Goal: Task Accomplishment & Management: Complete application form

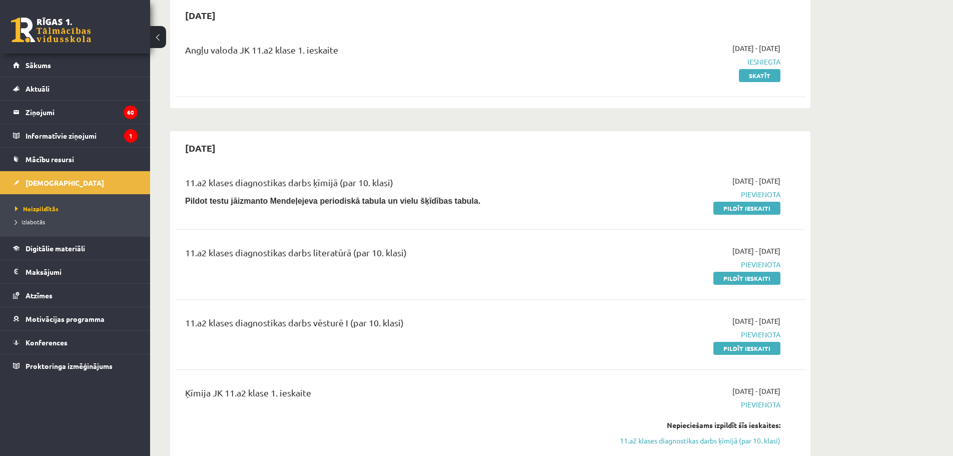
scroll to position [200, 0]
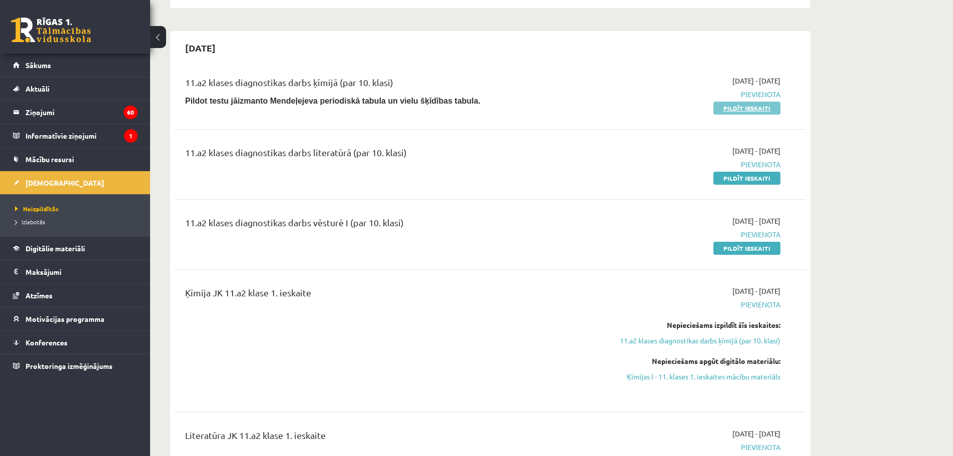
click at [755, 108] on link "Pildīt ieskaiti" at bounding box center [746, 108] width 67 height 13
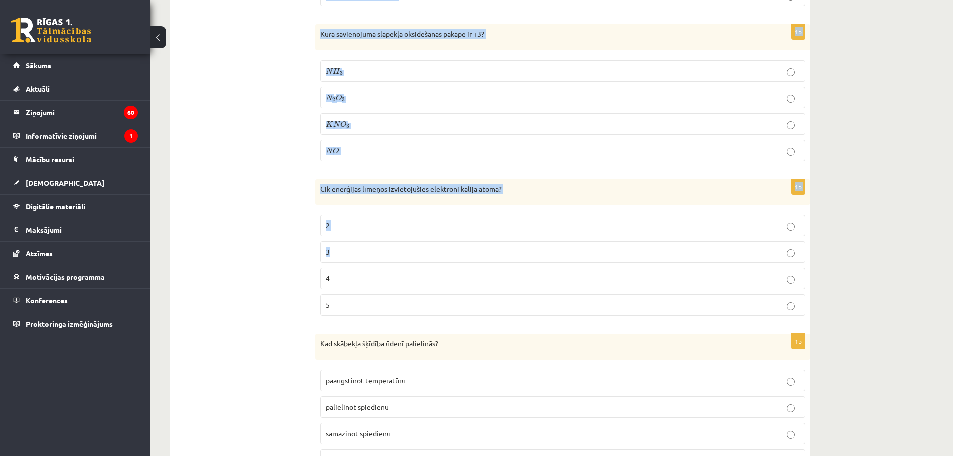
scroll to position [4501, 0]
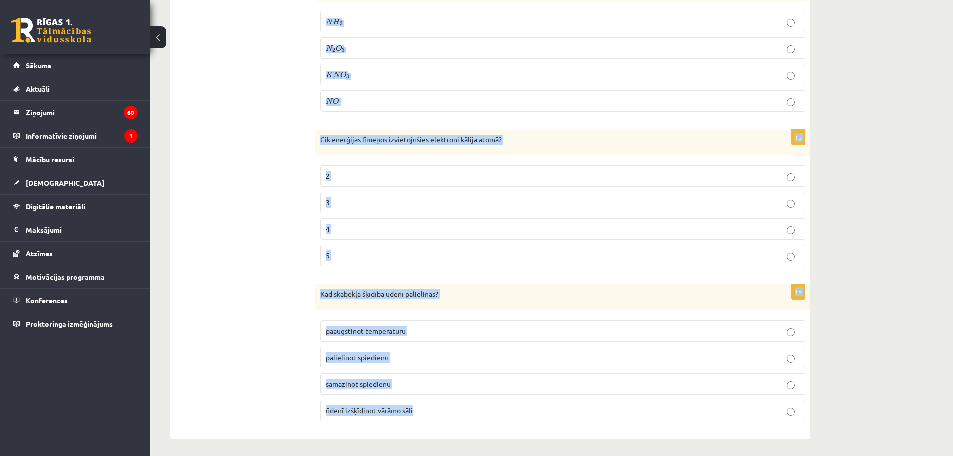
drag, startPoint x: 318, startPoint y: 160, endPoint x: 473, endPoint y: 405, distance: 290.3
copy form "Kurš savienojums ūdens šķīdumā jonos disociē pakāpeniski? visas skābes visi šķī…"
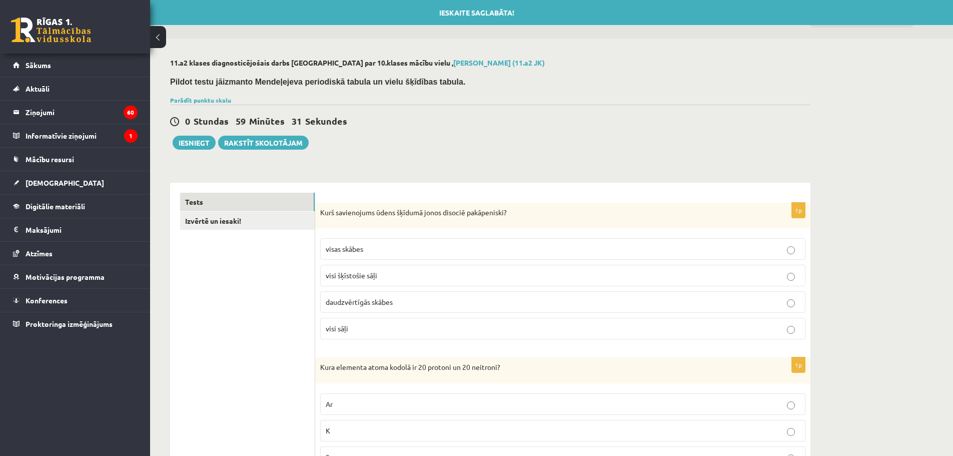
scroll to position [100, 0]
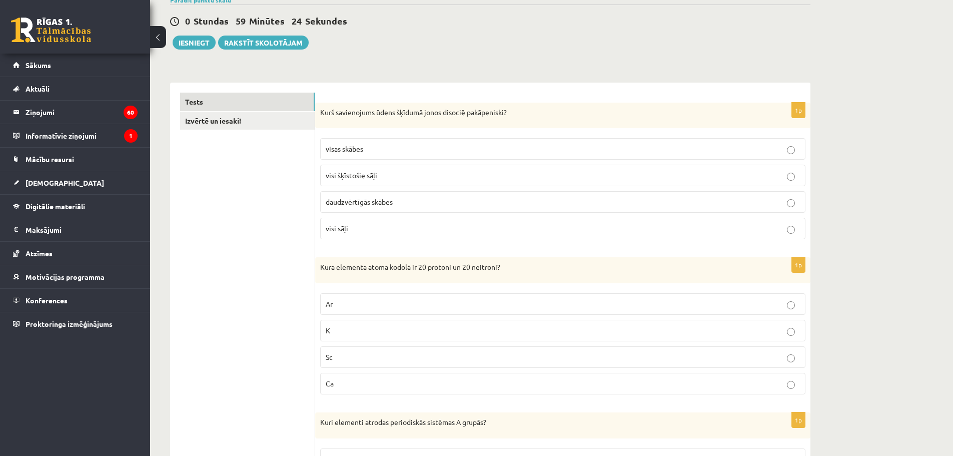
click at [348, 203] on span "daudzvērtīgās skābes" at bounding box center [359, 201] width 67 height 9
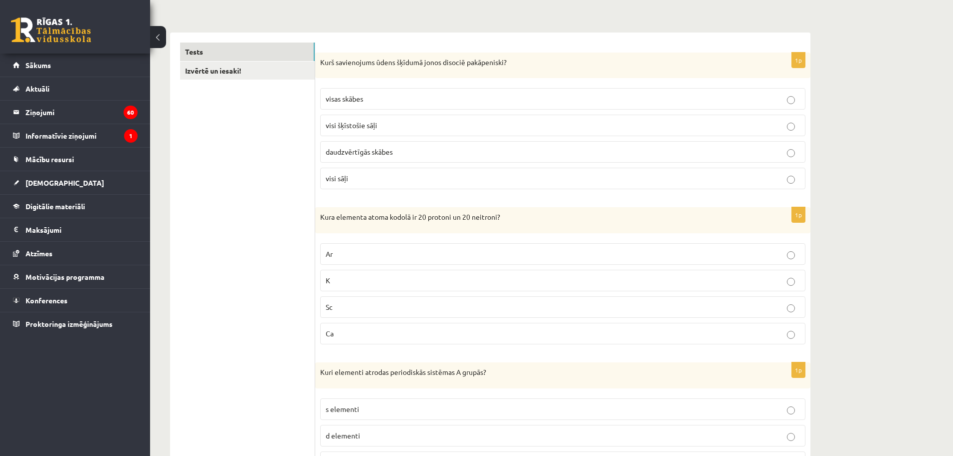
scroll to position [250, 0]
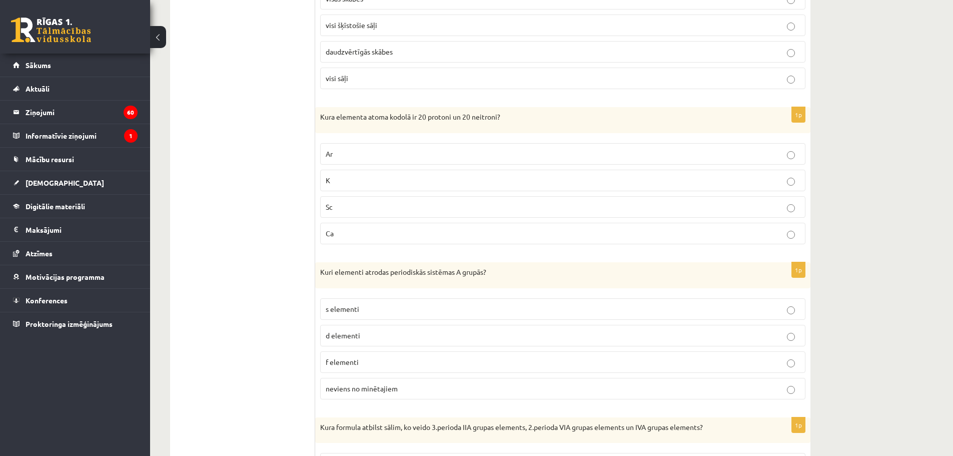
click at [327, 228] on p "Ca" at bounding box center [563, 233] width 474 height 11
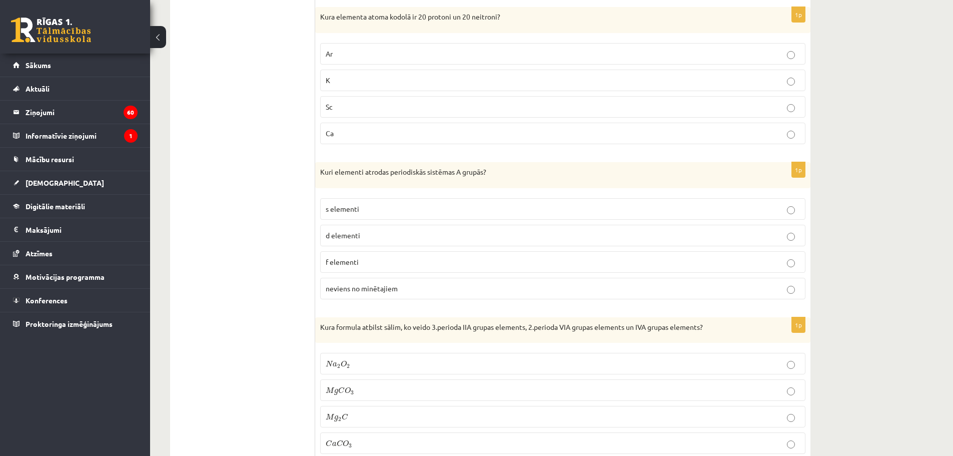
scroll to position [400, 0]
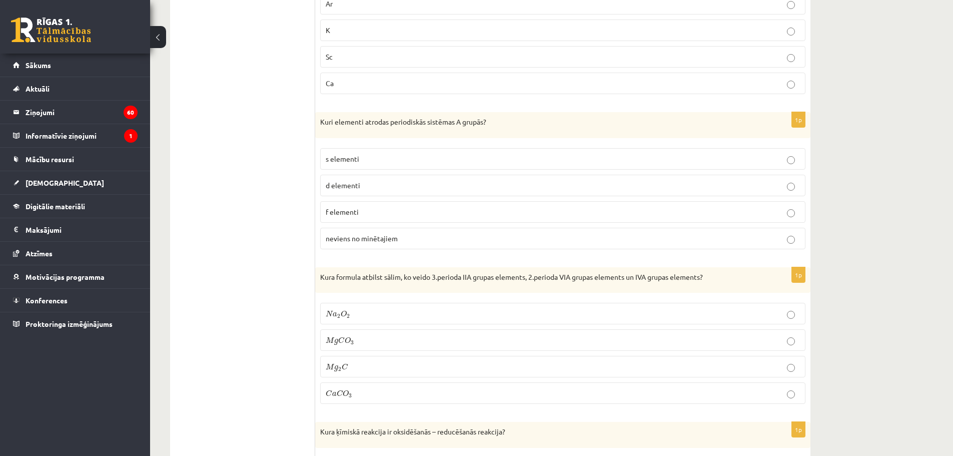
click at [349, 162] on span "s elementi" at bounding box center [343, 158] width 34 height 9
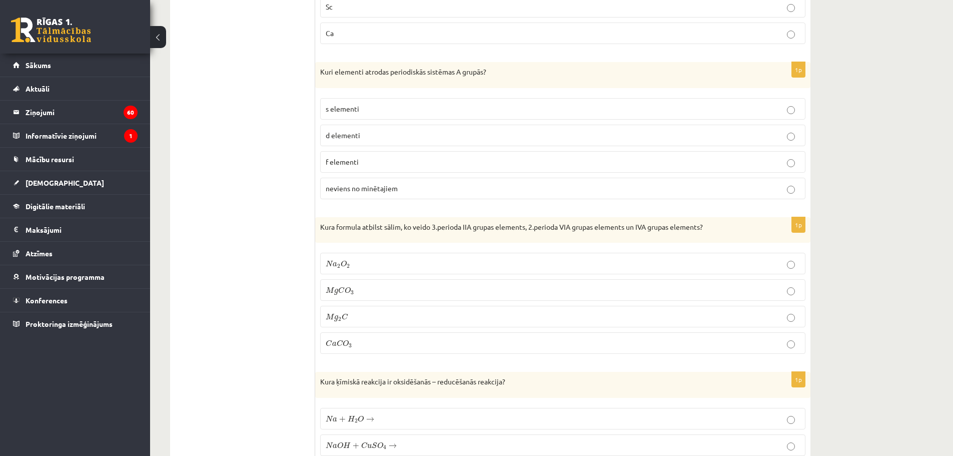
click at [356, 297] on label "M g C O 3 M g C O 3" at bounding box center [562, 290] width 485 height 22
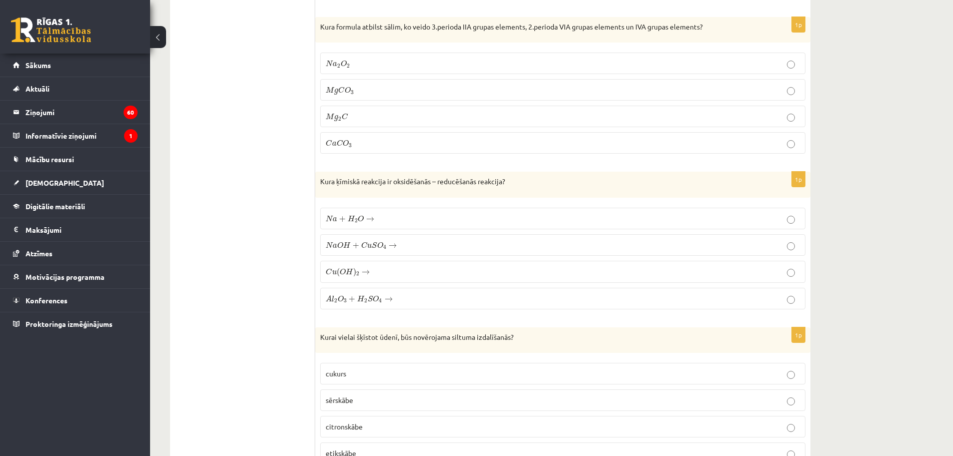
scroll to position [700, 0]
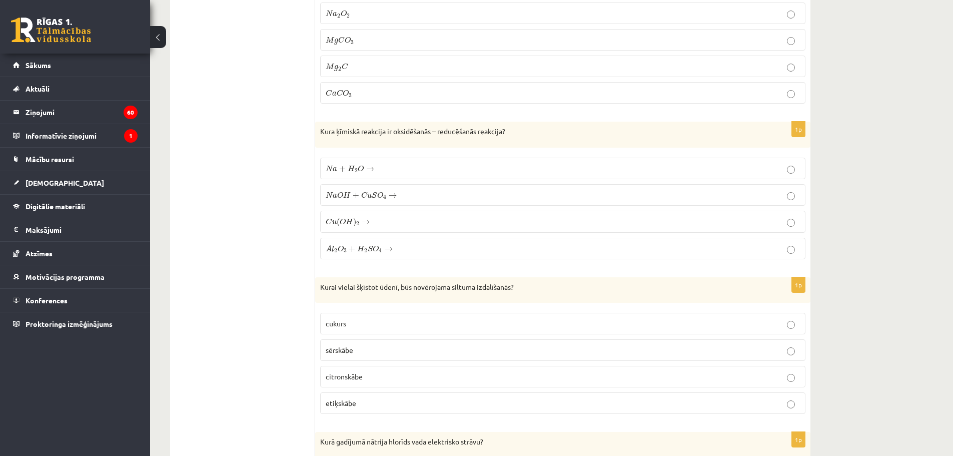
click at [358, 165] on span "O" at bounding box center [361, 168] width 6 height 7
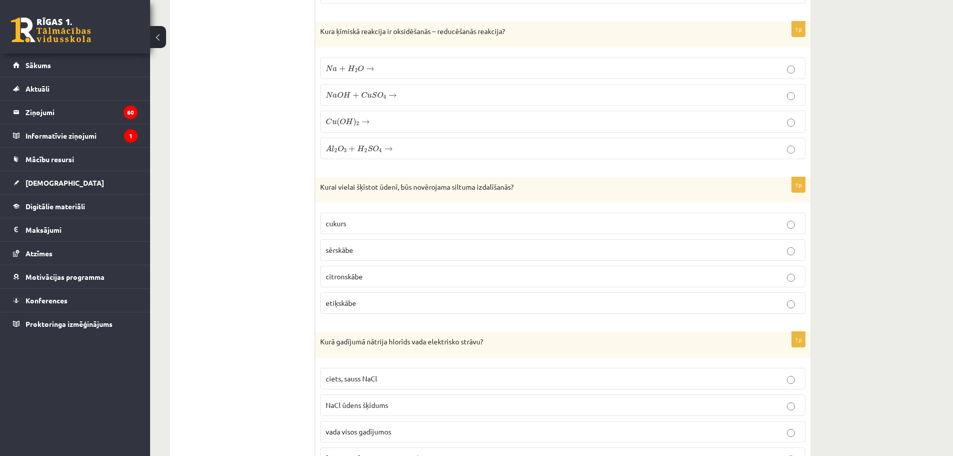
scroll to position [850, 0]
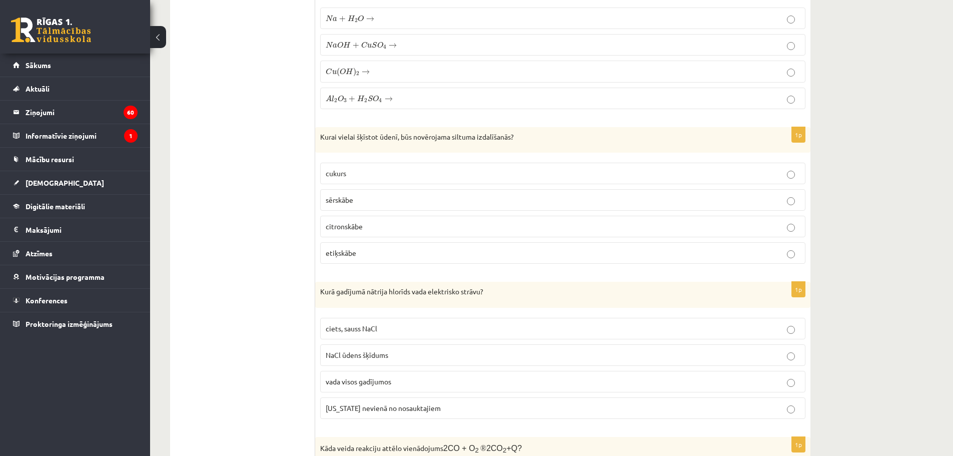
click at [346, 199] on span "sērskābe" at bounding box center [340, 199] width 28 height 9
click at [385, 363] on label "NaCl ūdens šķīdums" at bounding box center [562, 355] width 485 height 22
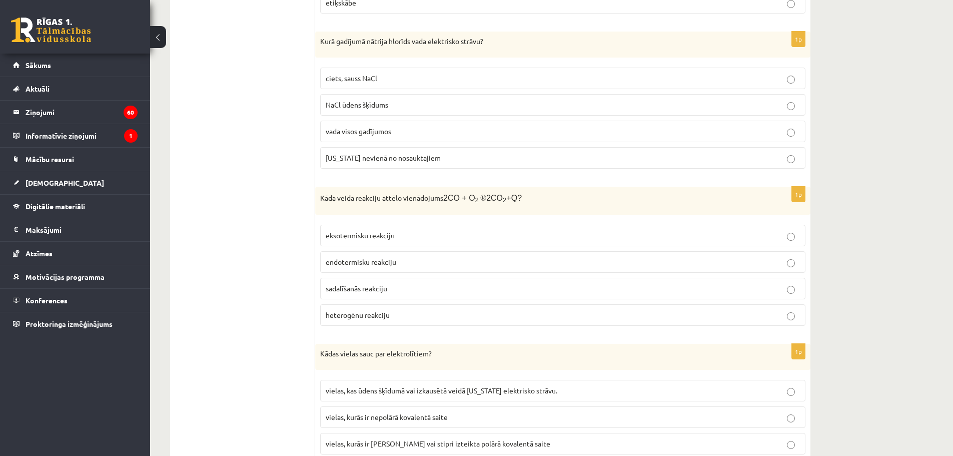
scroll to position [1150, 0]
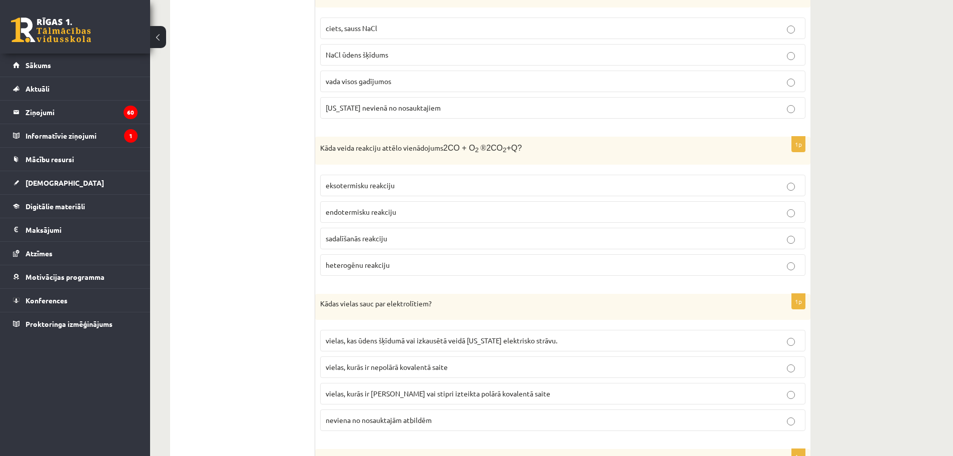
click at [388, 191] on label "eksotermisku reakciju" at bounding box center [562, 186] width 485 height 22
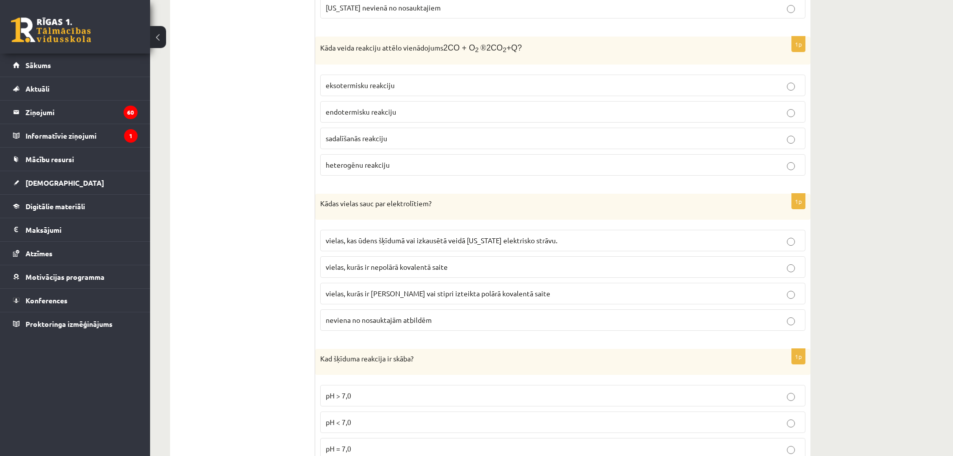
click at [392, 301] on label "vielas, kurās ir jonu saite vai stipri izteikta polārā kovalentā saite" at bounding box center [562, 294] width 485 height 22
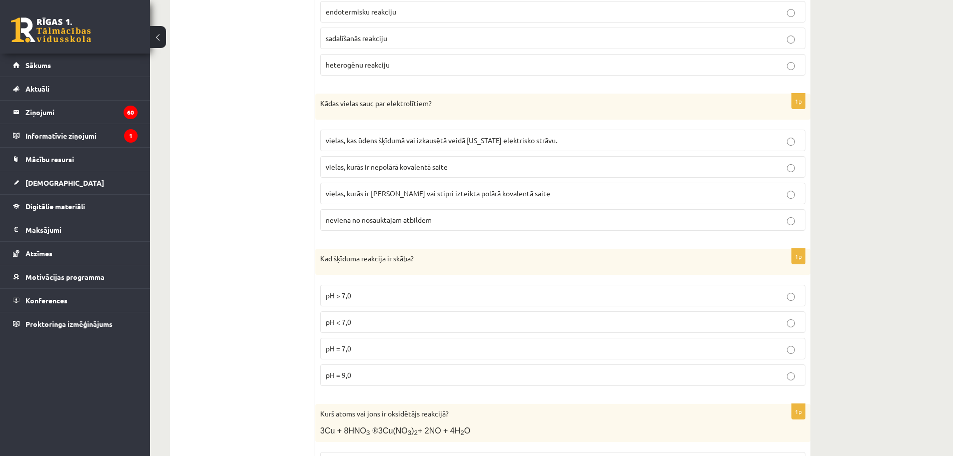
scroll to position [1400, 0]
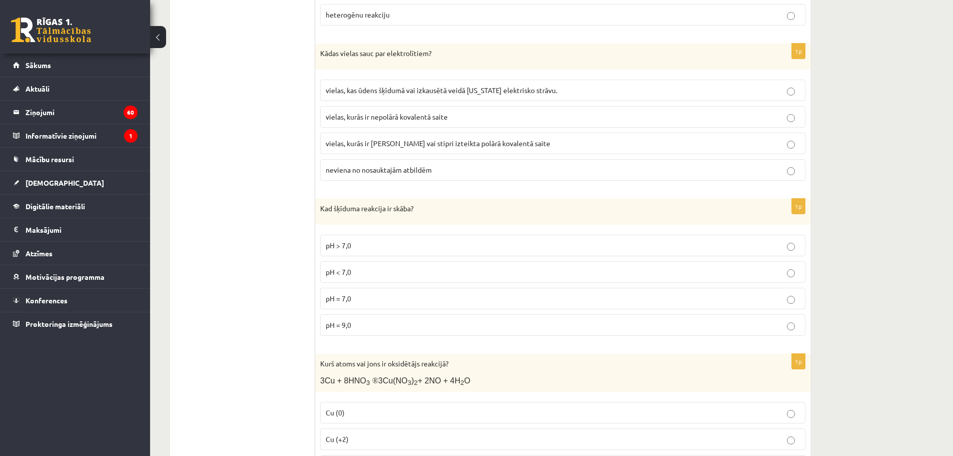
click at [354, 273] on p "pH < 7,0" at bounding box center [563, 272] width 474 height 11
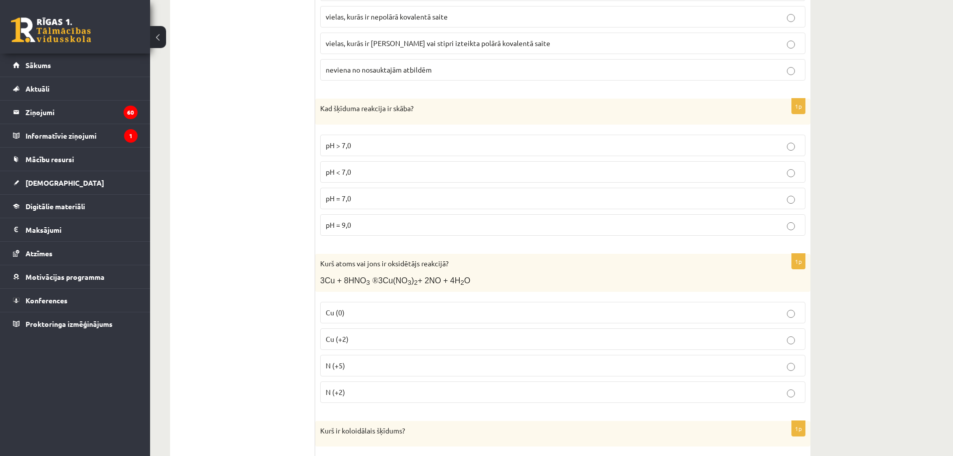
scroll to position [1550, 0]
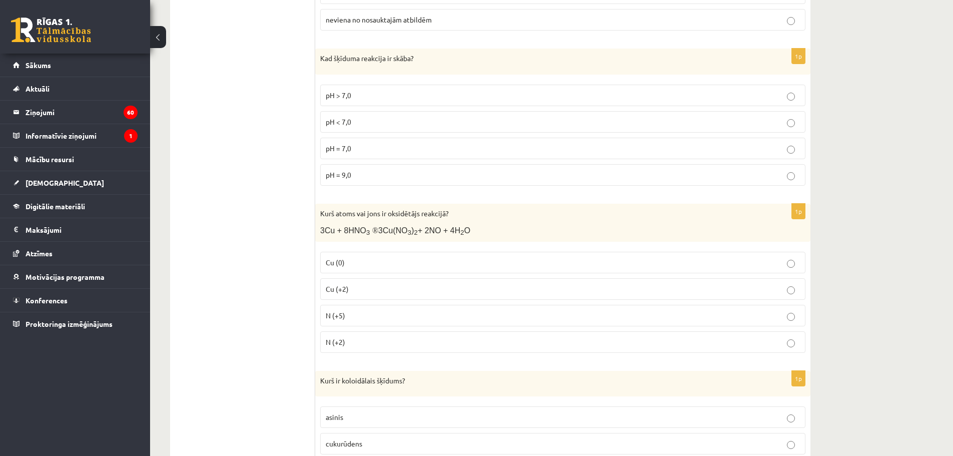
click at [351, 312] on p "N (+5)" at bounding box center [563, 315] width 474 height 11
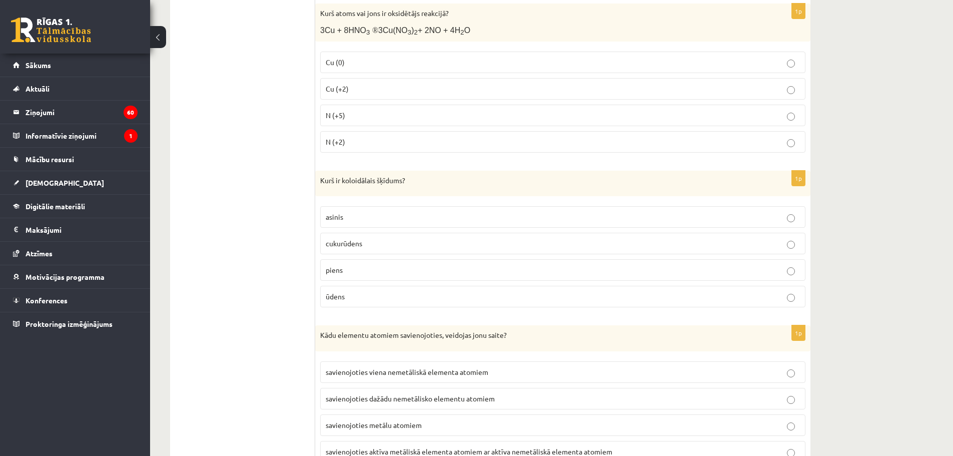
scroll to position [1801, 0]
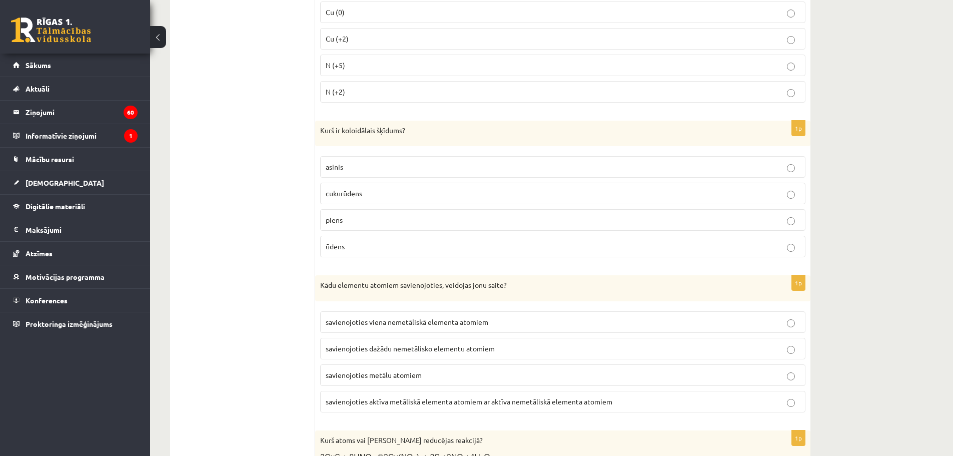
click at [404, 217] on p "piens" at bounding box center [563, 220] width 474 height 11
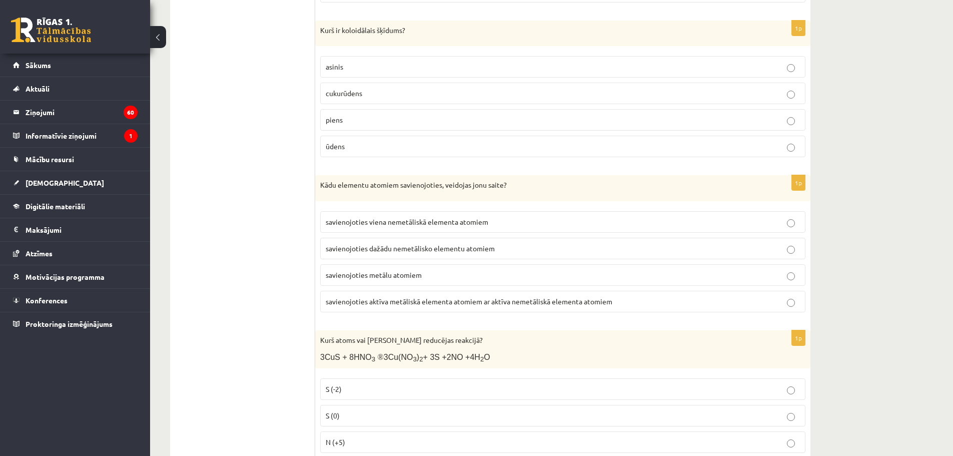
scroll to position [1951, 0]
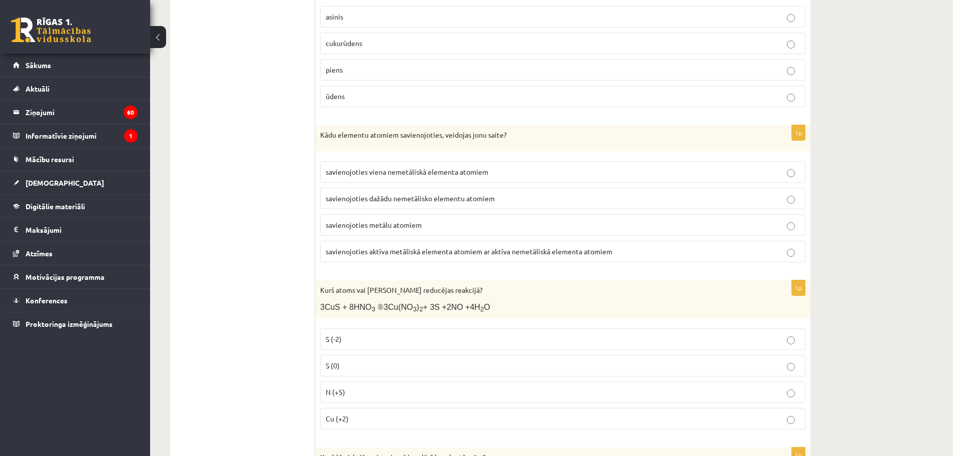
click at [369, 255] on label "savienojoties aktīva metāliskā elementa atomiem ar aktīva nemetāliskā elementa …" at bounding box center [562, 252] width 485 height 22
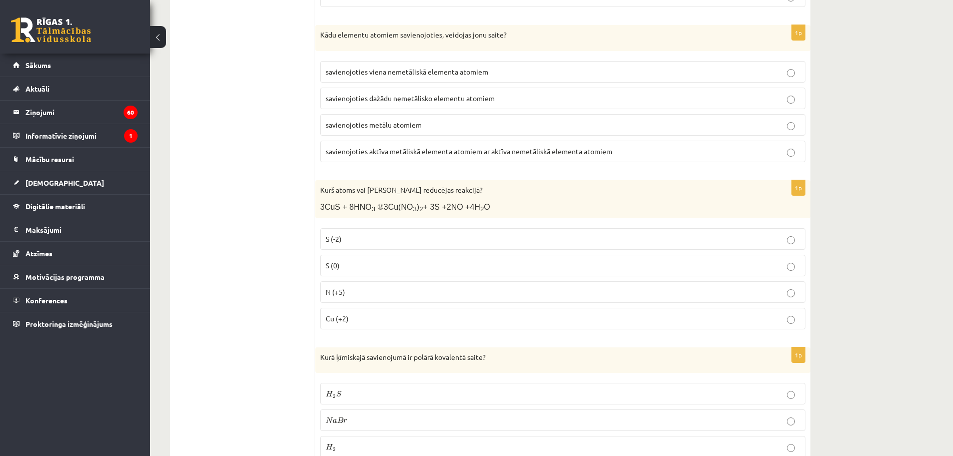
scroll to position [2101, 0]
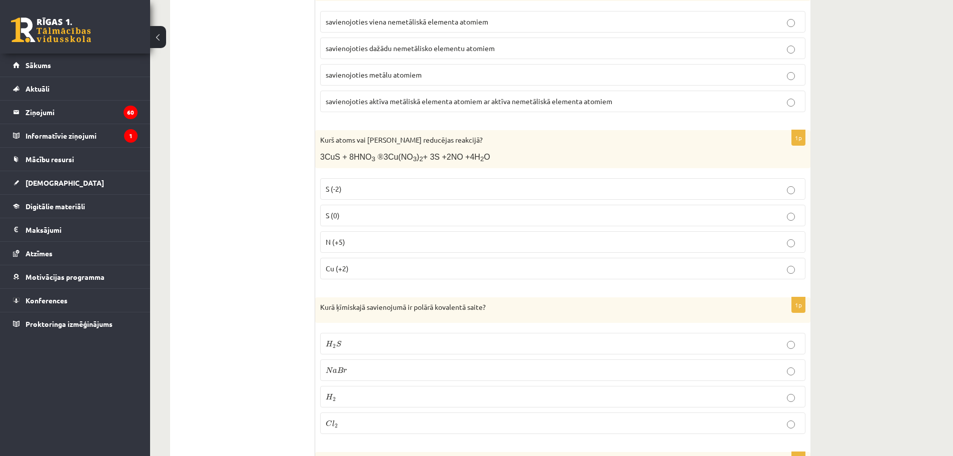
click at [360, 245] on p "N (+5)" at bounding box center [563, 242] width 474 height 11
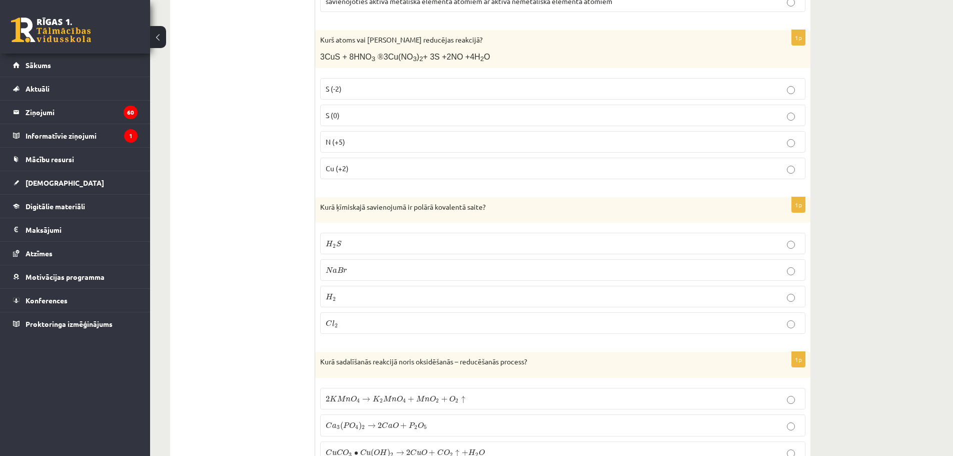
scroll to position [2251, 0]
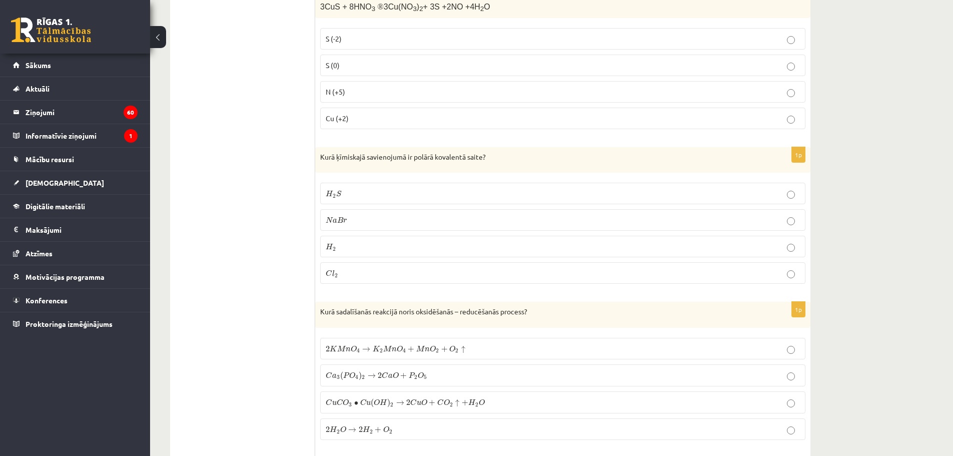
click at [345, 194] on p "H 2 S H 2 S" at bounding box center [563, 193] width 474 height 11
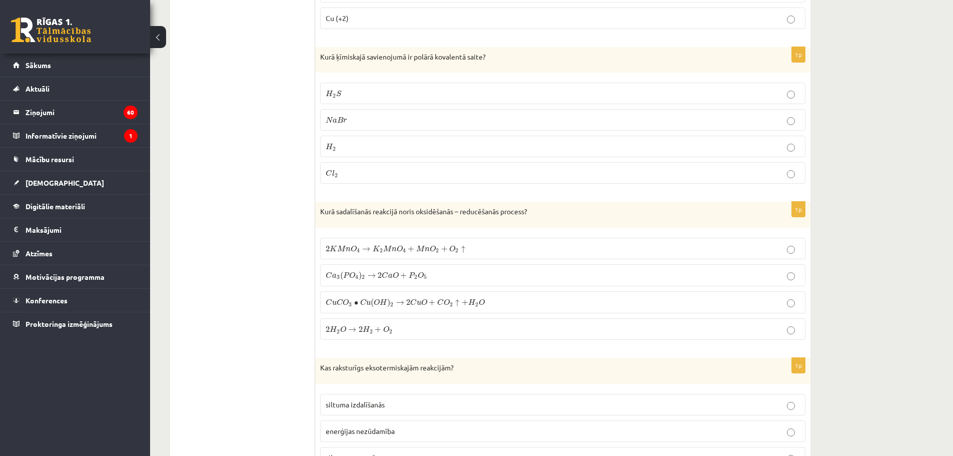
scroll to position [2401, 0]
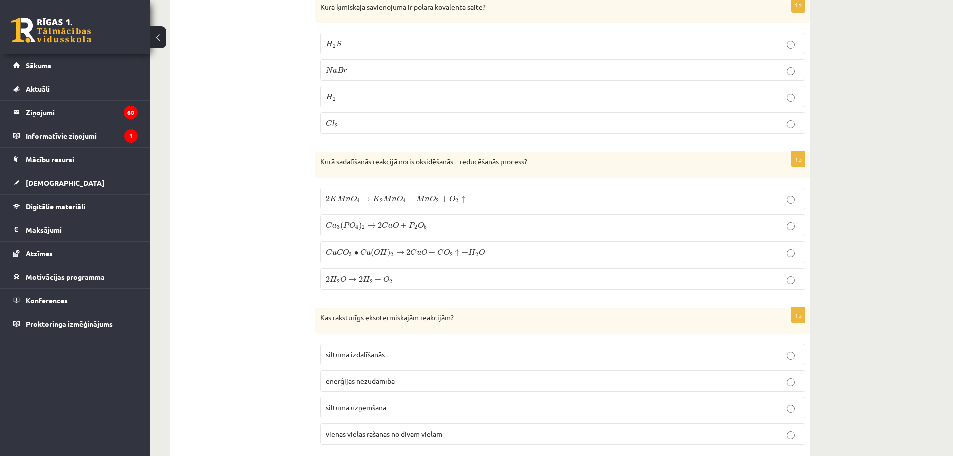
click at [357, 201] on span "4" at bounding box center [358, 201] width 3 height 5
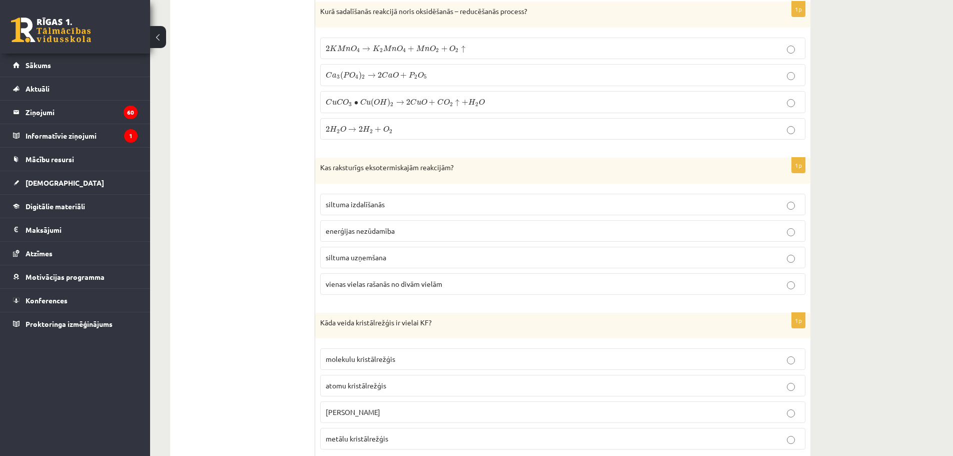
scroll to position [2601, 0]
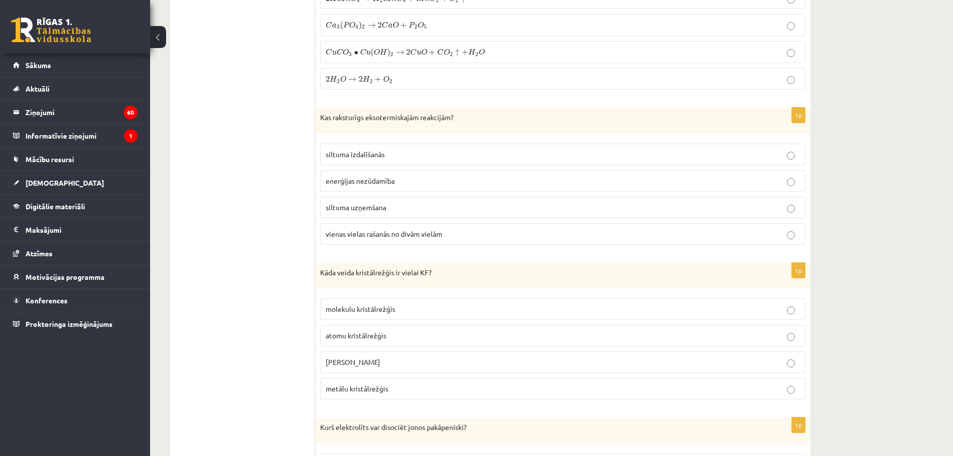
click at [363, 150] on span "siltuma izdalīšanās" at bounding box center [355, 154] width 59 height 9
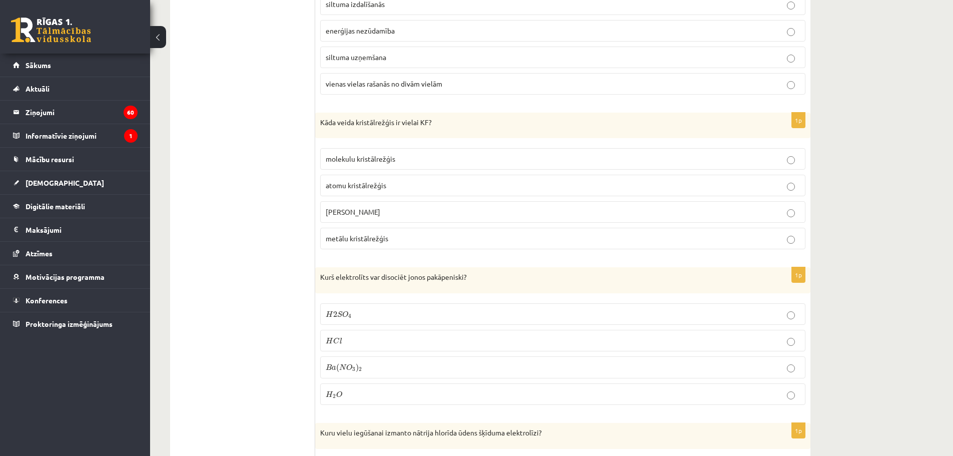
scroll to position [2801, 0]
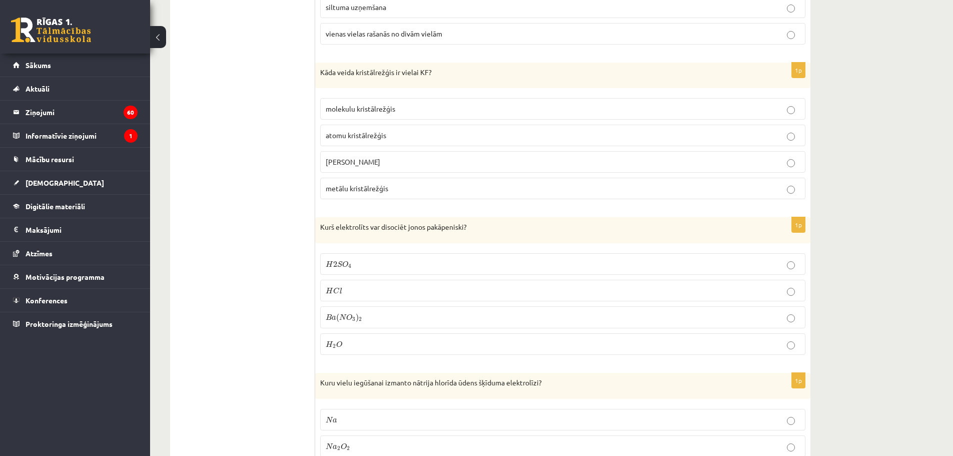
click at [375, 157] on span "jonu kristālrežģis" at bounding box center [353, 161] width 55 height 9
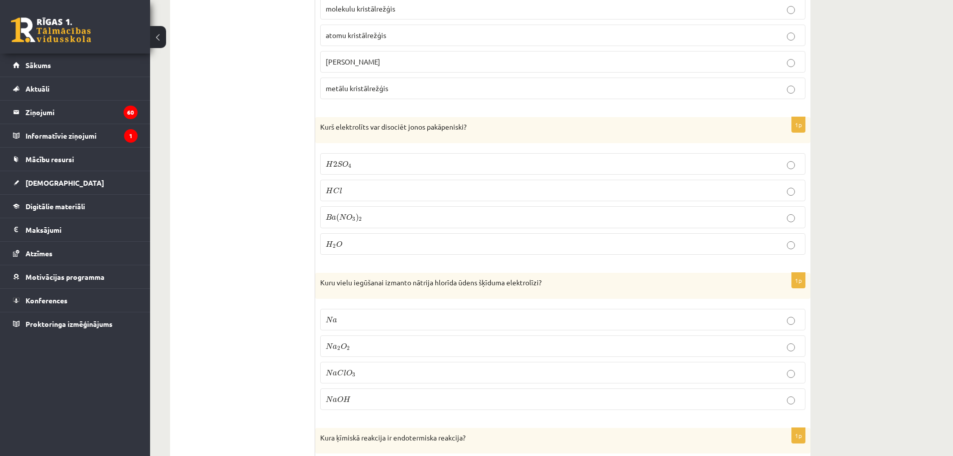
scroll to position [2951, 0]
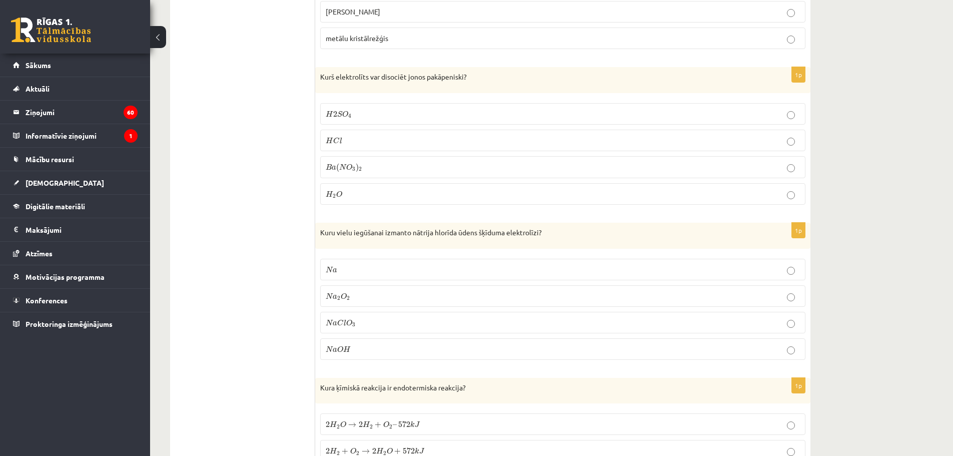
click at [349, 114] on span "4" at bounding box center [349, 116] width 3 height 5
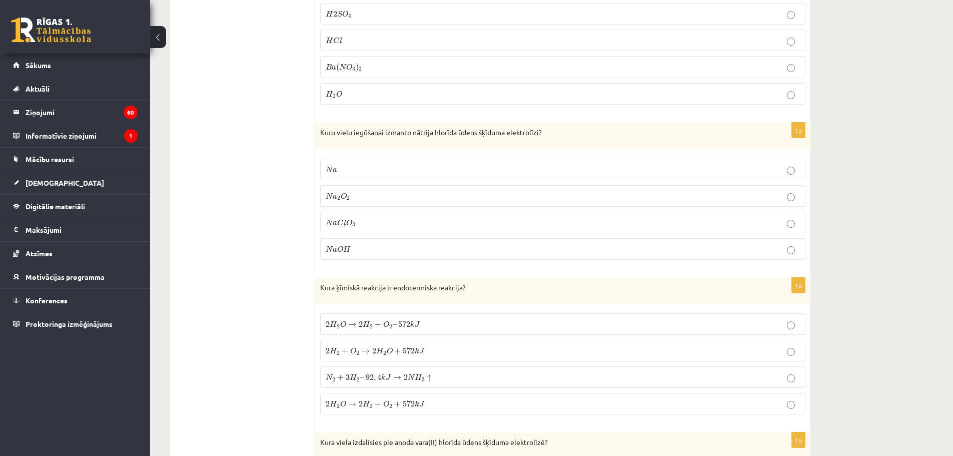
scroll to position [3101, 0]
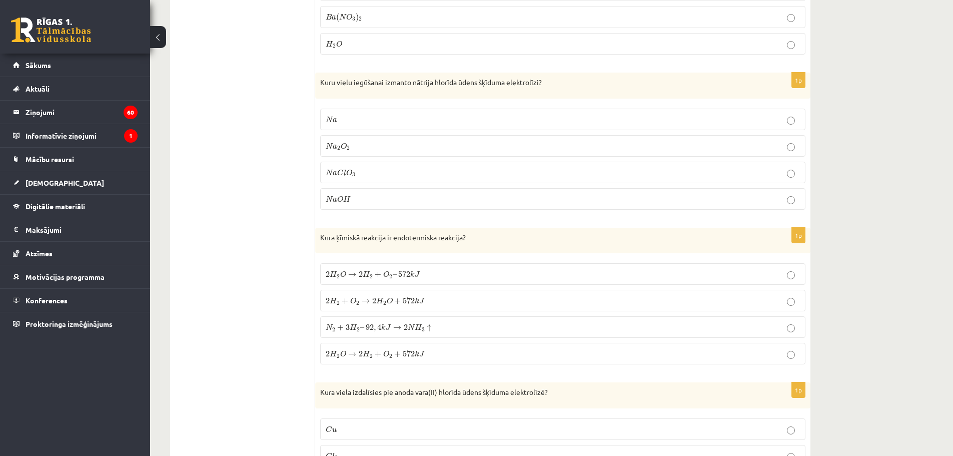
click at [357, 194] on p "N a O H N a O H" at bounding box center [563, 199] width 474 height 11
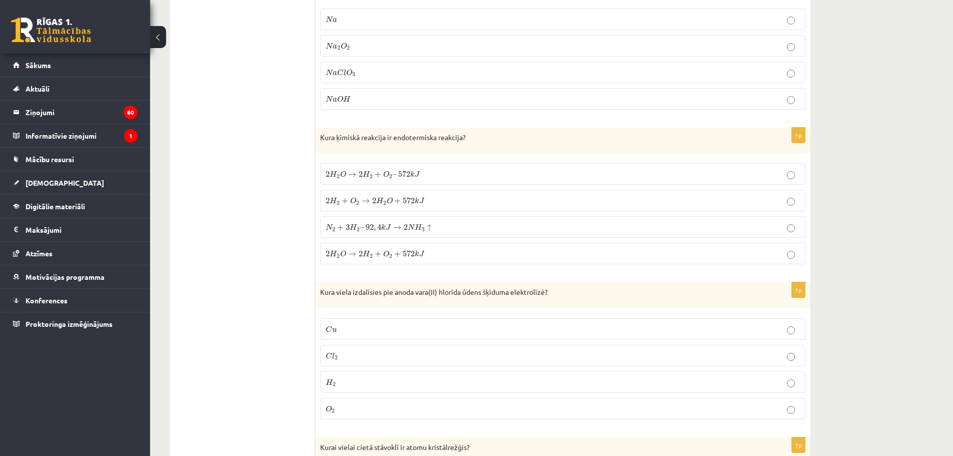
scroll to position [3251, 0]
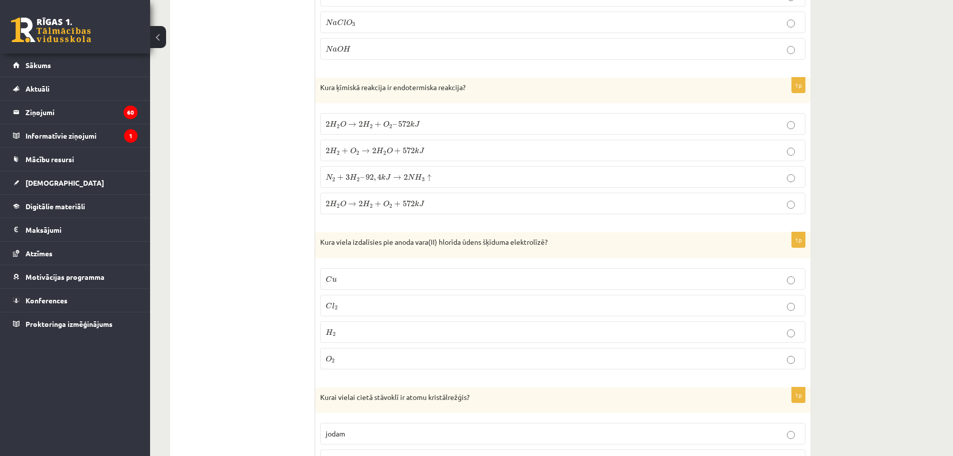
click at [366, 200] on span "H" at bounding box center [367, 203] width 8 height 7
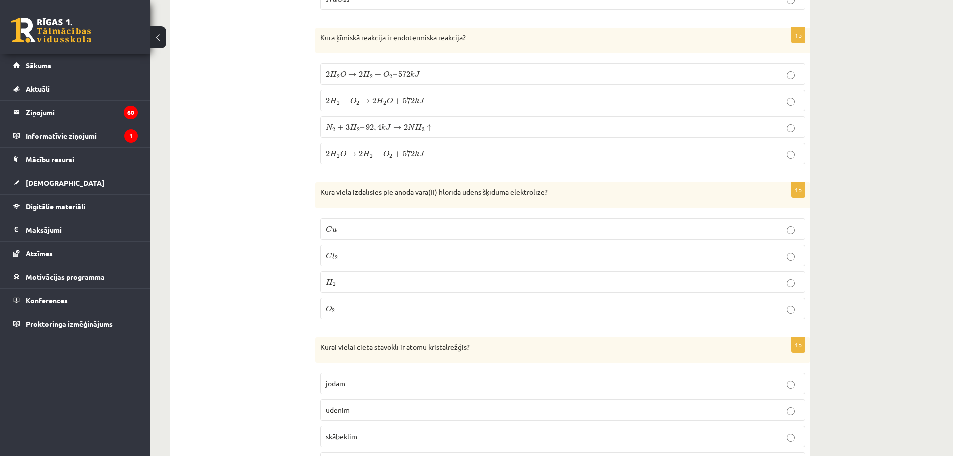
scroll to position [3451, 0]
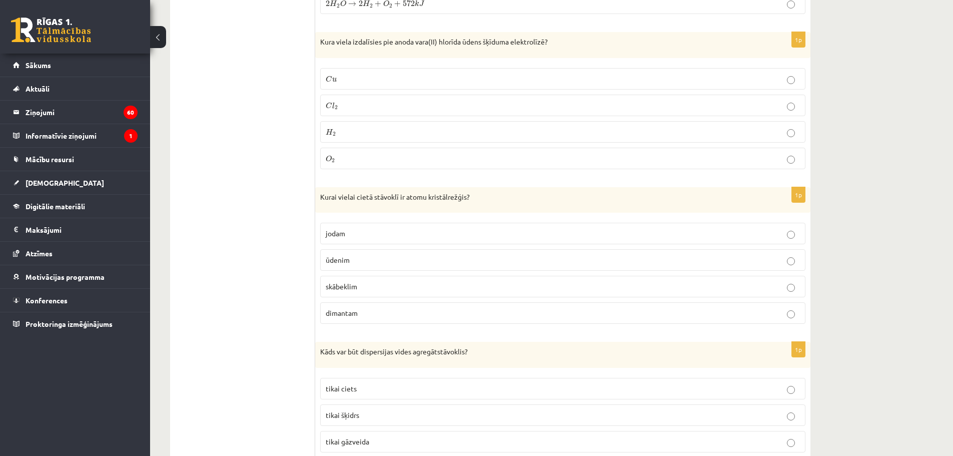
click at [342, 100] on p "C l 2 C l 2" at bounding box center [563, 105] width 474 height 11
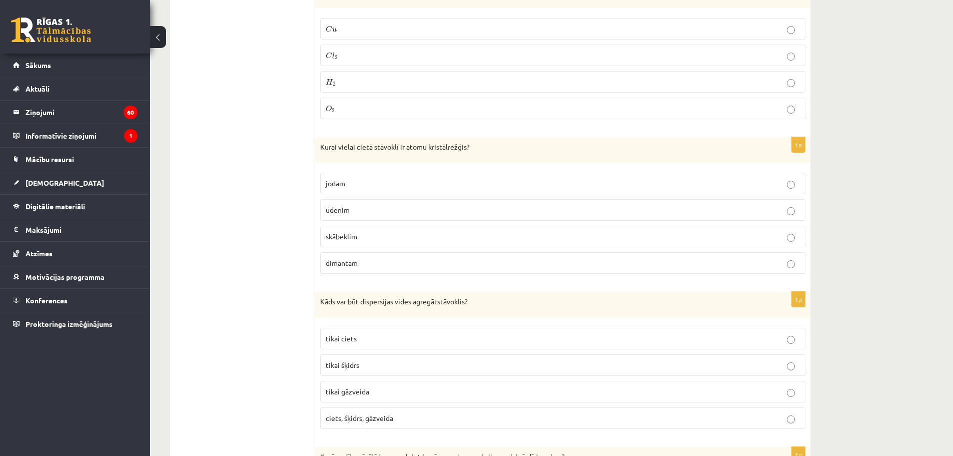
scroll to position [3551, 0]
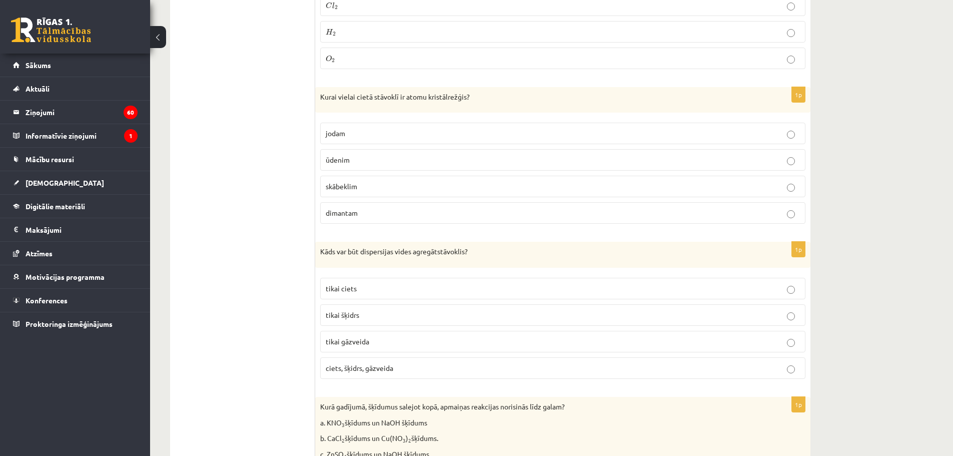
click at [366, 209] on p "dimantam" at bounding box center [563, 213] width 474 height 11
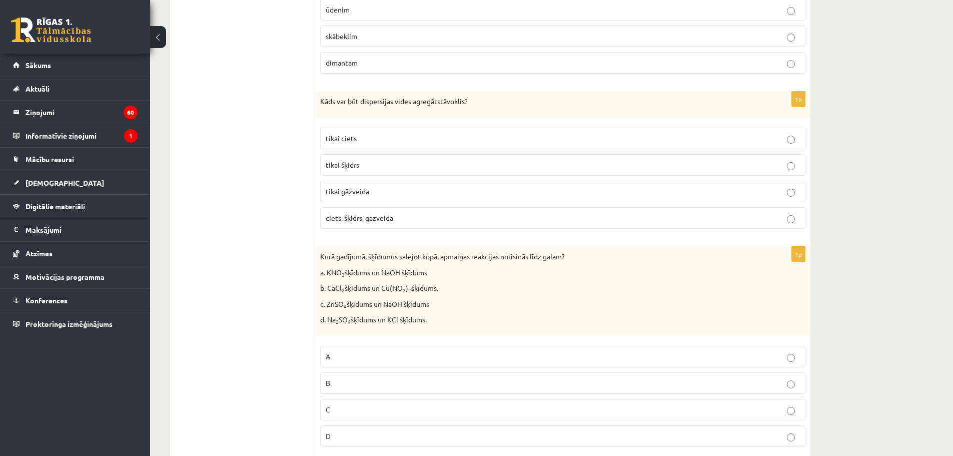
scroll to position [3751, 0]
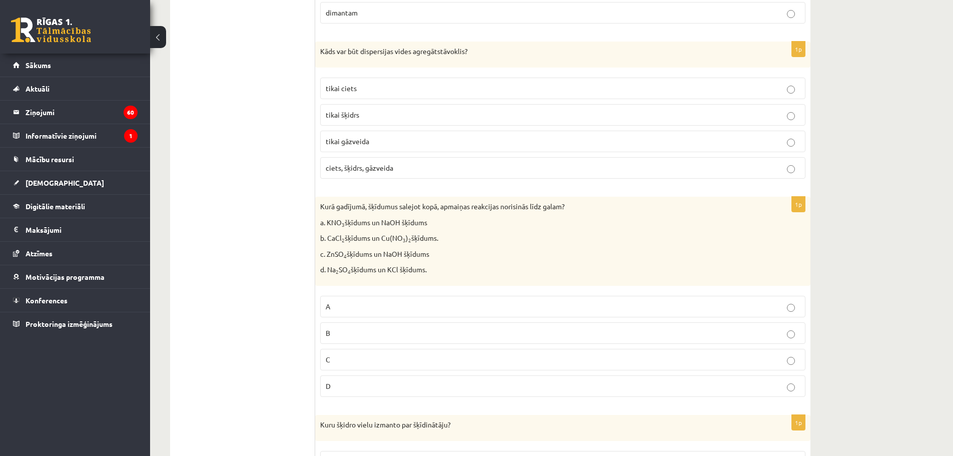
click at [363, 163] on span "ciets, šķidrs, gāzveida" at bounding box center [360, 167] width 68 height 9
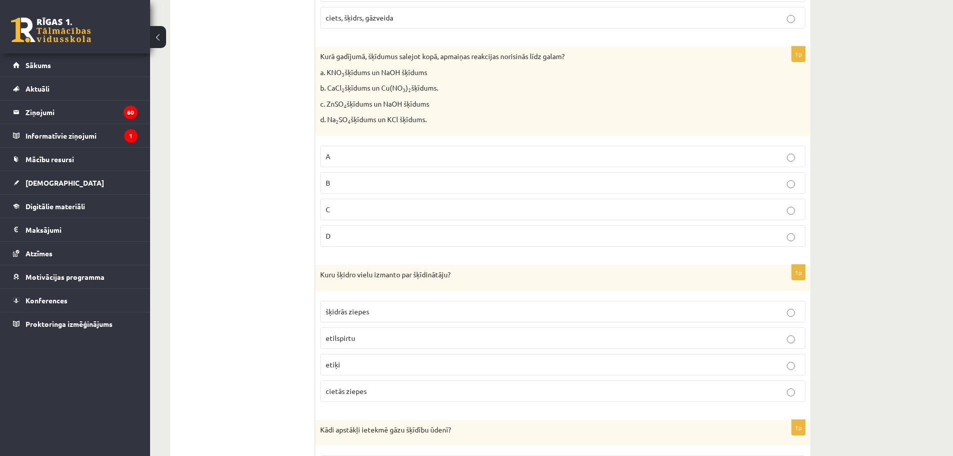
click at [352, 204] on p "C" at bounding box center [563, 209] width 474 height 11
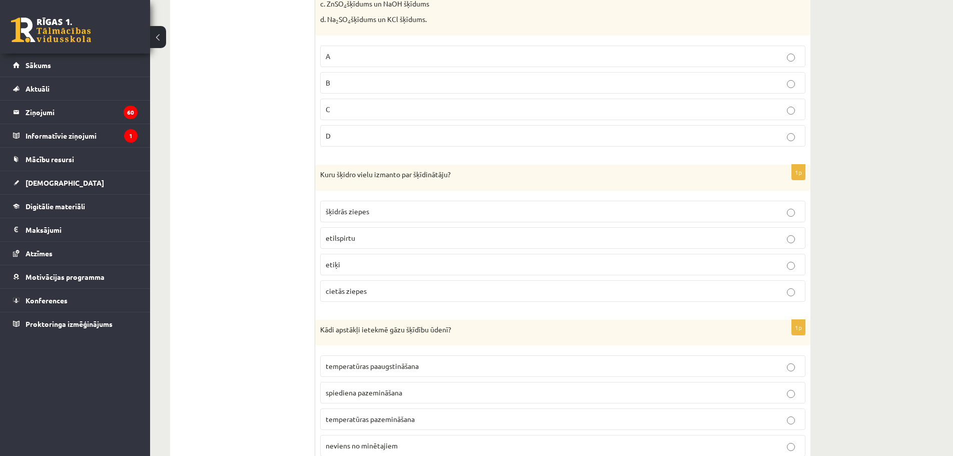
scroll to position [4101, 0]
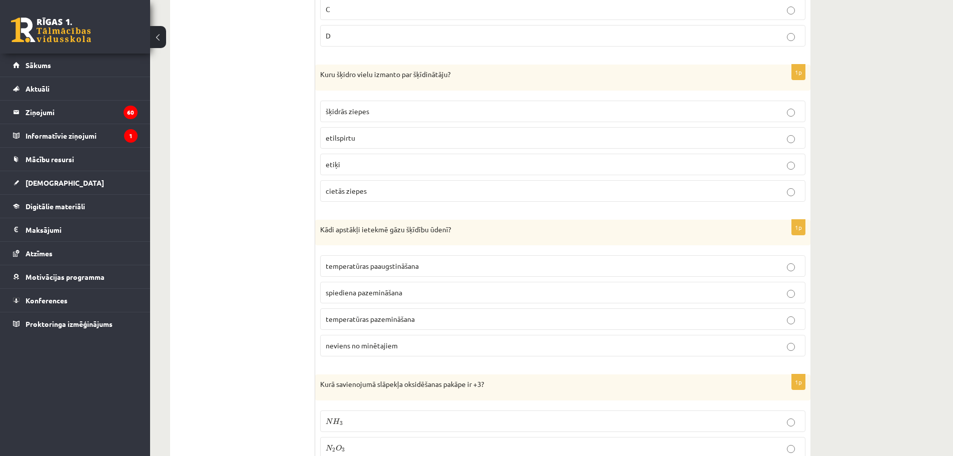
click at [345, 133] on span "etilspirtu" at bounding box center [341, 137] width 30 height 9
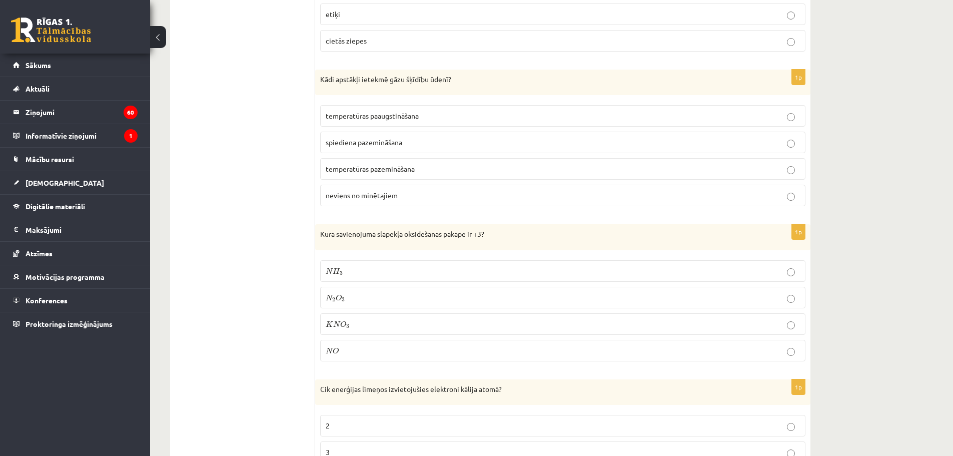
scroll to position [4301, 0]
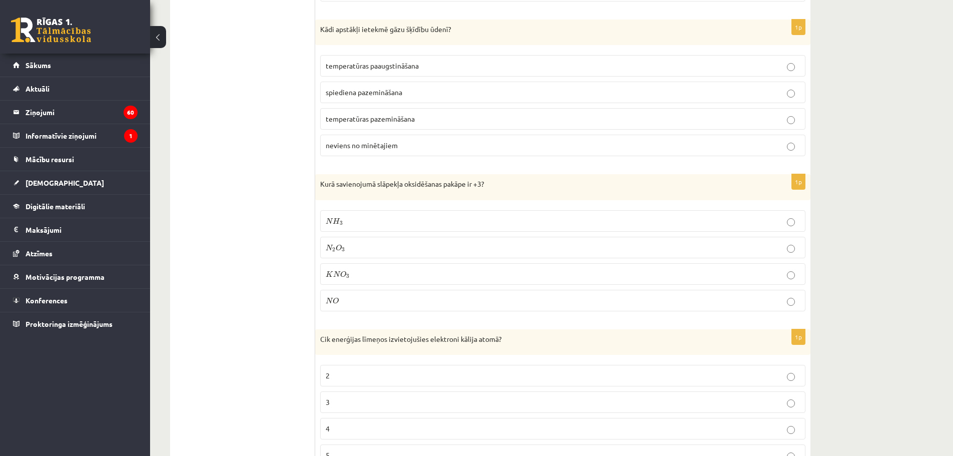
click at [363, 117] on span "temperatūras pazemināšana" at bounding box center [370, 118] width 89 height 9
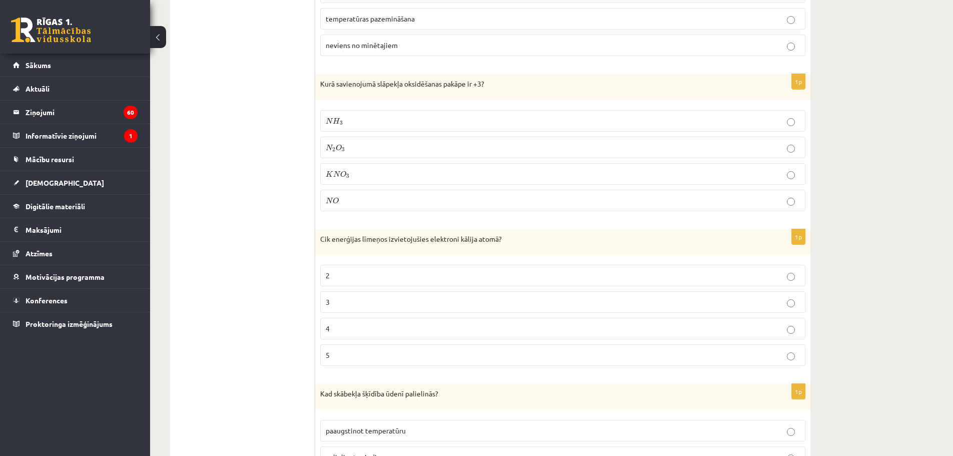
click at [351, 147] on p "N 2 O 3 N 2 O 3" at bounding box center [563, 147] width 474 height 11
click at [362, 331] on label "4" at bounding box center [562, 329] width 485 height 22
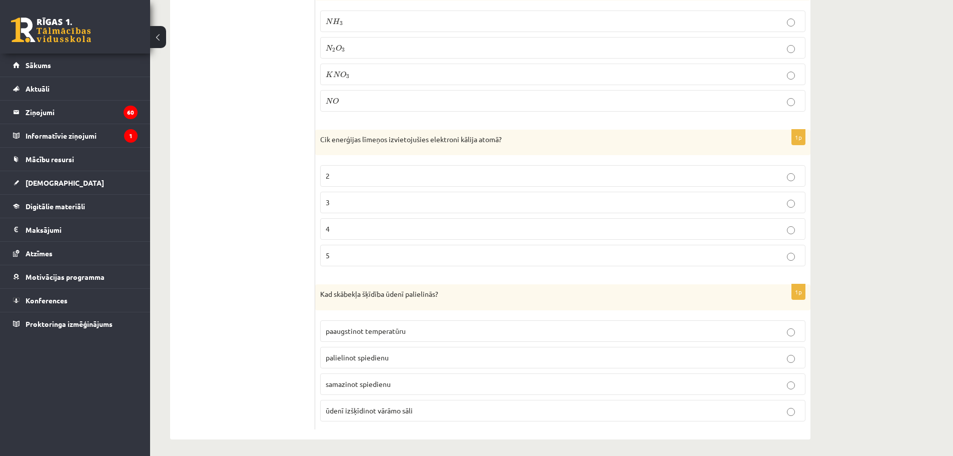
click at [375, 355] on span "palielinot spiedienu" at bounding box center [357, 357] width 63 height 9
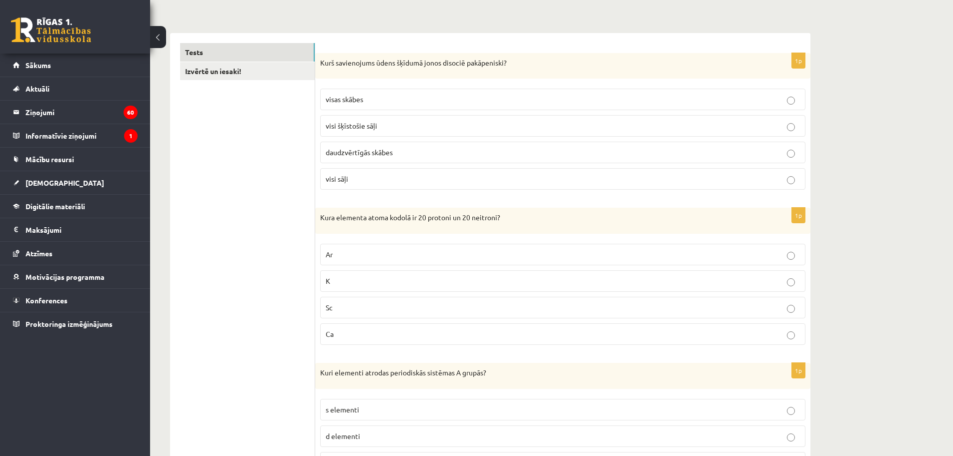
scroll to position [0, 0]
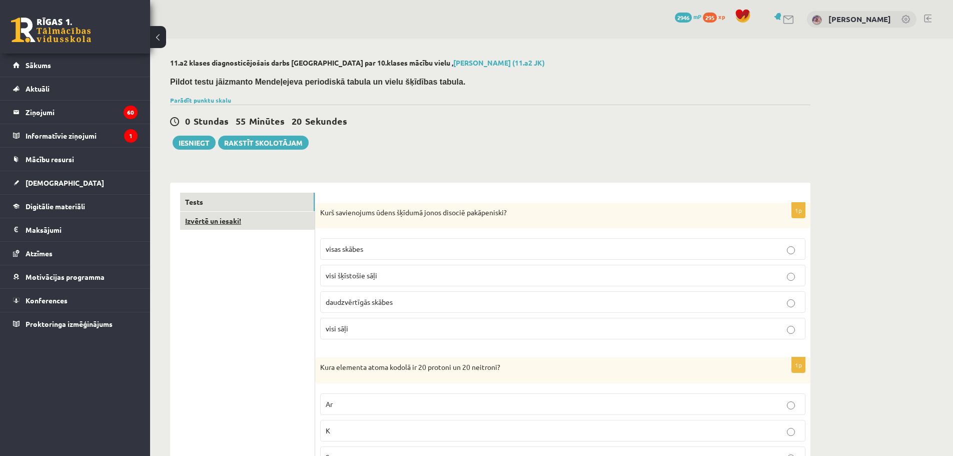
click at [255, 221] on link "Izvērtē un iesaki!" at bounding box center [247, 221] width 135 height 19
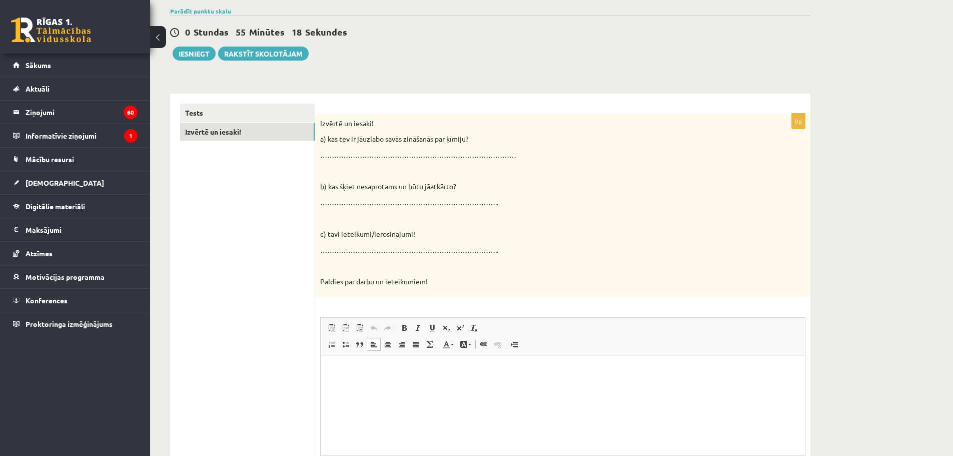
click at [362, 386] on html at bounding box center [563, 370] width 484 height 31
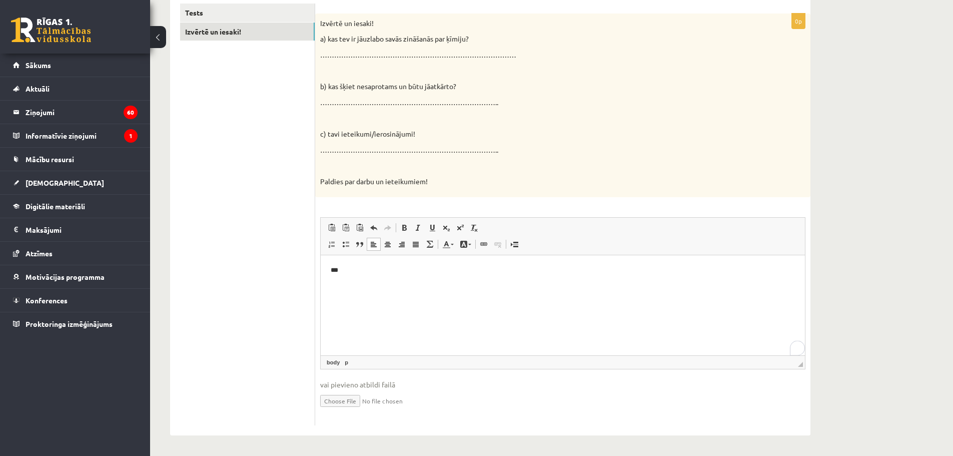
scroll to position [39, 0]
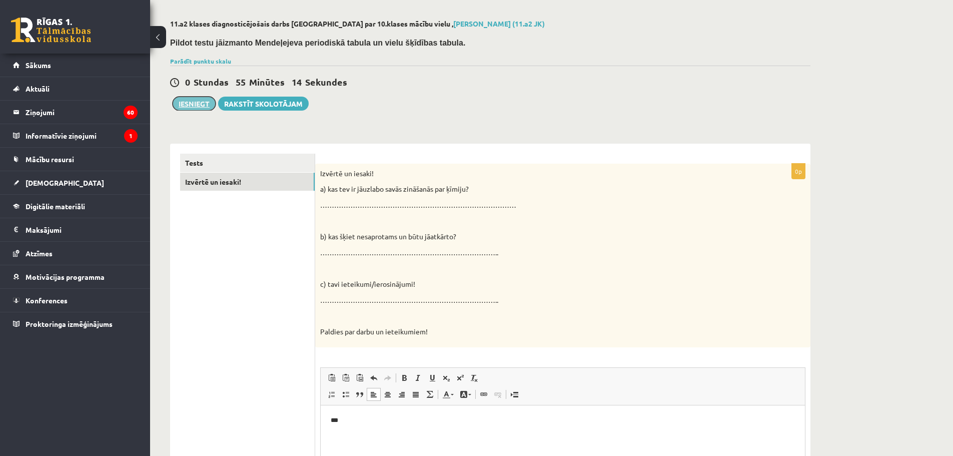
click at [199, 101] on button "Iesniegt" at bounding box center [194, 104] width 43 height 14
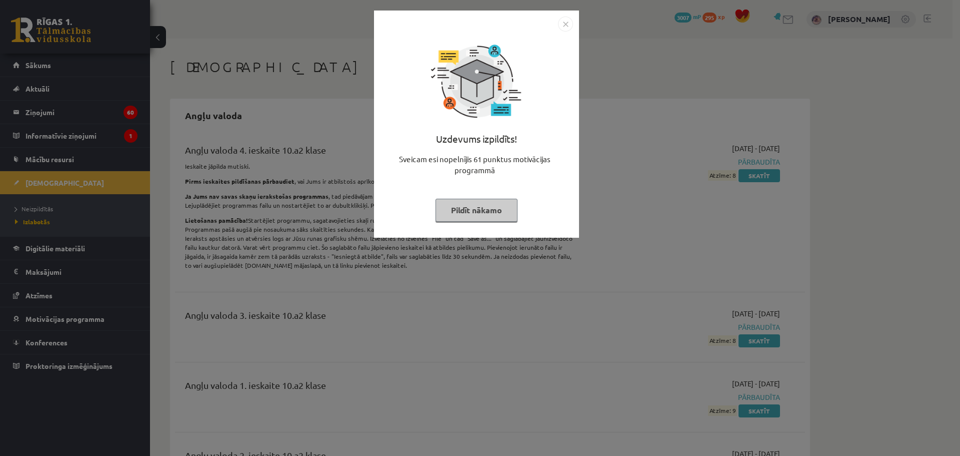
click at [474, 209] on button "Pildīt nākamo" at bounding box center [477, 210] width 82 height 23
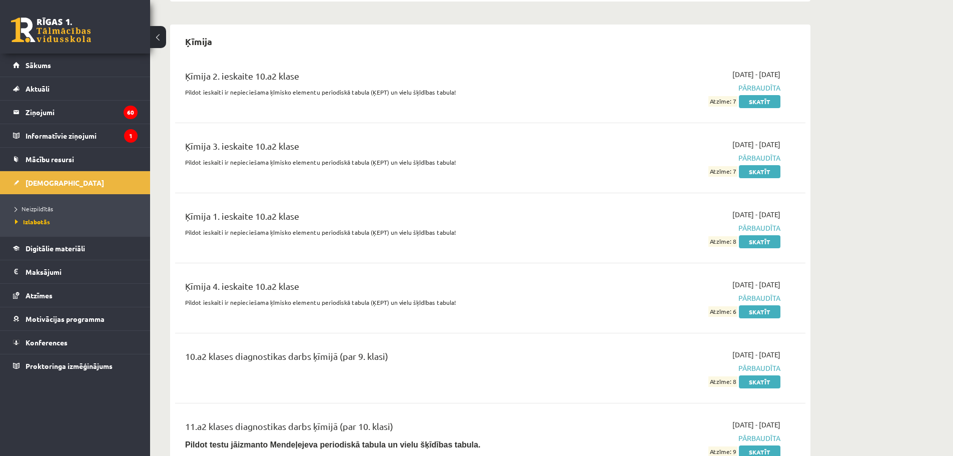
scroll to position [2701, 0]
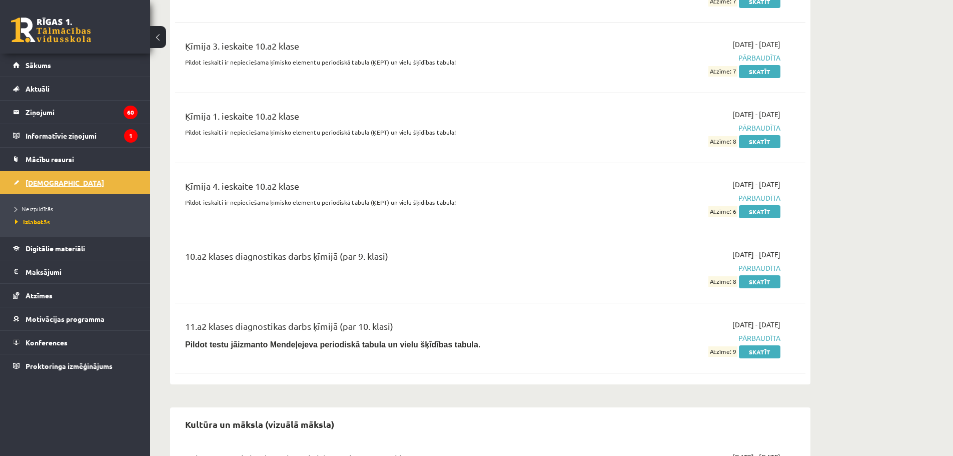
click at [56, 183] on link "[DEMOGRAPHIC_DATA]" at bounding box center [75, 182] width 125 height 23
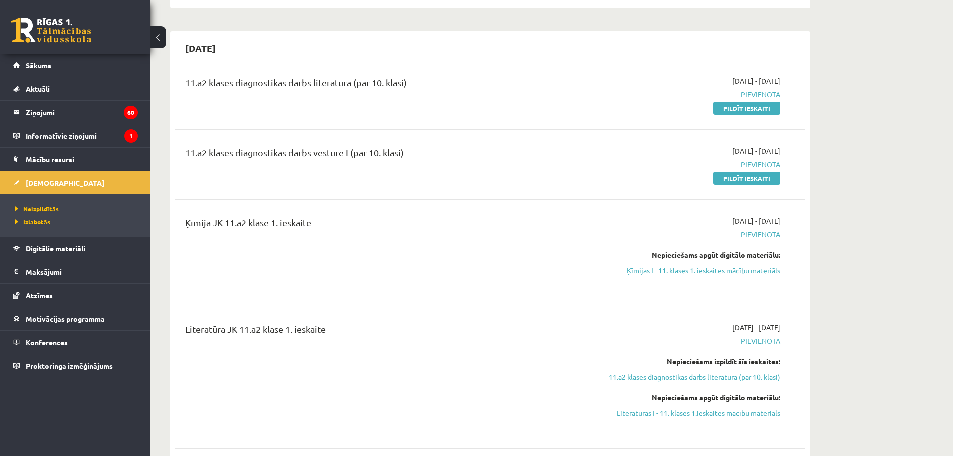
scroll to position [100, 0]
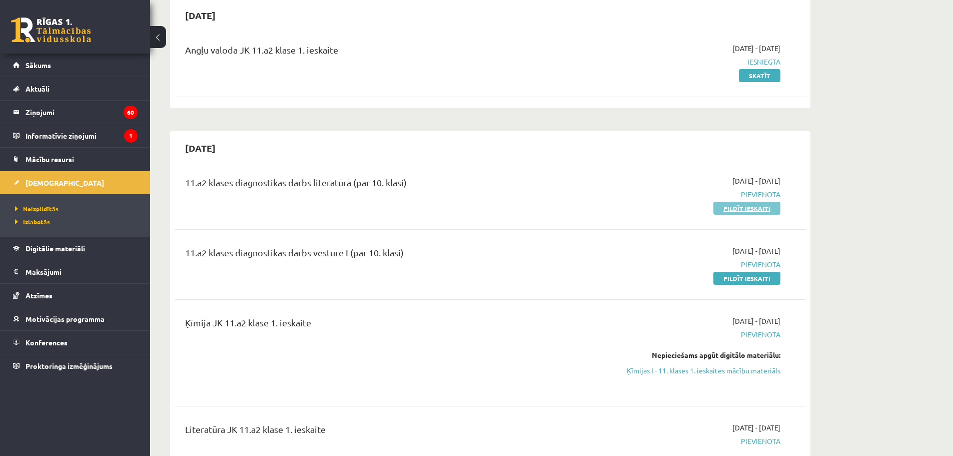
click at [747, 207] on link "Pildīt ieskaiti" at bounding box center [746, 208] width 67 height 13
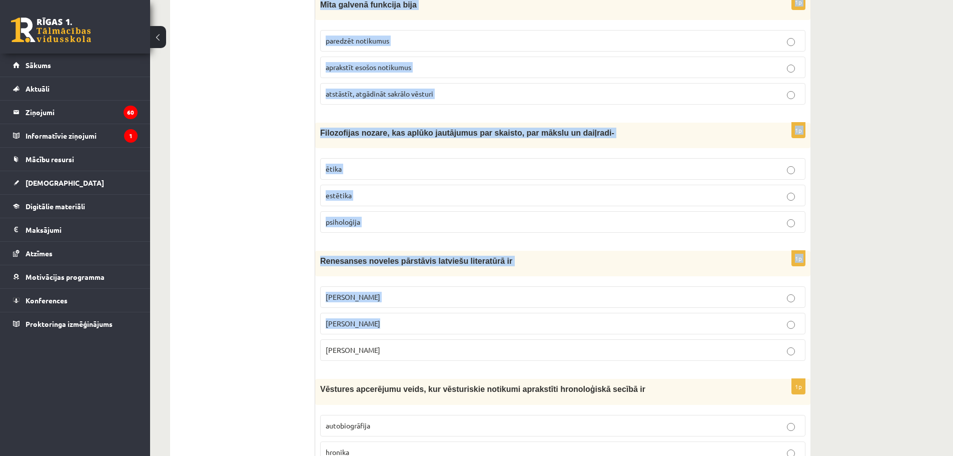
scroll to position [3713, 0]
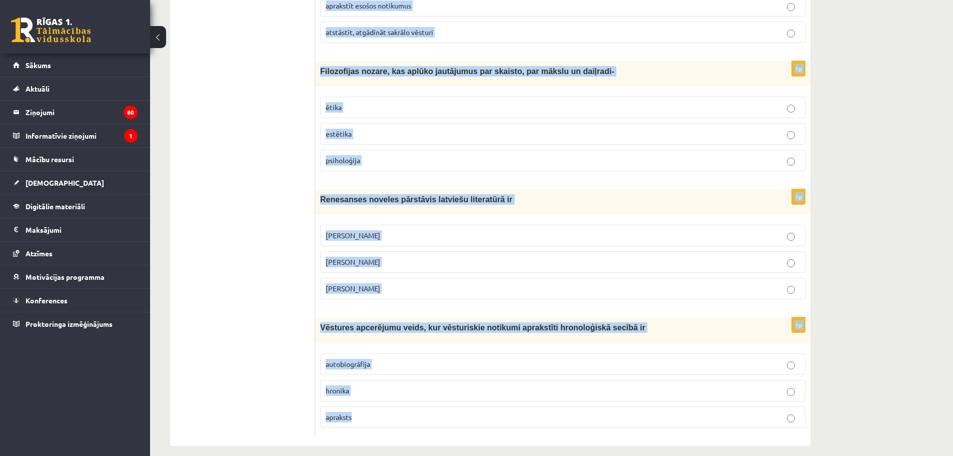
drag, startPoint x: 319, startPoint y: 200, endPoint x: 471, endPoint y: 433, distance: 278.3
copy form "Bruņinieku literatūra – literatūra, kas izveidojās ap 20.gs. un kalpoja aristok…"
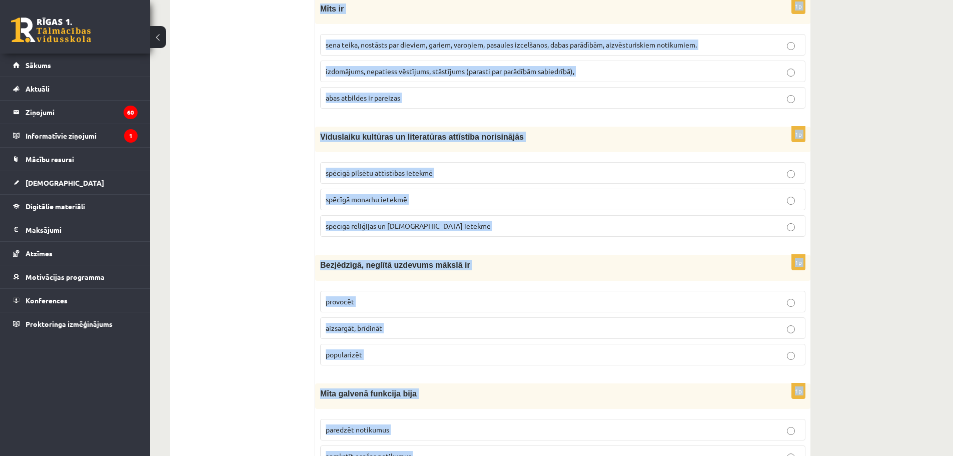
scroll to position [2812, 0]
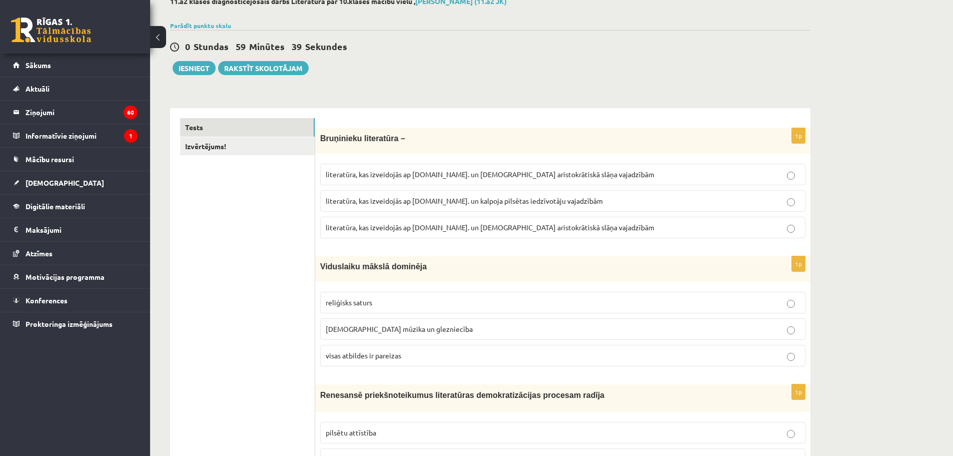
scroll to position [0, 0]
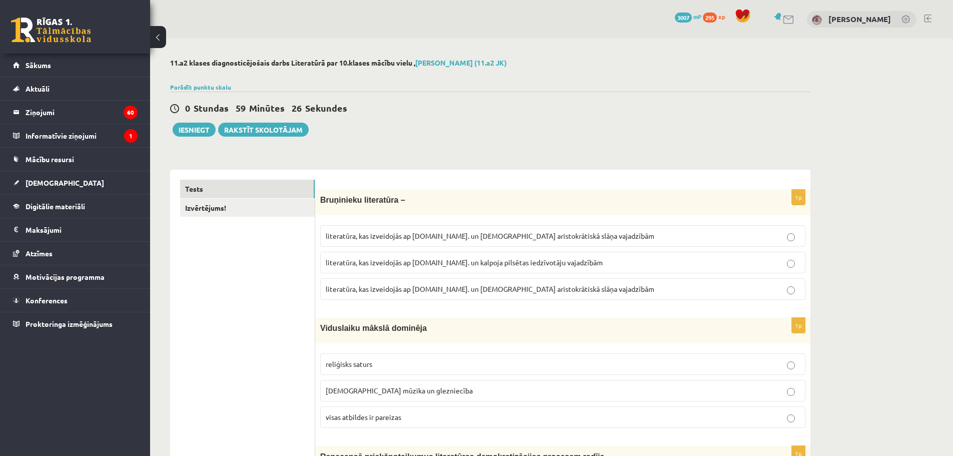
click at [452, 292] on span "literatūra, kas izveidojās ap 12.gs. un kalpoja aristokrātiskā slāņa vajadzībām" at bounding box center [490, 288] width 329 height 9
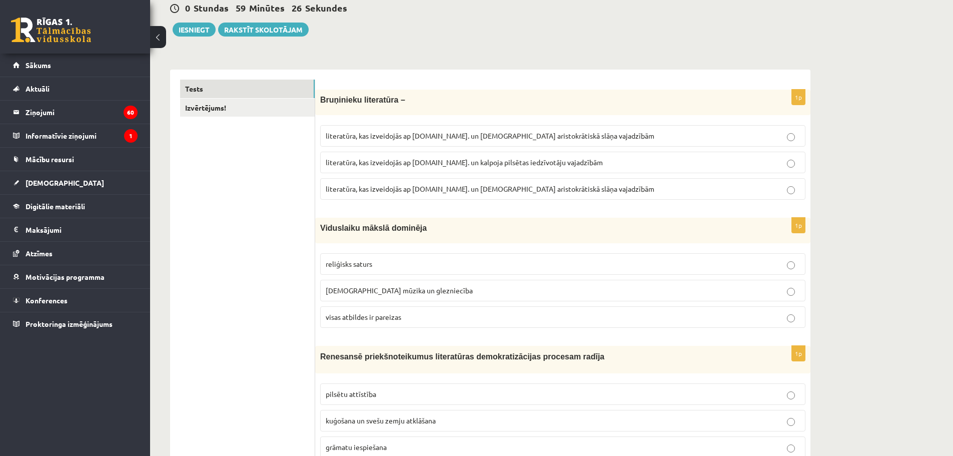
scroll to position [150, 0]
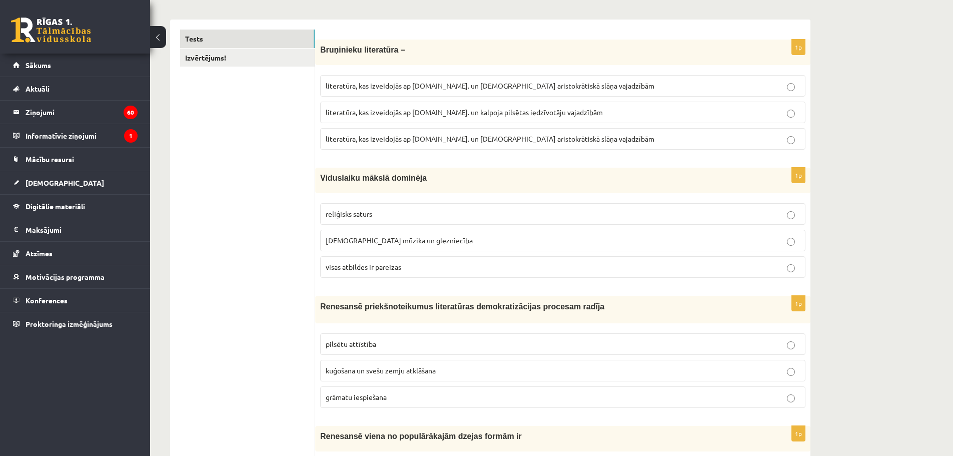
click at [381, 271] on span "visas atbildes ir pareizas" at bounding box center [364, 266] width 76 height 9
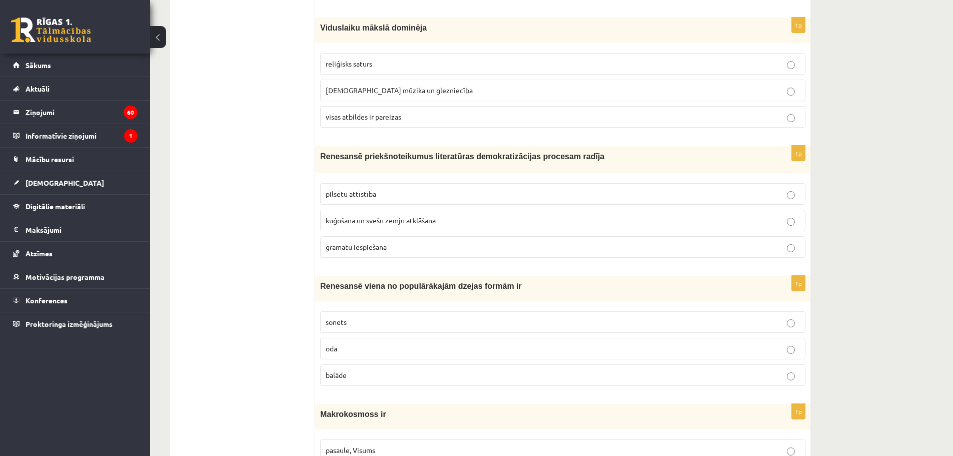
scroll to position [350, 0]
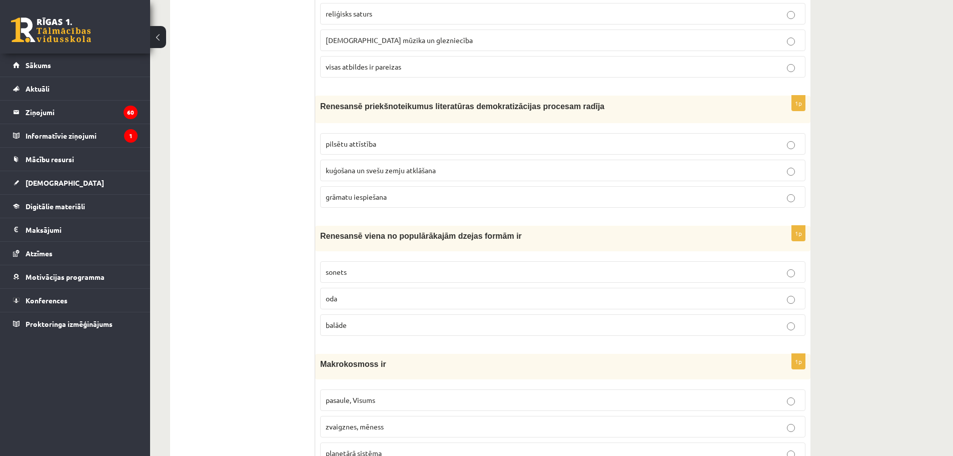
click at [390, 196] on p "grāmatu iespiešana" at bounding box center [563, 197] width 474 height 11
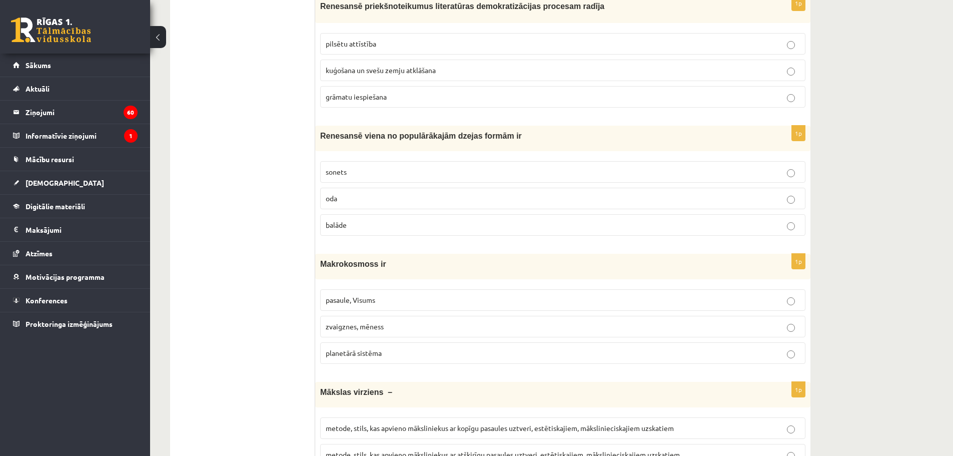
scroll to position [500, 0]
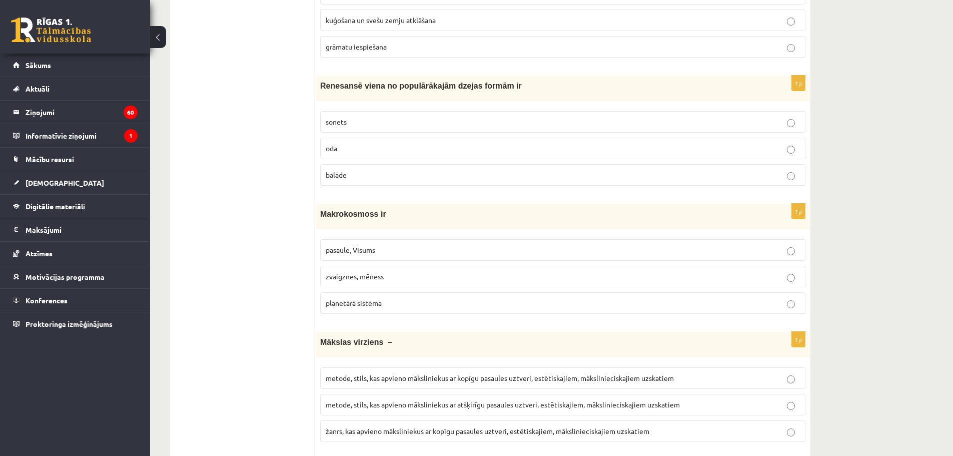
click at [344, 127] on p "sonets" at bounding box center [563, 122] width 474 height 11
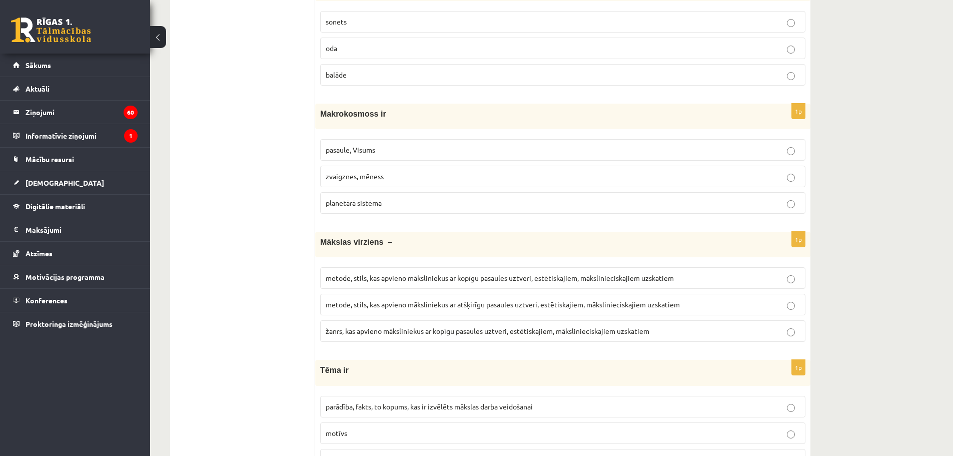
click at [359, 155] on p "pasaule, Visums" at bounding box center [563, 150] width 474 height 11
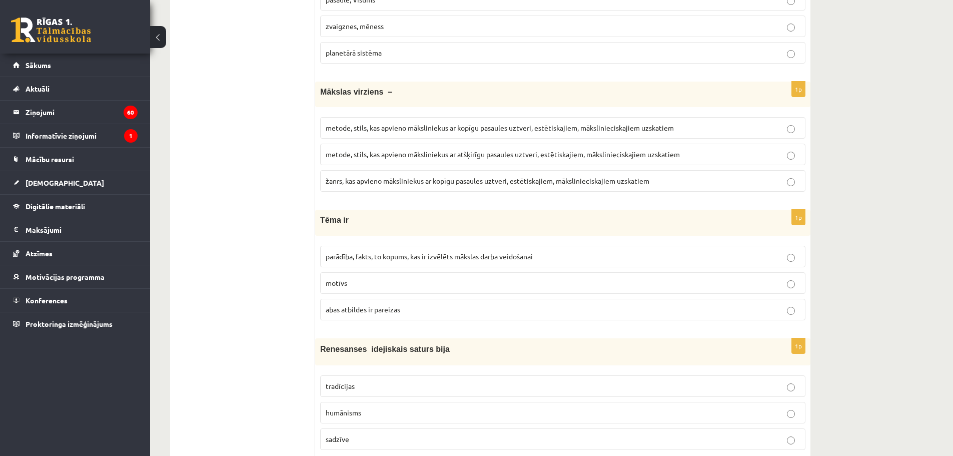
scroll to position [800, 0]
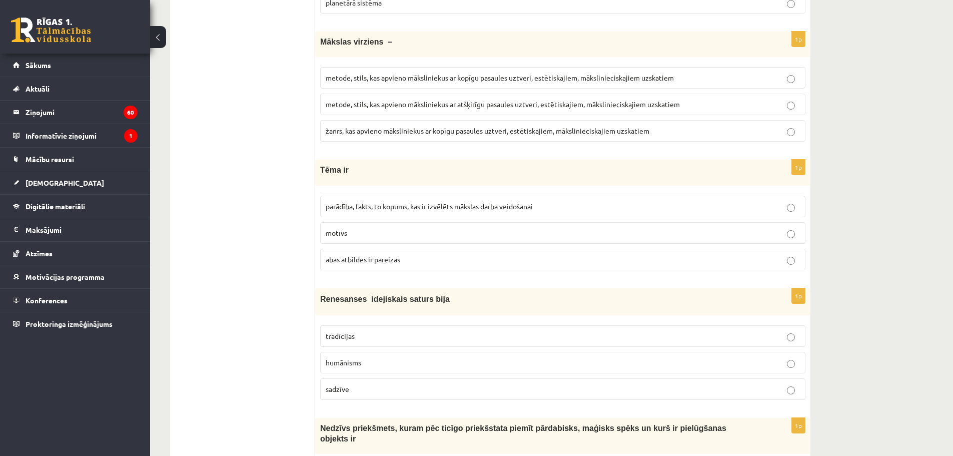
click at [446, 74] on span "metode, stils, kas apvieno māksliniekus ar kopīgu pasaules uztveri, estētiskaji…" at bounding box center [500, 77] width 348 height 9
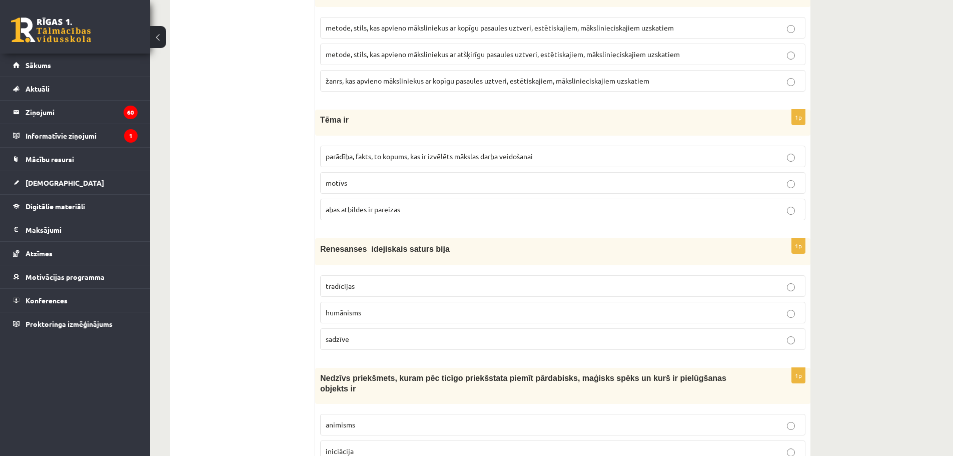
scroll to position [950, 0]
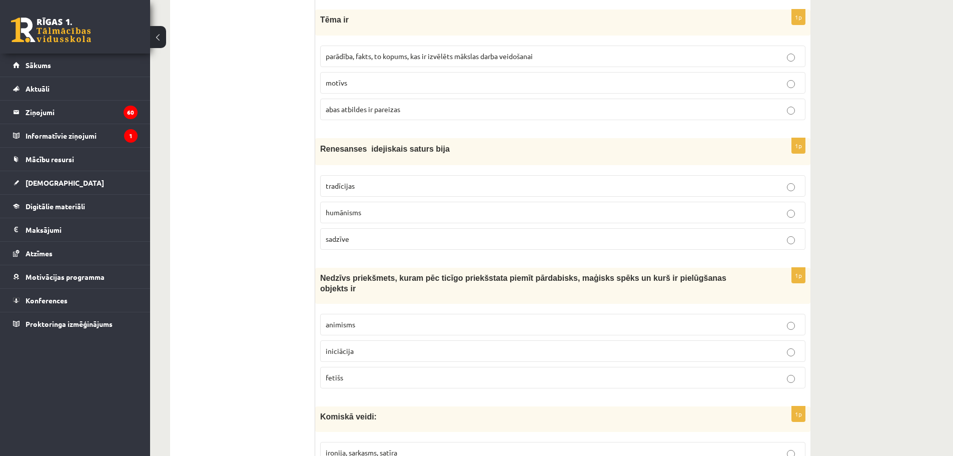
click at [388, 56] on span "parādība, fakts, to kopums, kas ir izvēlēts mākslas darba veidošanai" at bounding box center [429, 56] width 207 height 9
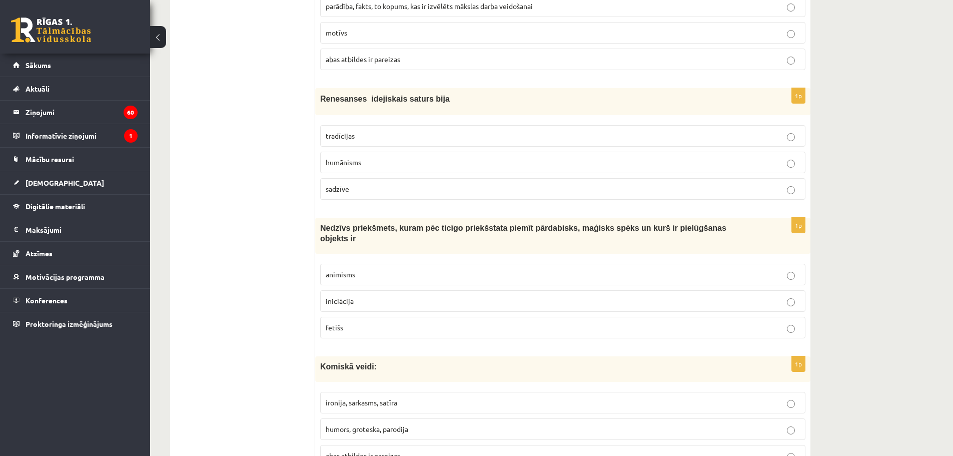
scroll to position [1050, 0]
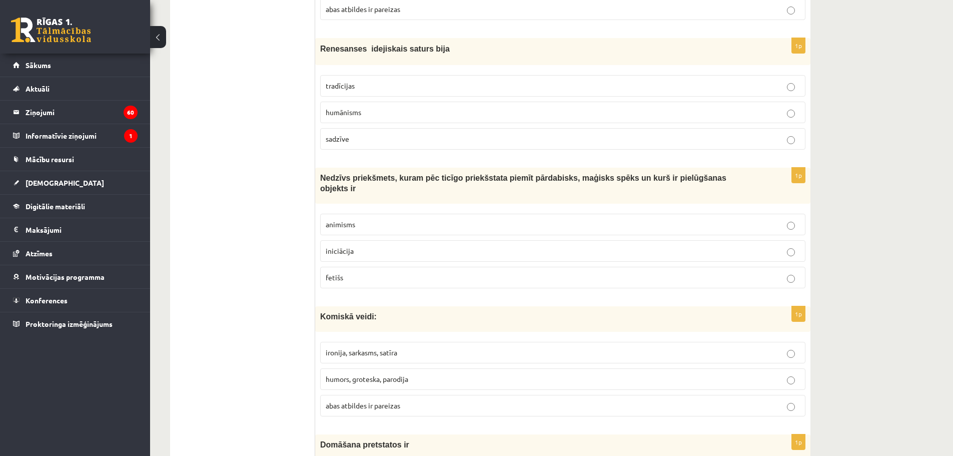
click at [356, 110] on span "humānisms" at bounding box center [344, 112] width 36 height 9
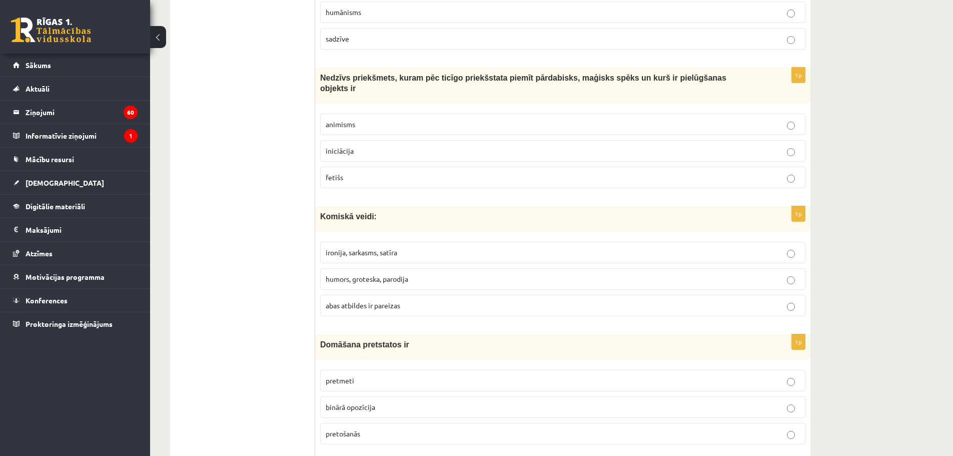
click at [370, 172] on p "fetišs" at bounding box center [563, 177] width 474 height 11
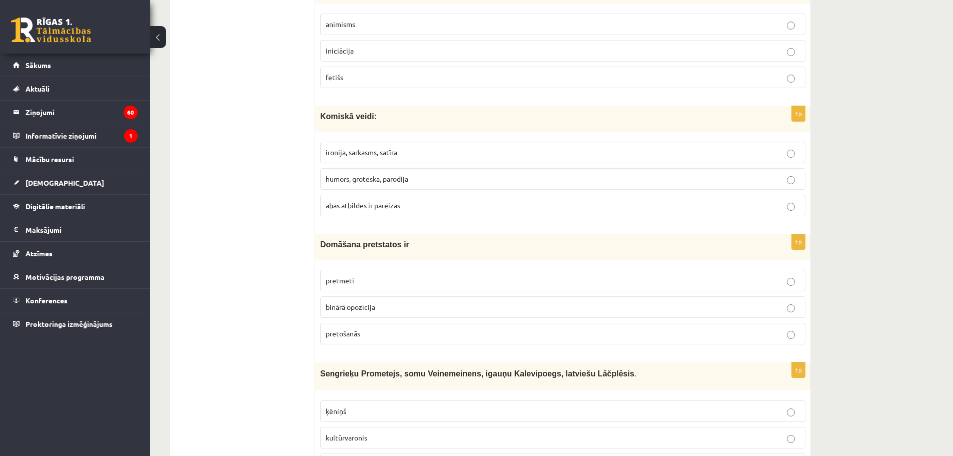
click at [345, 201] on span "abas atbildes ir pareizas" at bounding box center [363, 205] width 75 height 9
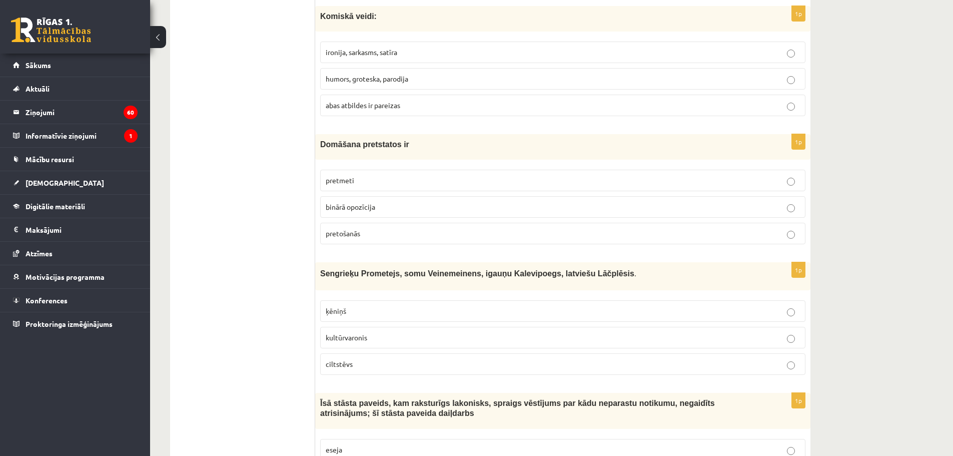
scroll to position [1400, 0]
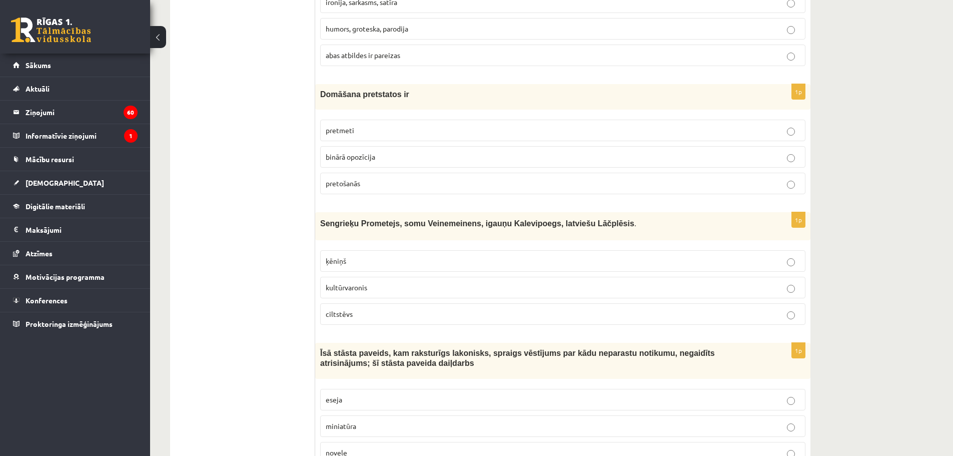
click at [361, 154] on label "binārā opozīcija" at bounding box center [562, 157] width 485 height 22
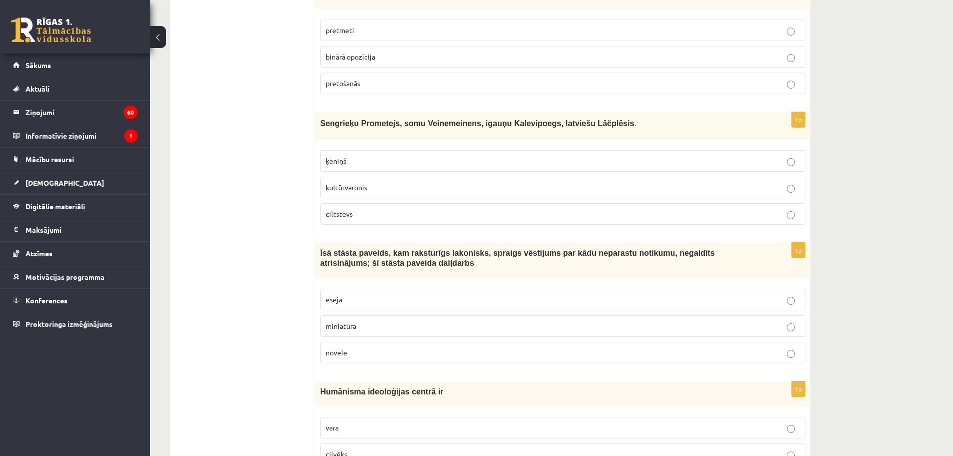
click at [360, 183] on span "kultūrvaronis" at bounding box center [347, 187] width 42 height 9
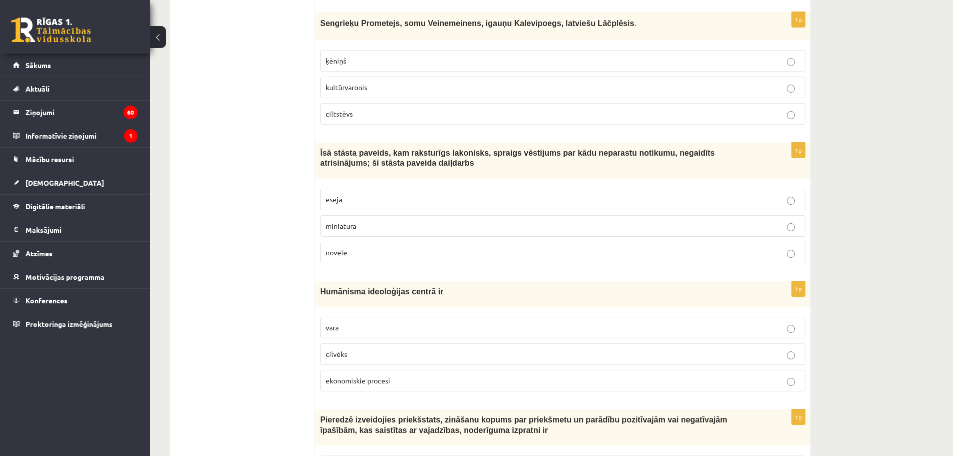
scroll to position [1650, 0]
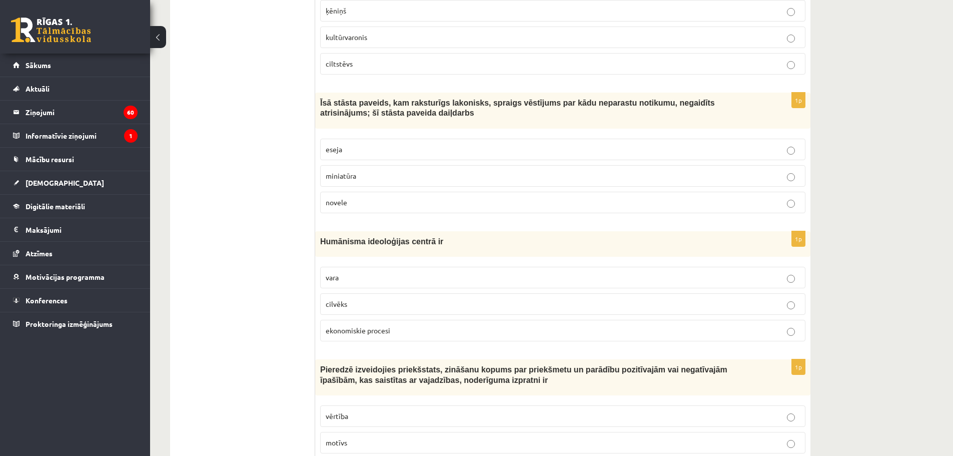
click at [350, 197] on p "novele" at bounding box center [563, 202] width 474 height 11
click at [356, 299] on label "cilvēks" at bounding box center [562, 304] width 485 height 22
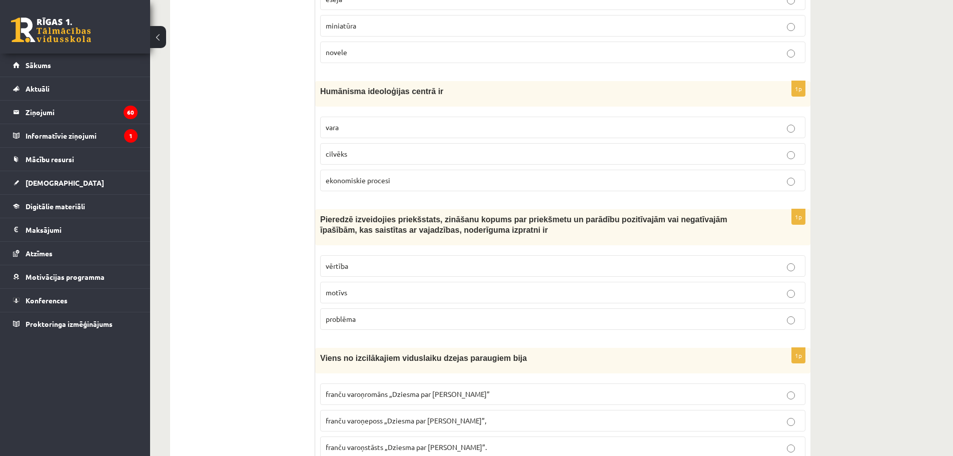
scroll to position [1851, 0]
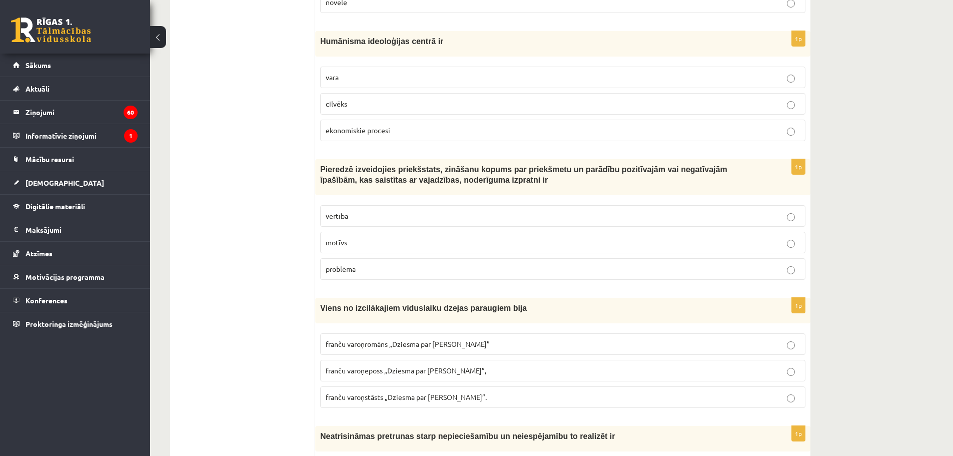
click at [343, 211] on span "vērtība" at bounding box center [337, 215] width 23 height 9
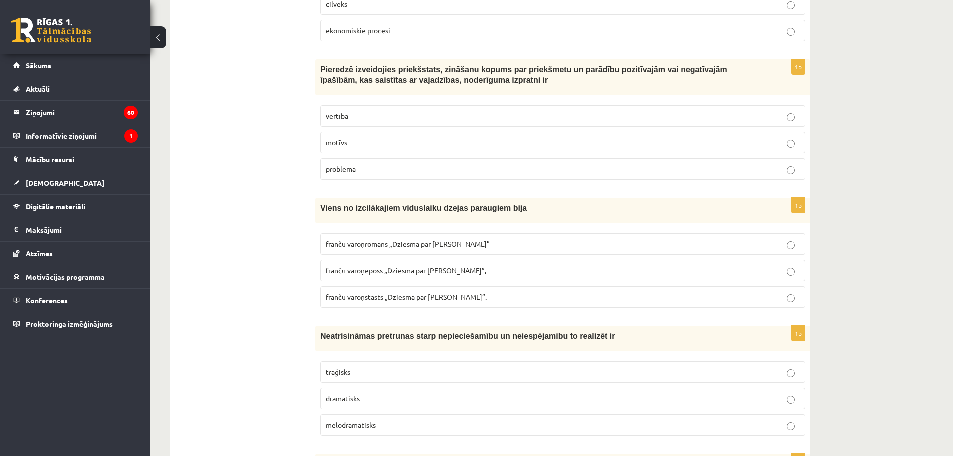
click at [383, 266] on span "franču varoņeposs „Dziesma par Rolandu”," at bounding box center [406, 270] width 161 height 9
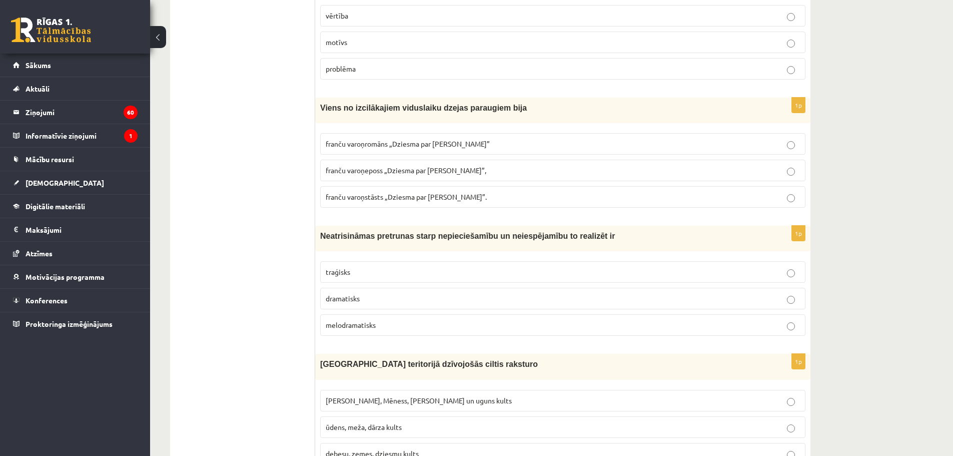
scroll to position [2101, 0]
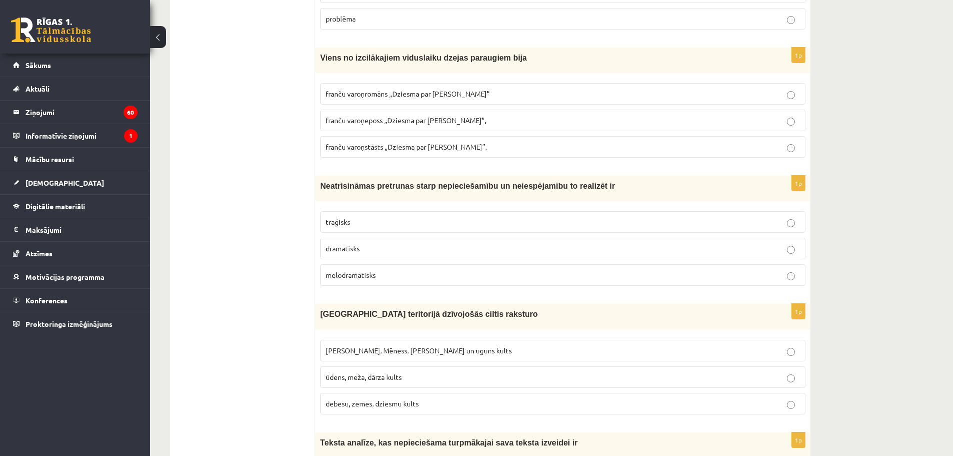
click at [360, 219] on label "traģisks" at bounding box center [562, 222] width 485 height 22
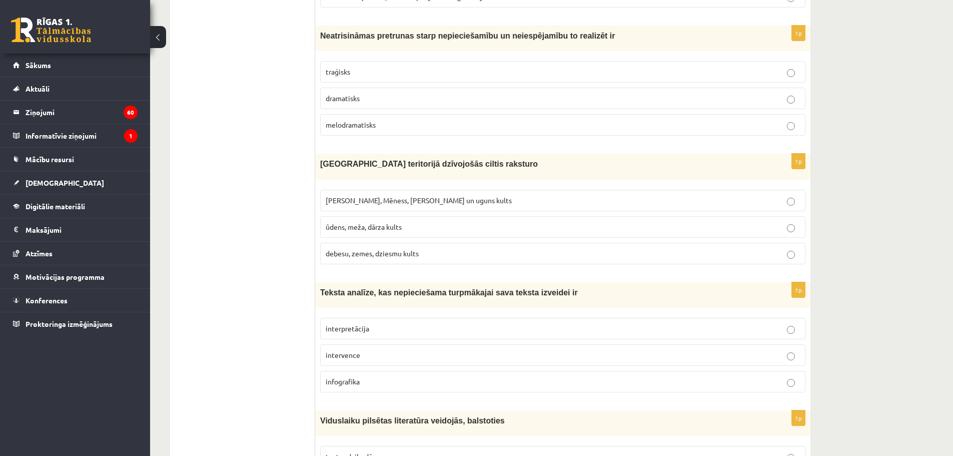
scroll to position [2301, 0]
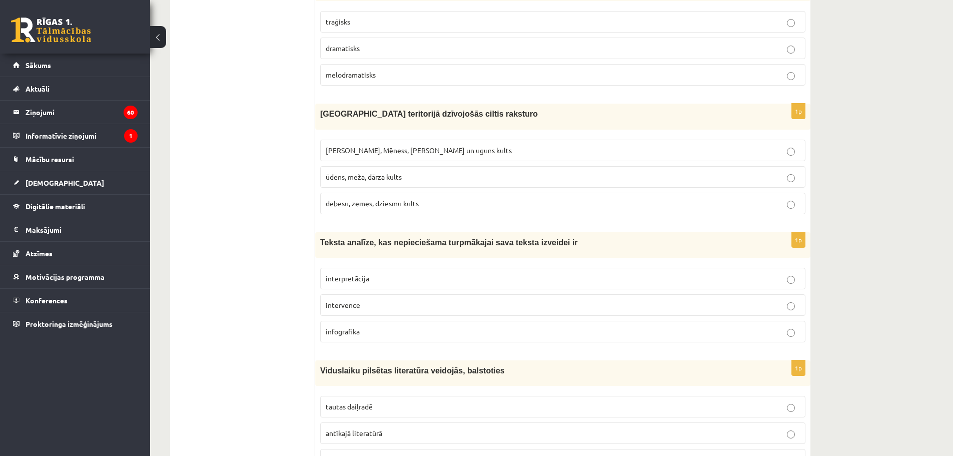
click at [417, 146] on span "Saules, Mēness, Pērkona un uguns kults" at bounding box center [419, 150] width 186 height 9
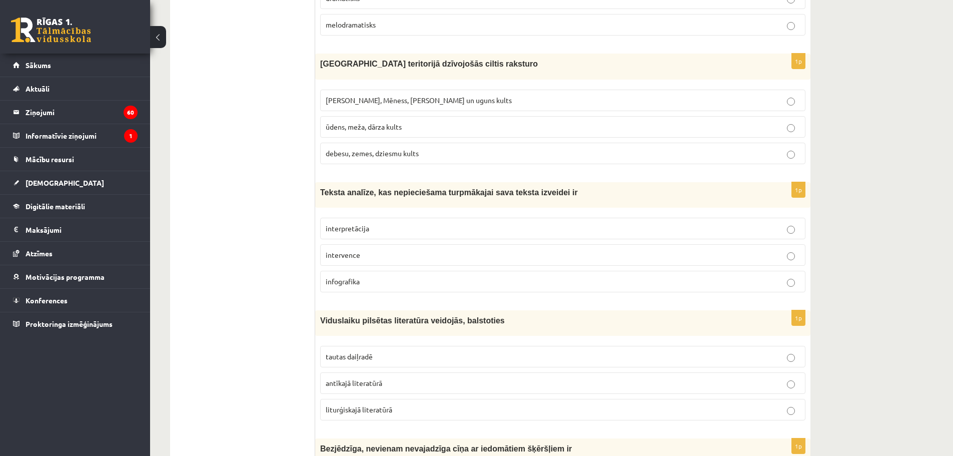
scroll to position [2401, 0]
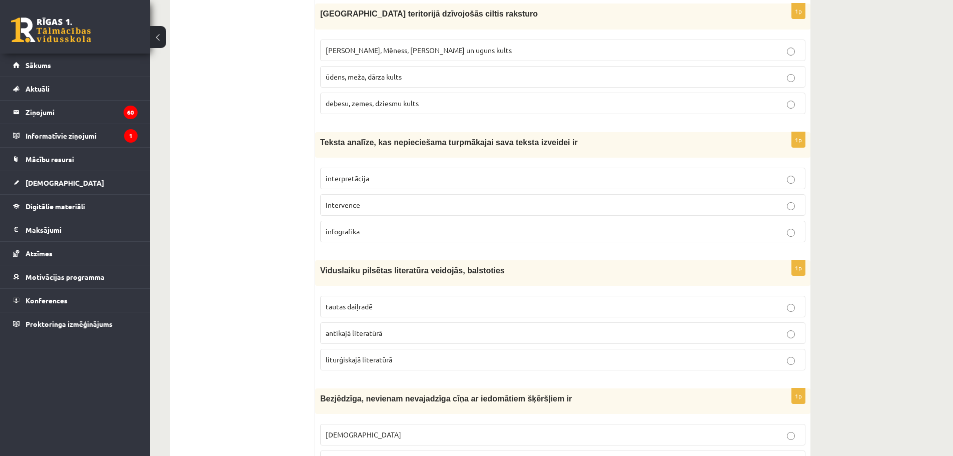
click at [378, 173] on p "interpretācija" at bounding box center [563, 178] width 474 height 11
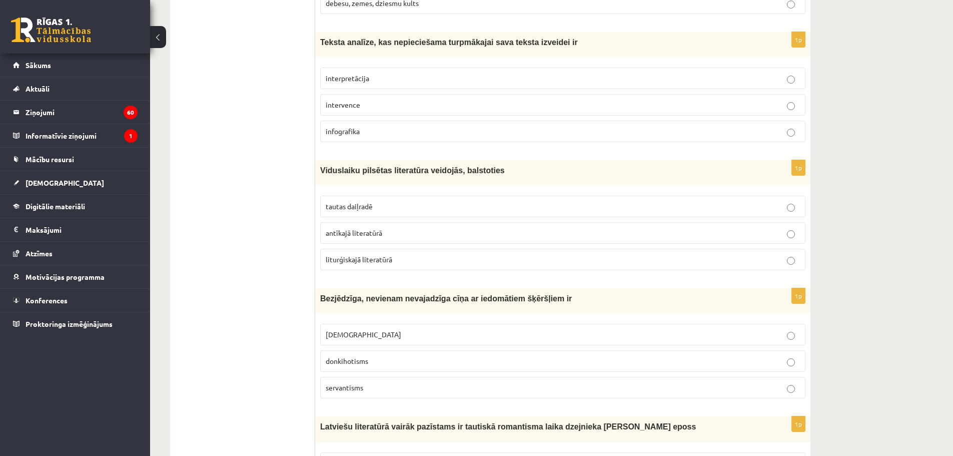
scroll to position [2551, 0]
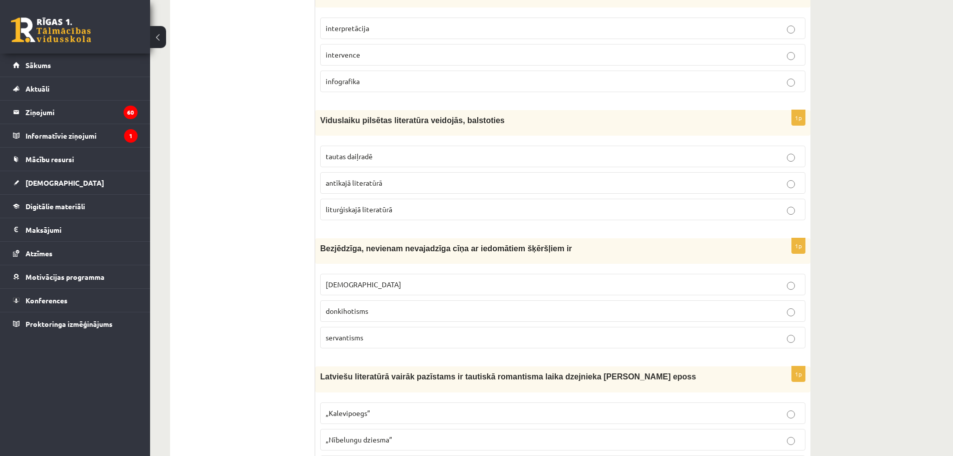
click at [411, 151] on p "tautas daiļradē" at bounding box center [563, 156] width 474 height 11
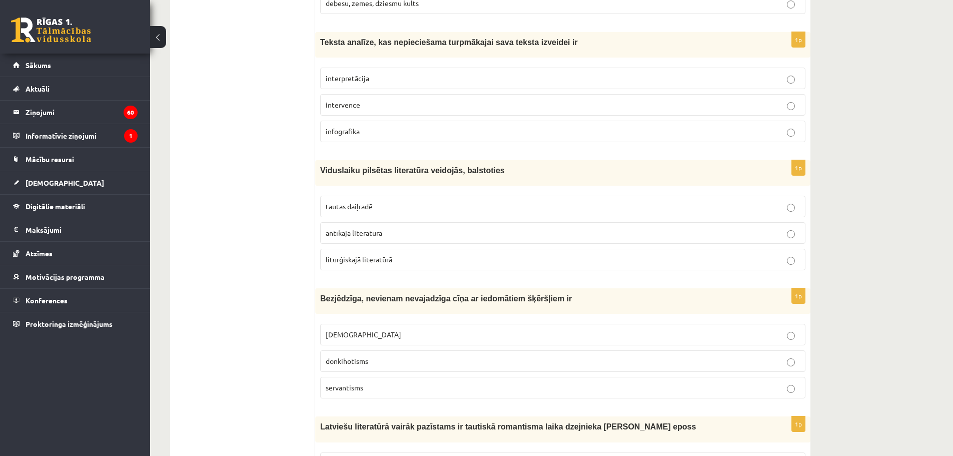
scroll to position [2651, 0]
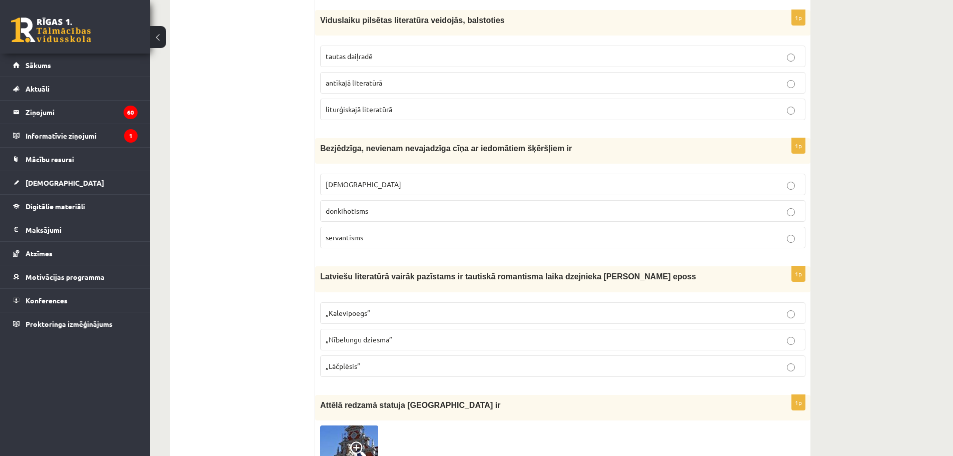
click at [344, 206] on span "donkihotisms" at bounding box center [347, 210] width 43 height 9
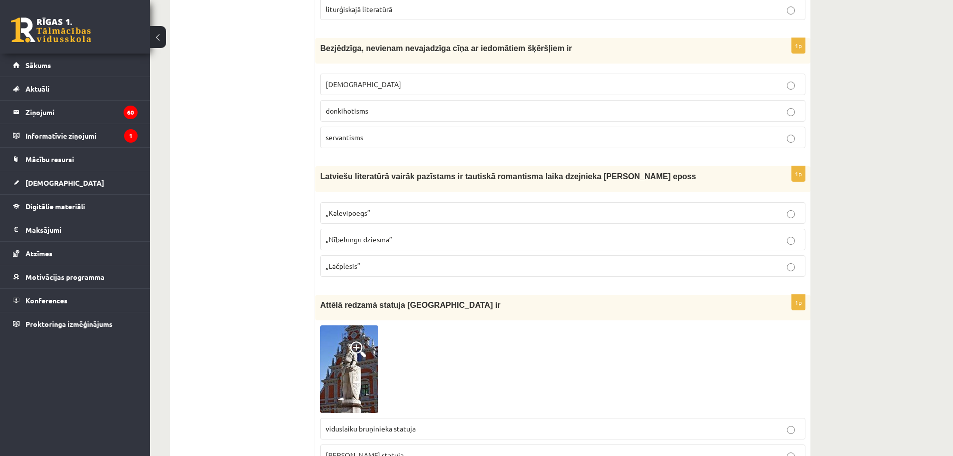
scroll to position [2801, 0]
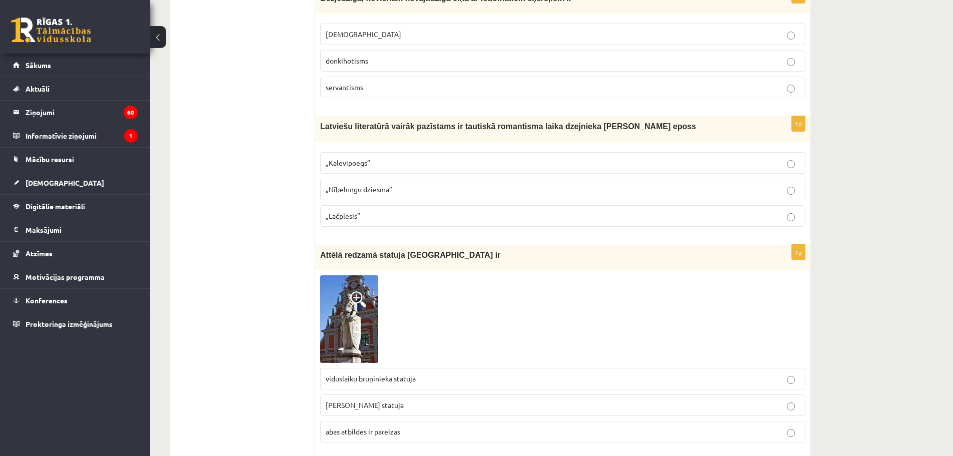
click at [360, 212] on label "„Lāčplēsis”" at bounding box center [562, 216] width 485 height 22
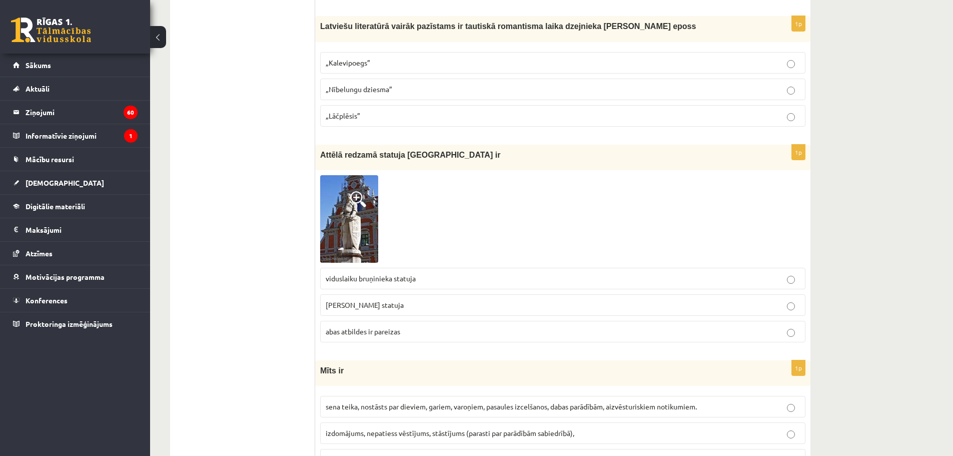
click at [357, 197] on img at bounding box center [349, 219] width 58 height 88
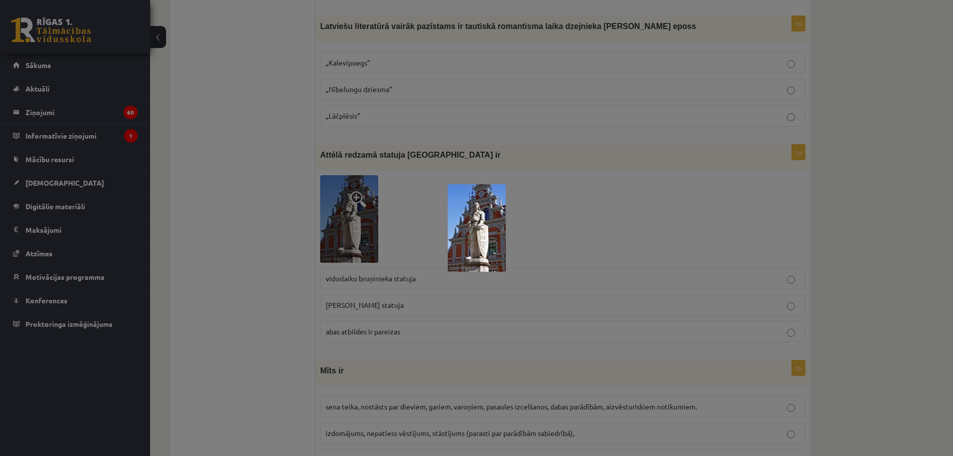
click at [481, 227] on img at bounding box center [477, 228] width 58 height 88
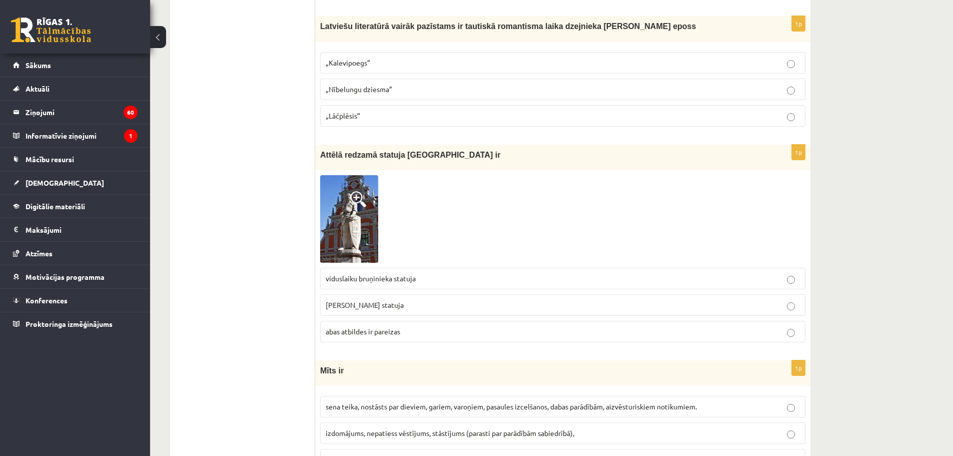
click at [385, 300] on p "Rolanda statuja" at bounding box center [563, 305] width 474 height 11
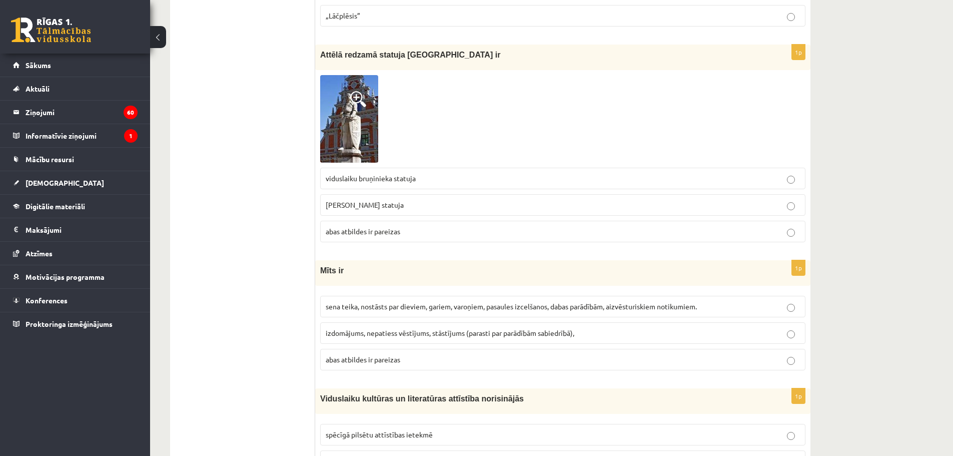
scroll to position [3051, 0]
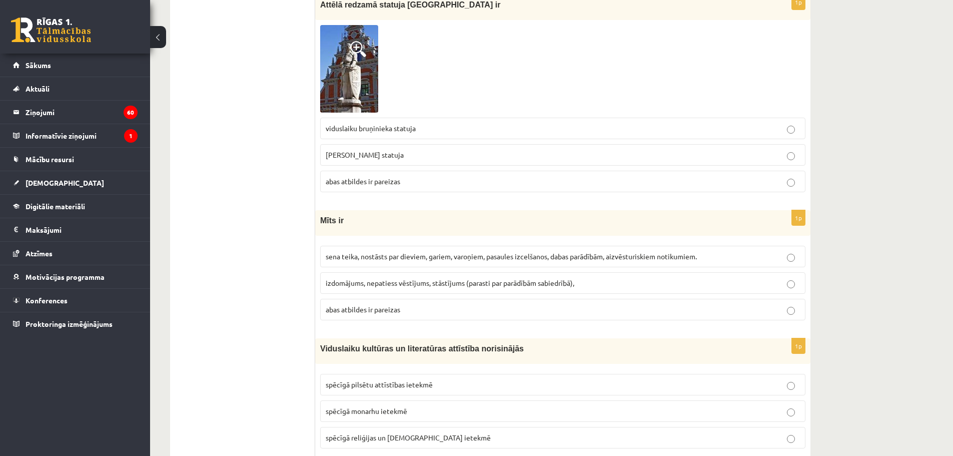
click at [349, 252] on span "sena teika, nostāsts par dieviem, gariem, varoņiem, pasaules izcelšanos, dabas …" at bounding box center [511, 256] width 371 height 9
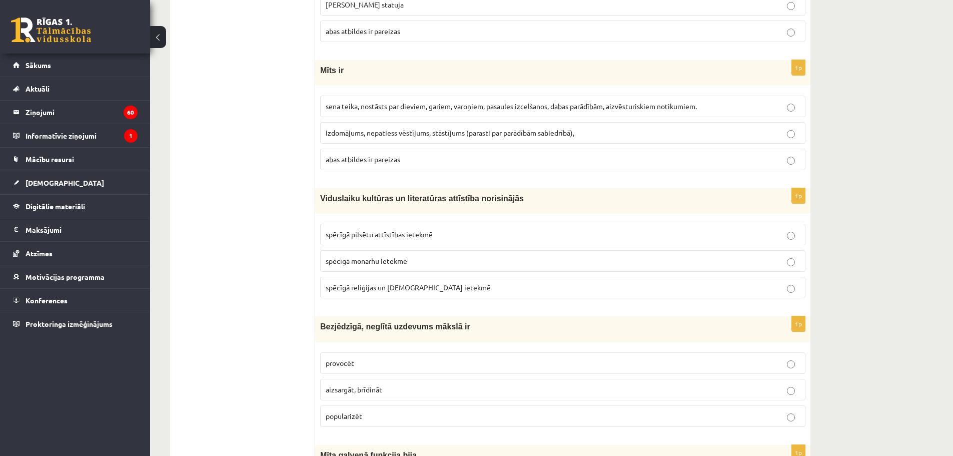
scroll to position [3251, 0]
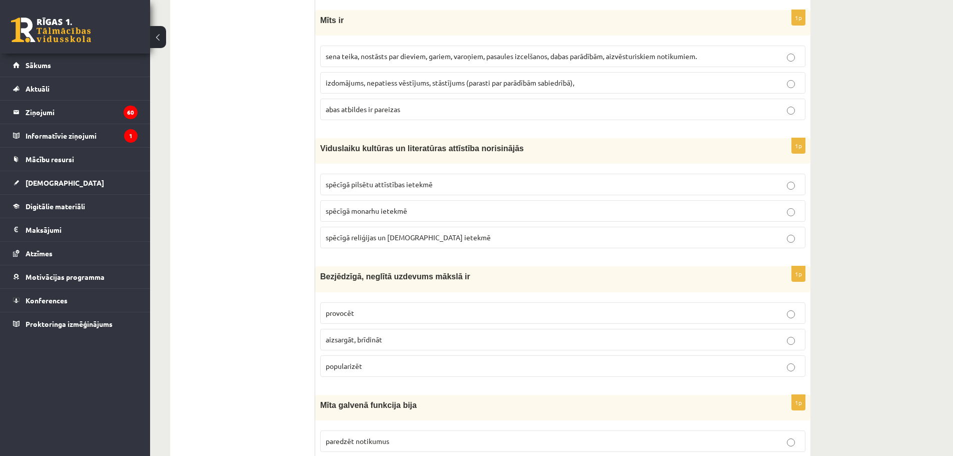
click at [395, 232] on p "spēcīgā reliģijas un baznīcas ietekmē" at bounding box center [563, 237] width 474 height 11
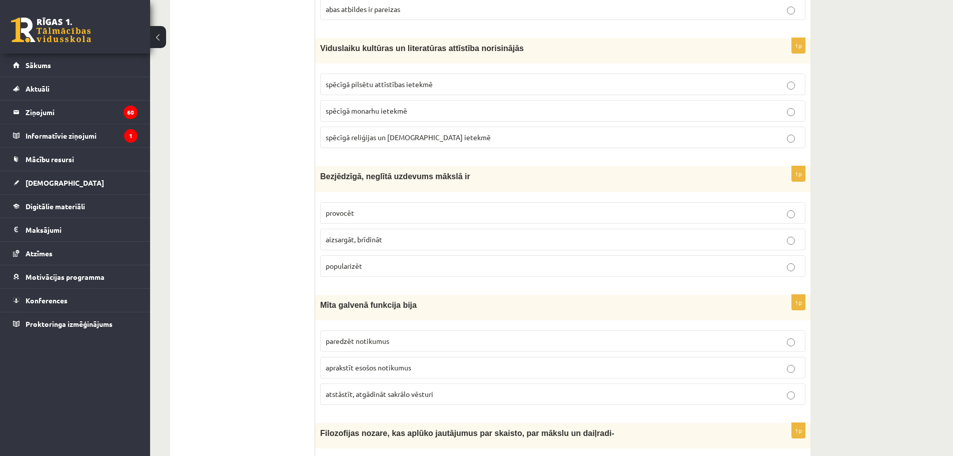
scroll to position [3401, 0]
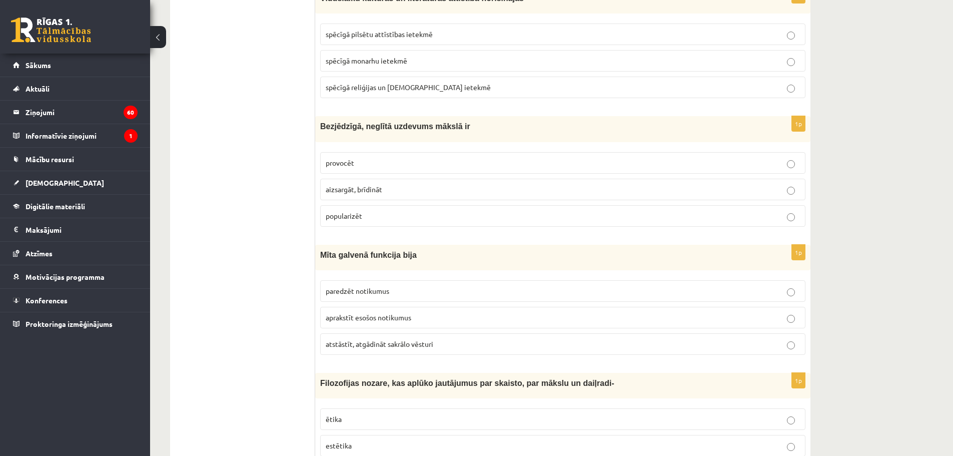
click at [368, 152] on label "provocēt" at bounding box center [562, 163] width 485 height 22
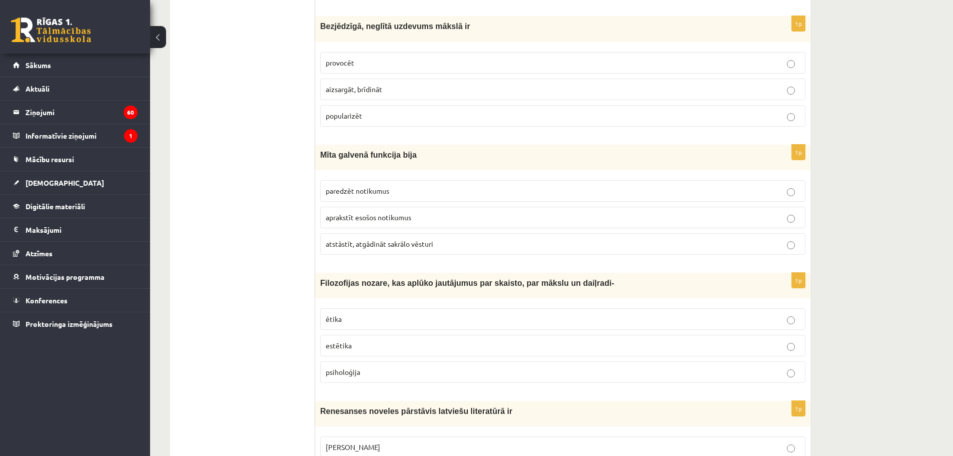
scroll to position [3551, 0]
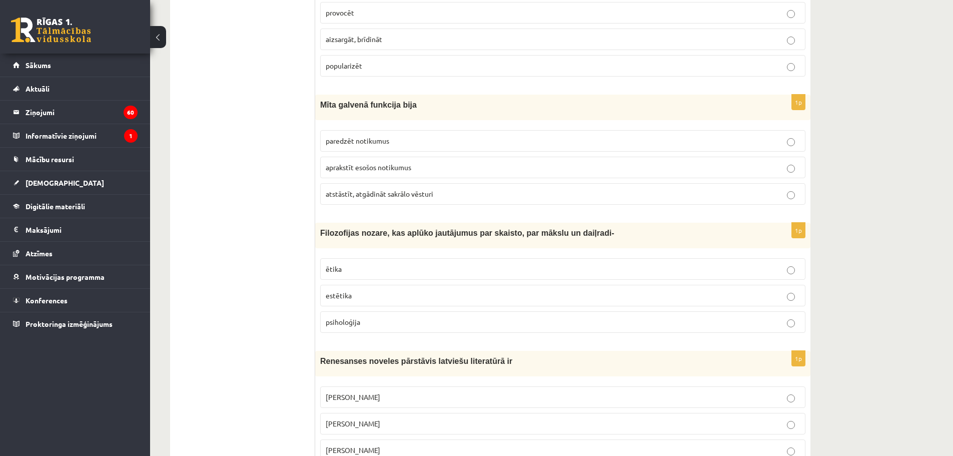
click at [369, 189] on p "atstāstīt, atgādināt sakrālo vēsturi" at bounding box center [563, 194] width 474 height 11
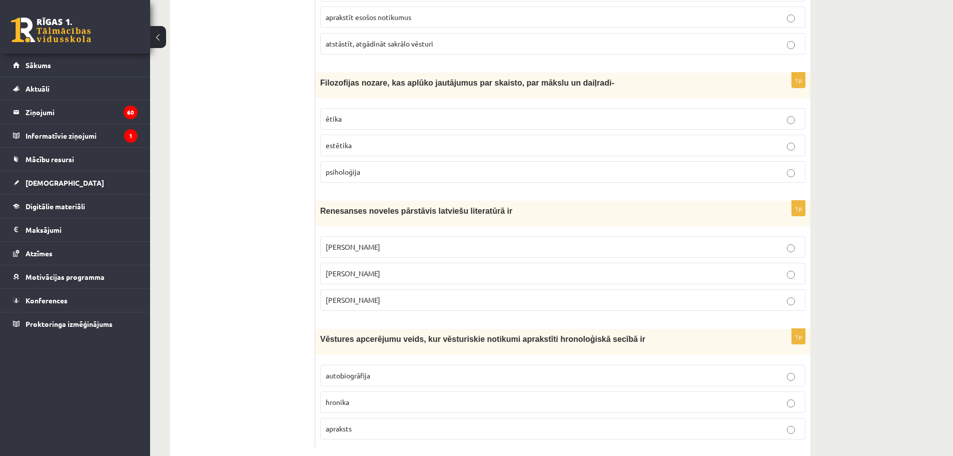
scroll to position [3713, 0]
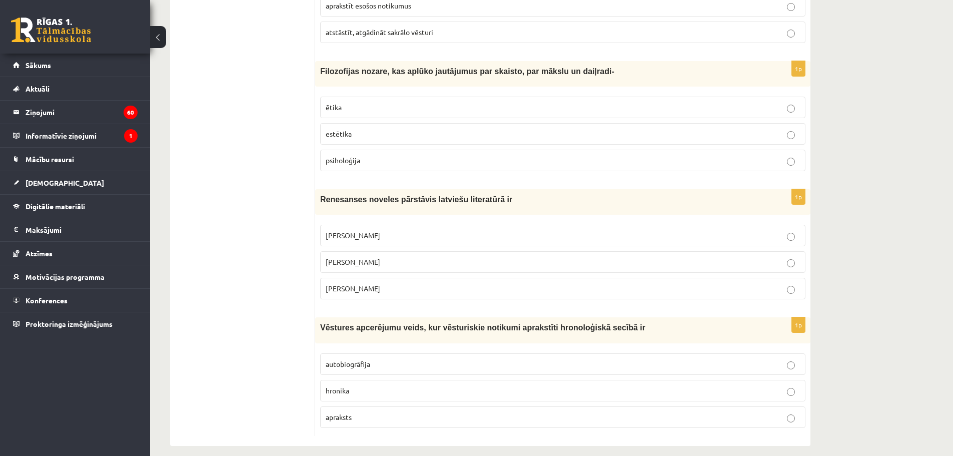
click at [357, 129] on p "estētika" at bounding box center [563, 134] width 474 height 11
click at [361, 284] on span "Jānis Ezeriņš" at bounding box center [353, 288] width 55 height 9
click at [357, 385] on p "hronika" at bounding box center [563, 390] width 474 height 11
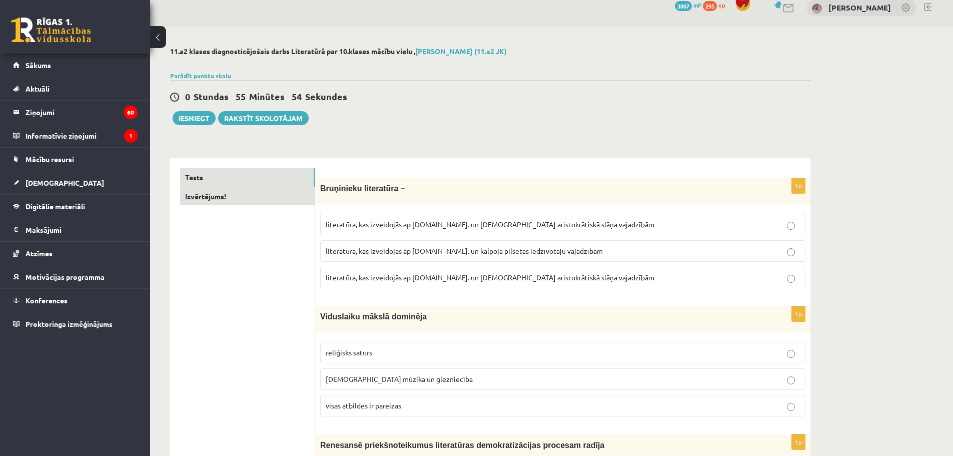
scroll to position [0, 0]
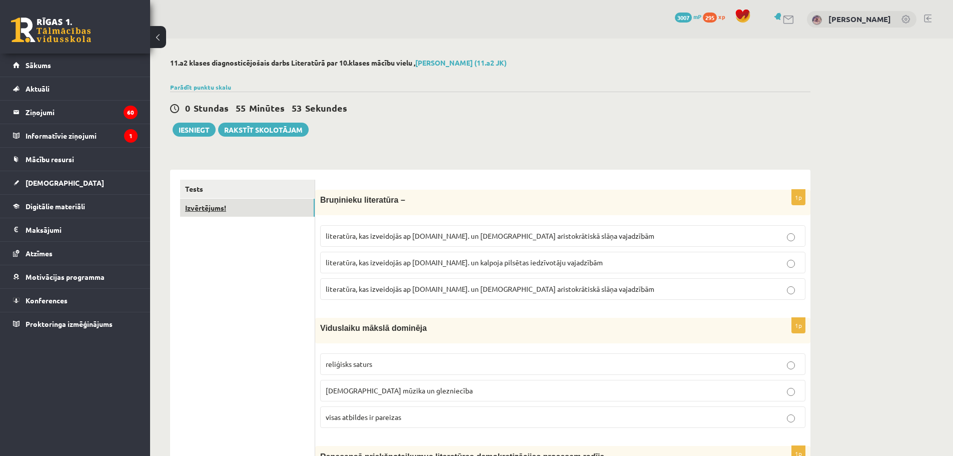
click at [242, 210] on link "Izvērtējums!" at bounding box center [247, 208] width 135 height 19
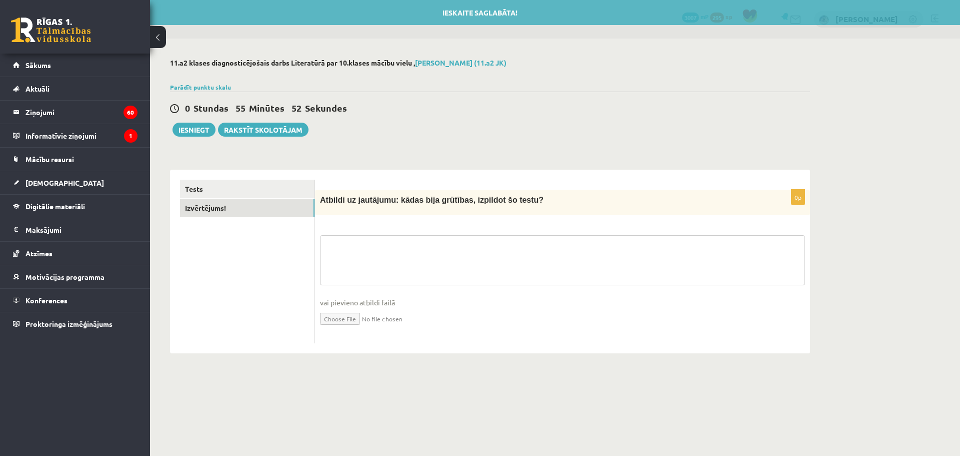
click at [397, 262] on textarea at bounding box center [562, 260] width 485 height 50
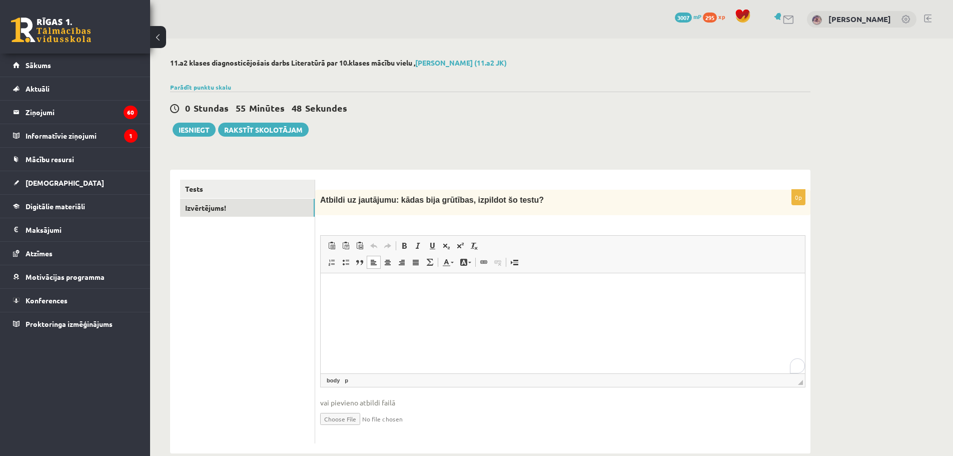
click at [376, 298] on html at bounding box center [563, 288] width 484 height 31
click at [208, 130] on button "Iesniegt" at bounding box center [194, 130] width 43 height 14
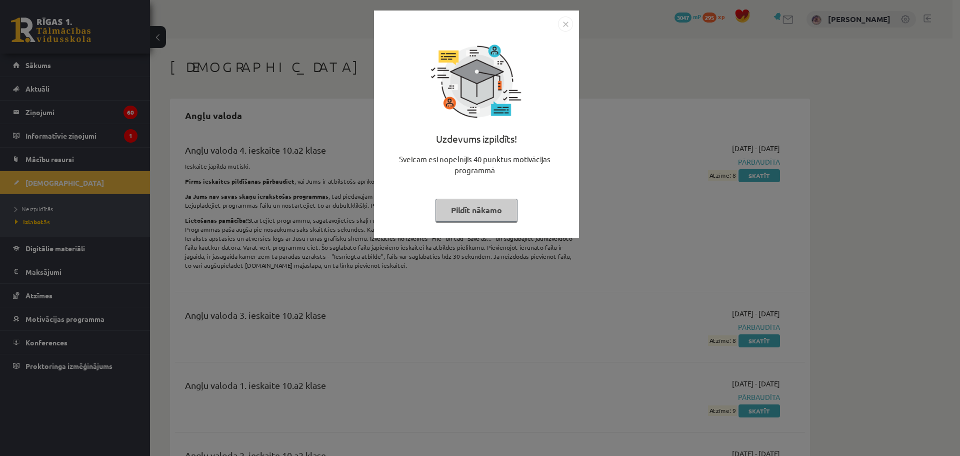
click at [498, 214] on button "Pildīt nākamo" at bounding box center [477, 210] width 82 height 23
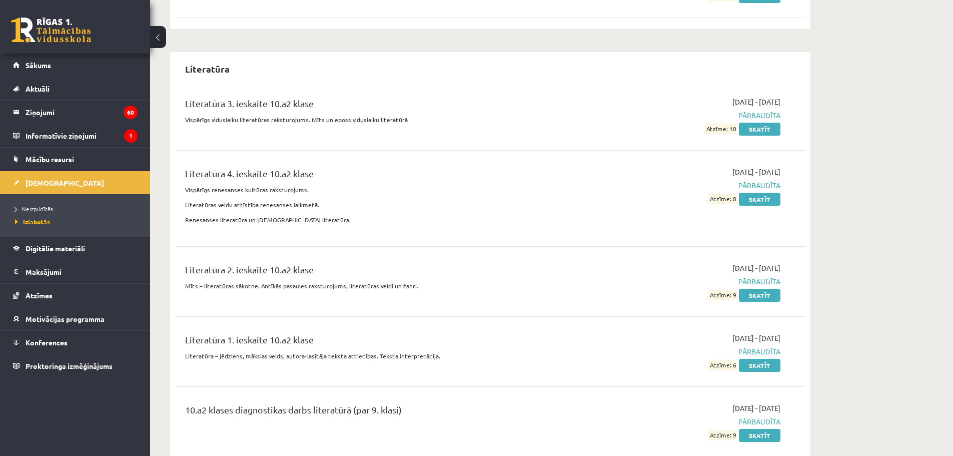
scroll to position [4101, 0]
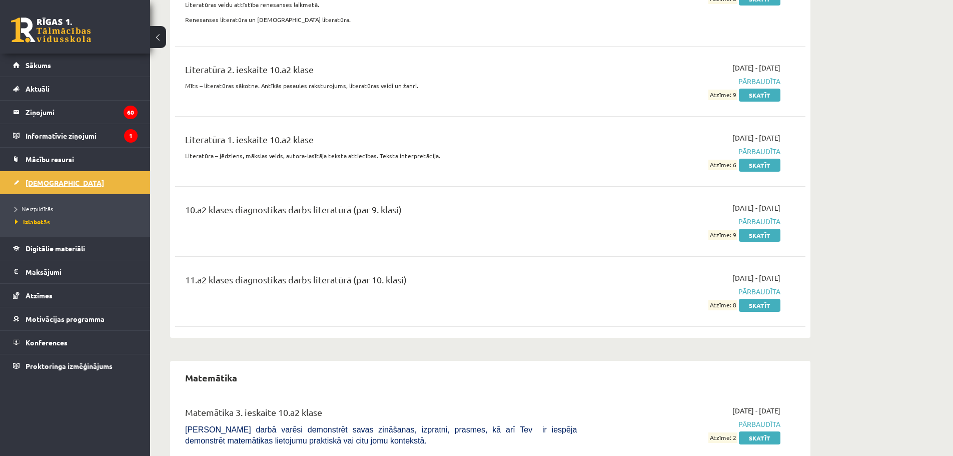
click at [55, 177] on link "[DEMOGRAPHIC_DATA]" at bounding box center [75, 182] width 125 height 23
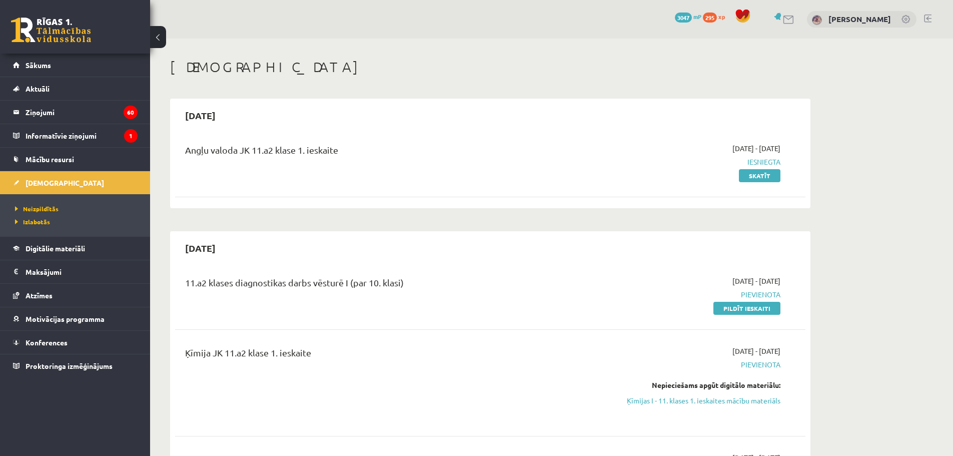
click at [734, 314] on div "11.a2 klases diagnostikas darbs vēsturē I (par 10. klasi) 2025-09-16 - 2025-09-…" at bounding box center [490, 295] width 630 height 58
click at [735, 307] on link "Pildīt ieskaiti" at bounding box center [746, 308] width 67 height 13
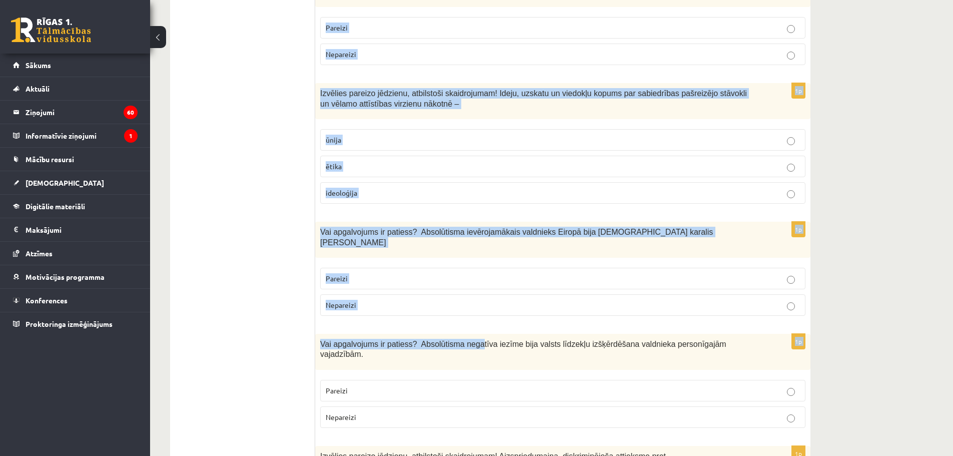
scroll to position [3294, 0]
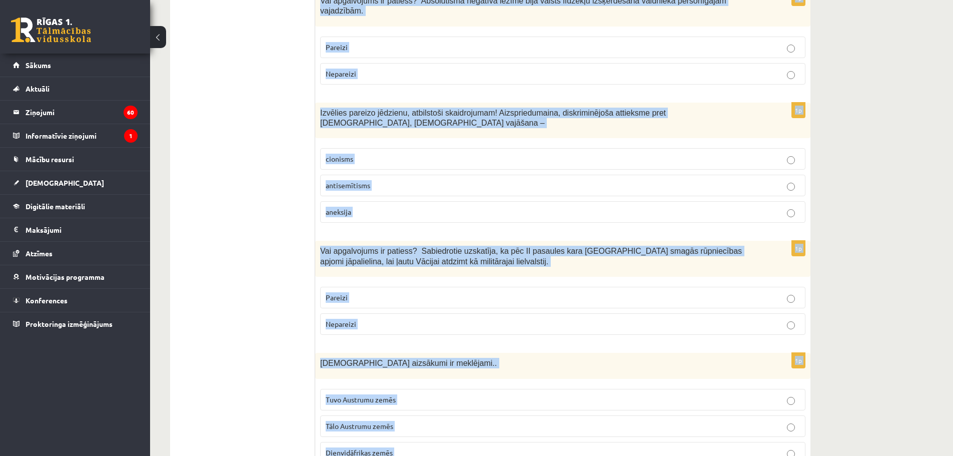
drag, startPoint x: 320, startPoint y: 201, endPoint x: 485, endPoint y: 420, distance: 274.7
copy form "Lor ipsumdolors am consect? Adipisc 43. el. seddoeiusmodt incididu utlaboree. D…"
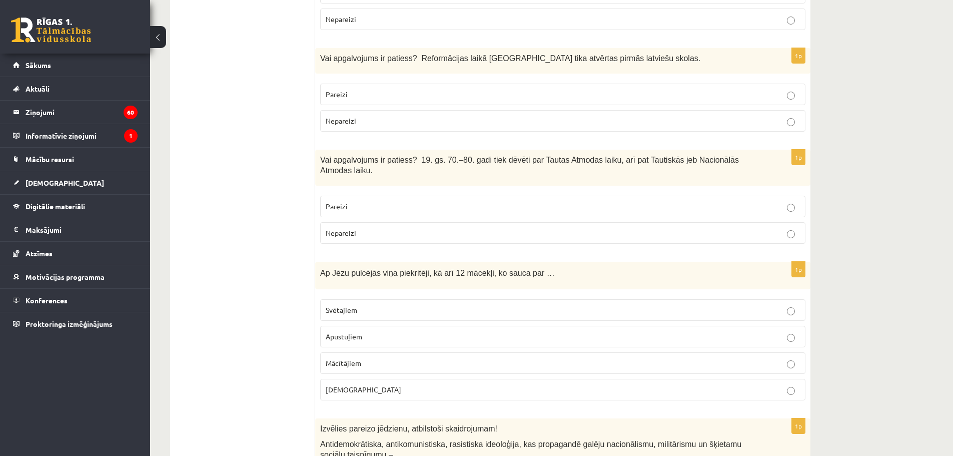
scroll to position [0, 0]
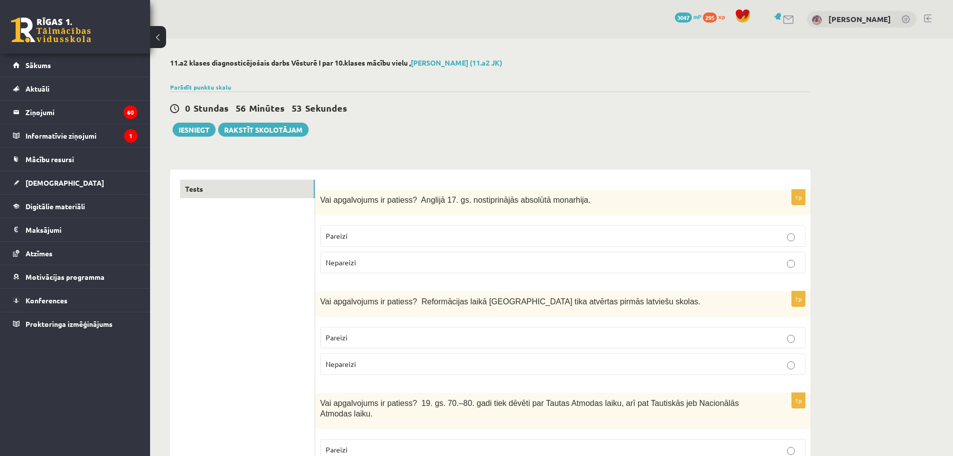
click at [344, 265] on span "Nepareizi" at bounding box center [341, 262] width 31 height 9
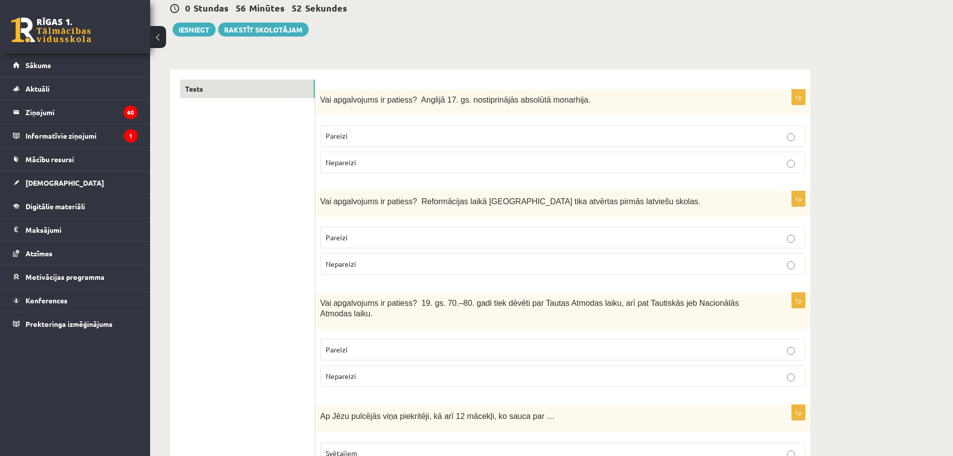
scroll to position [150, 0]
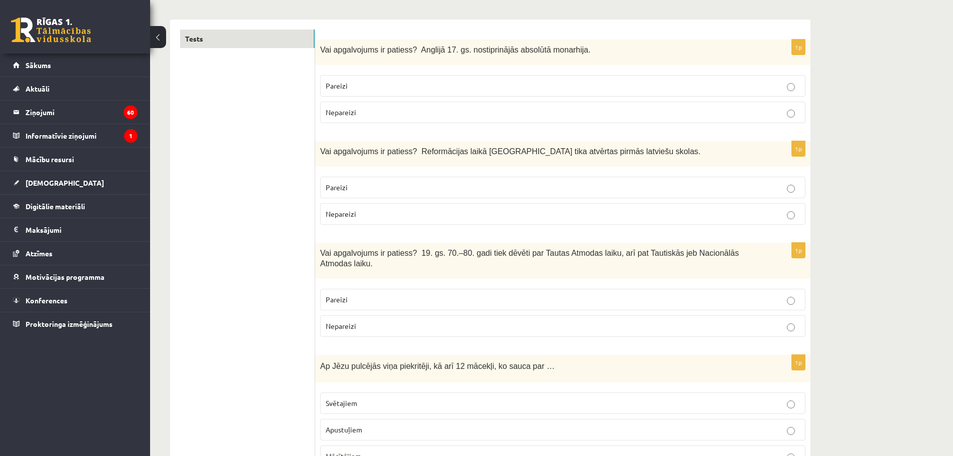
click at [356, 187] on p "Pareizi" at bounding box center [563, 187] width 474 height 11
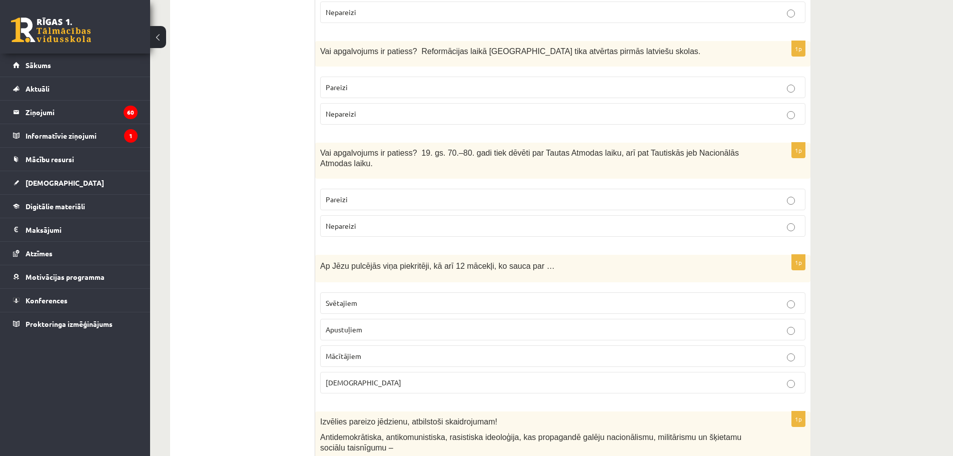
click at [369, 189] on label "Pareizi" at bounding box center [562, 200] width 485 height 22
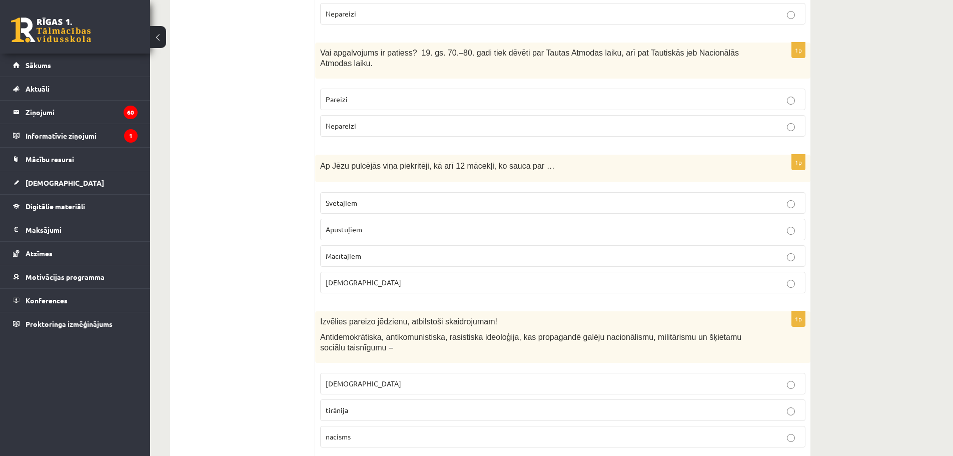
click at [357, 224] on p "Apustuļiem" at bounding box center [563, 229] width 474 height 11
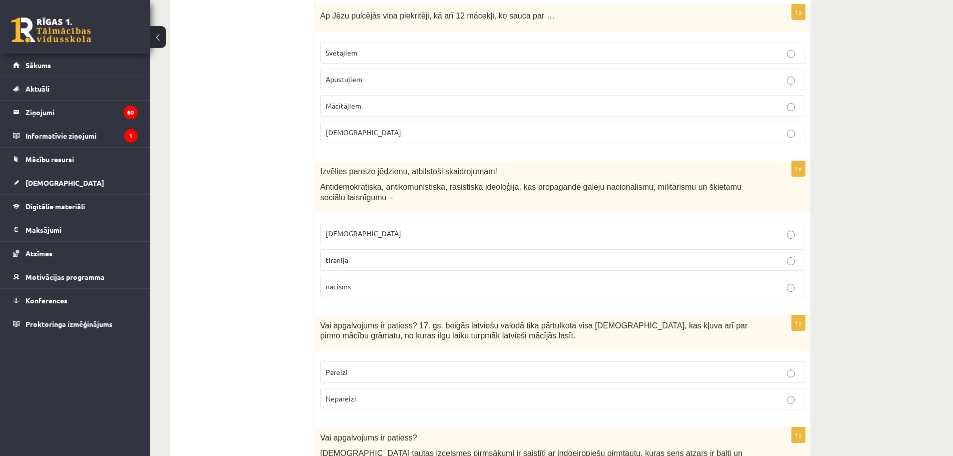
scroll to position [550, 0]
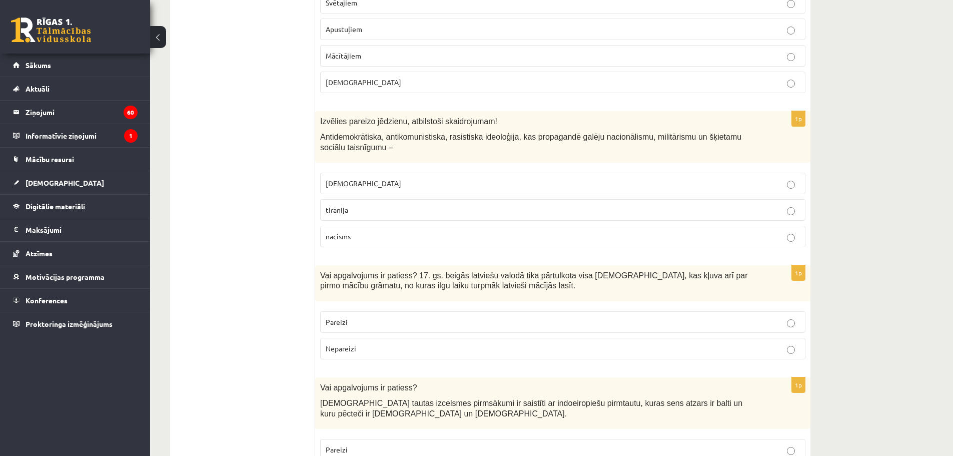
click at [346, 179] on span "fašisms" at bounding box center [364, 183] width 76 height 9
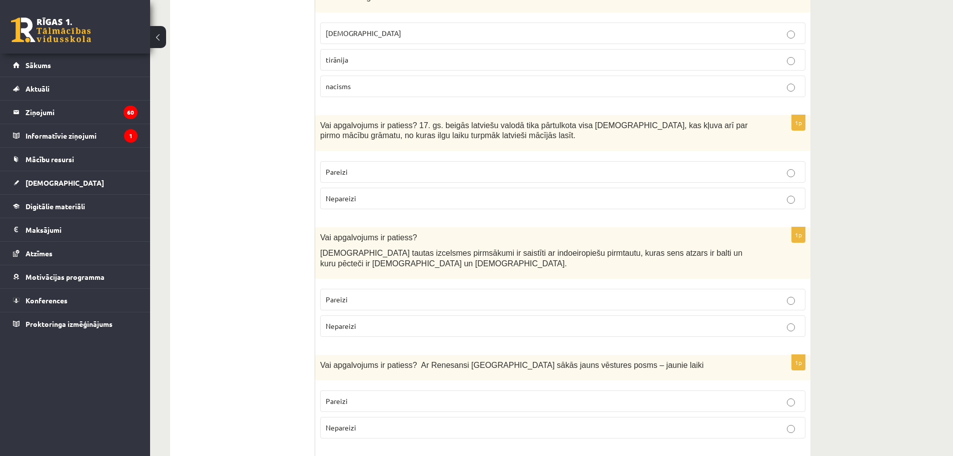
click at [351, 167] on p "Pareizi" at bounding box center [563, 172] width 474 height 11
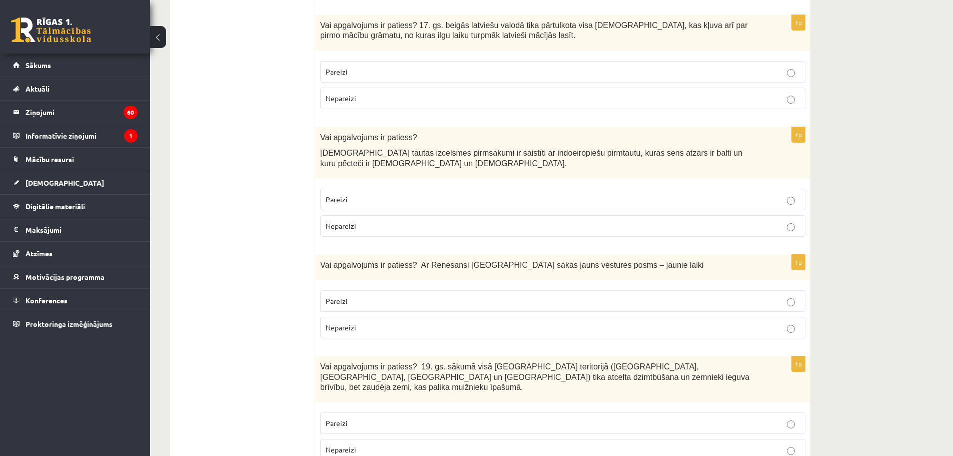
click at [352, 194] on p "Pareizi" at bounding box center [563, 199] width 474 height 11
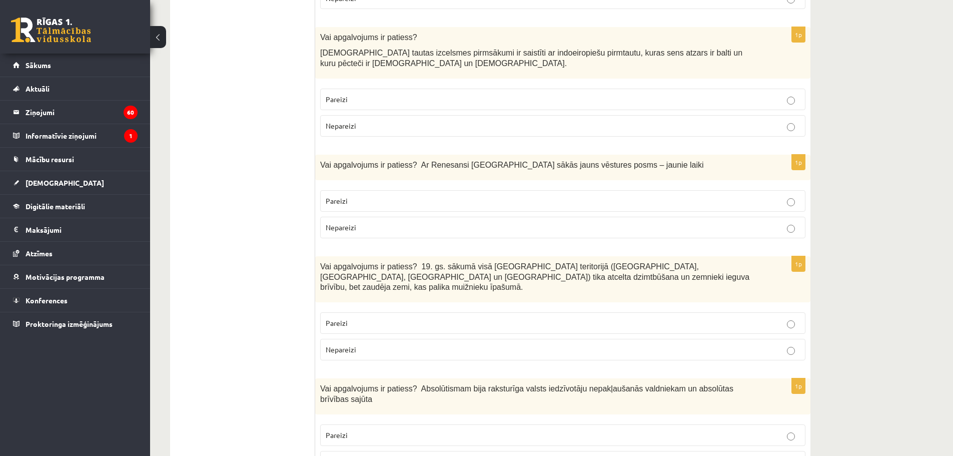
click at [352, 190] on label "Pareizi" at bounding box center [562, 201] width 485 height 22
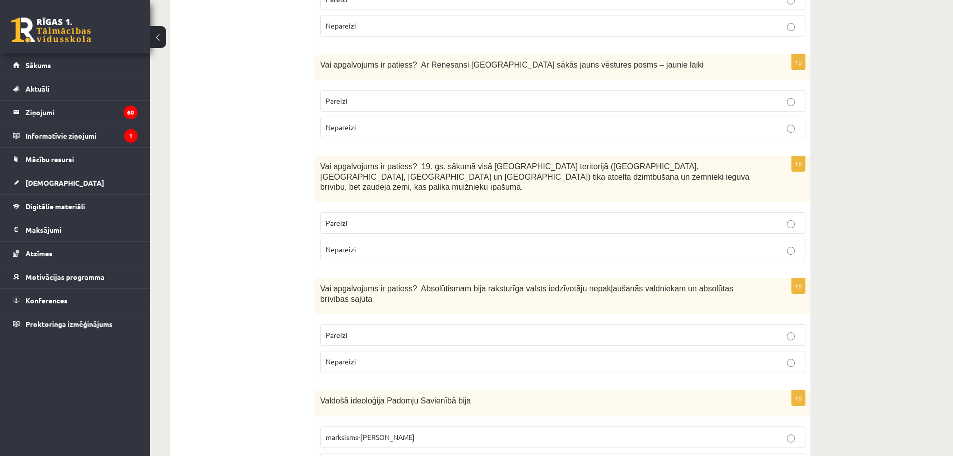
scroll to position [1050, 0]
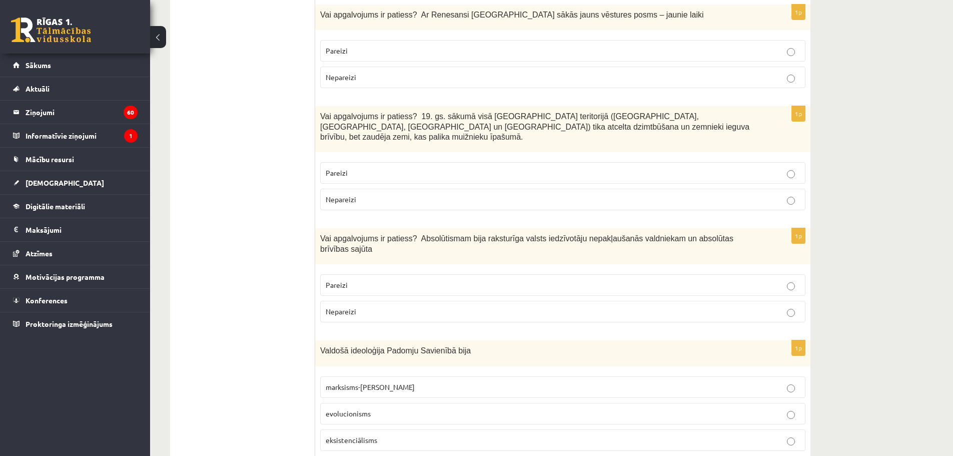
click at [352, 194] on p "Nepareizi" at bounding box center [563, 199] width 474 height 11
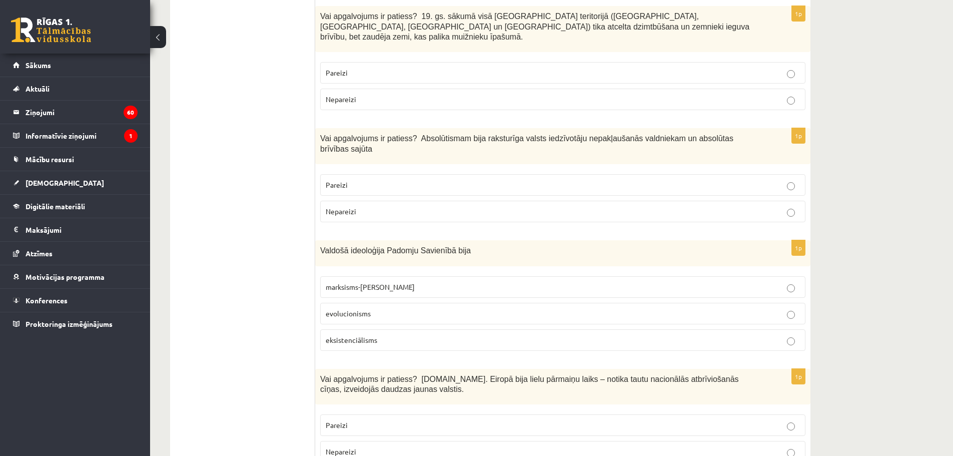
click at [351, 201] on label "Nepareizi" at bounding box center [562, 212] width 485 height 22
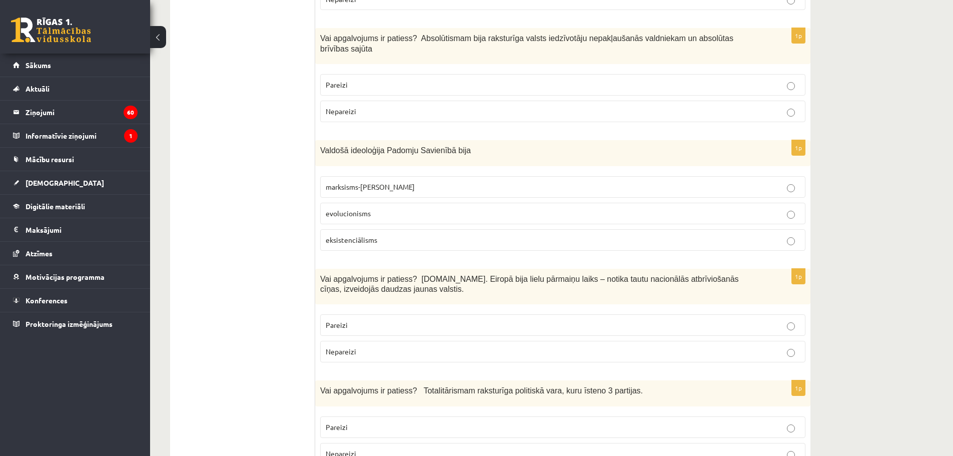
click at [365, 182] on p "marksisms-ļeņinisms" at bounding box center [563, 187] width 474 height 11
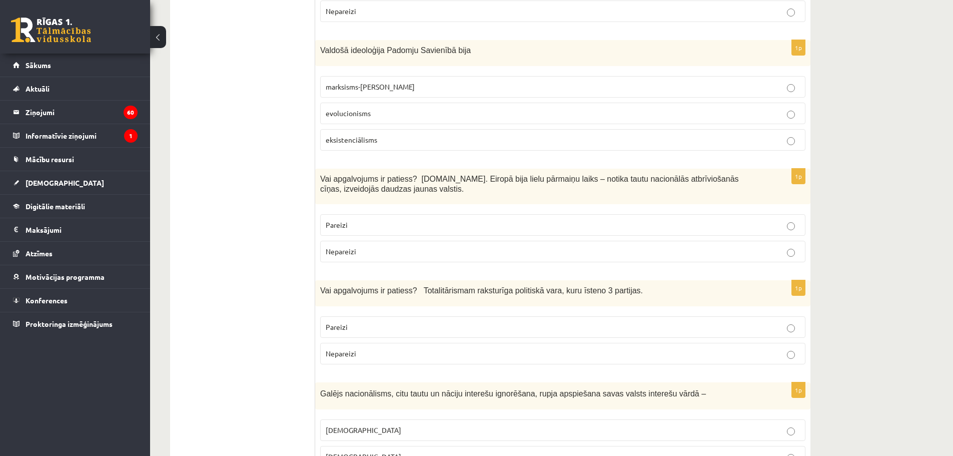
scroll to position [1400, 0]
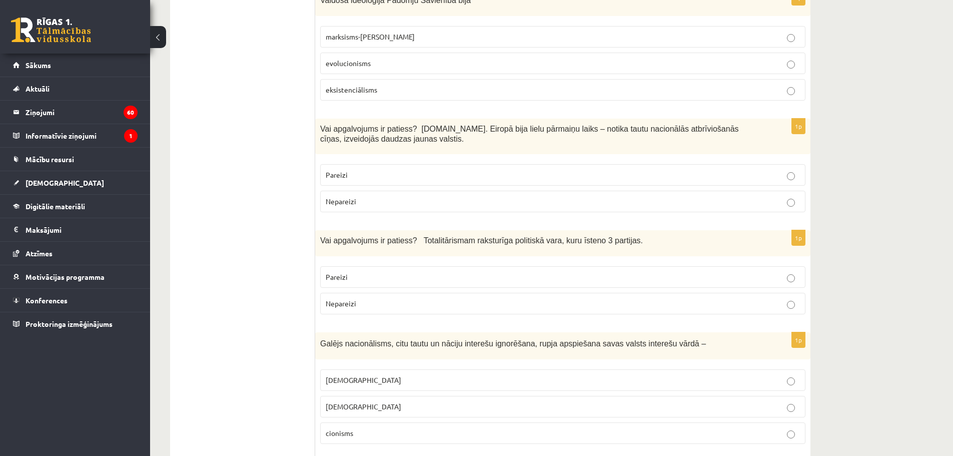
click at [342, 170] on span "Pareizi" at bounding box center [337, 174] width 22 height 9
click at [371, 293] on label "Nepareizi" at bounding box center [562, 304] width 485 height 22
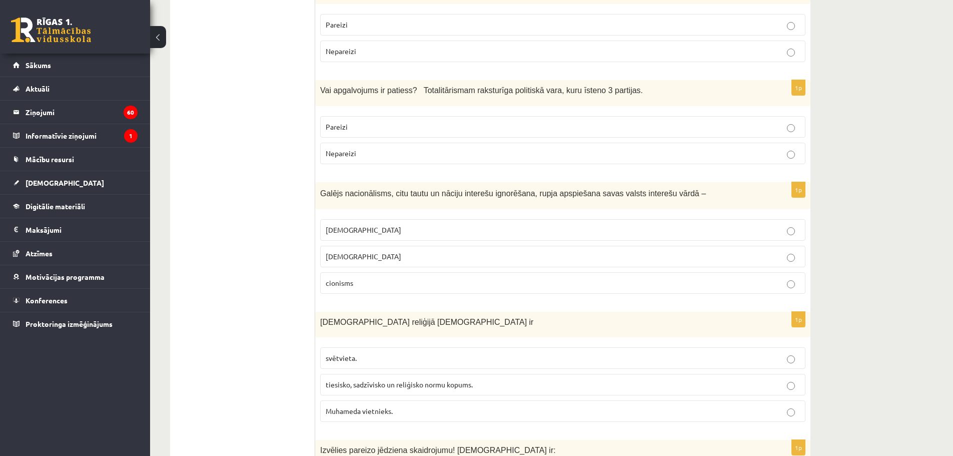
scroll to position [1600, 0]
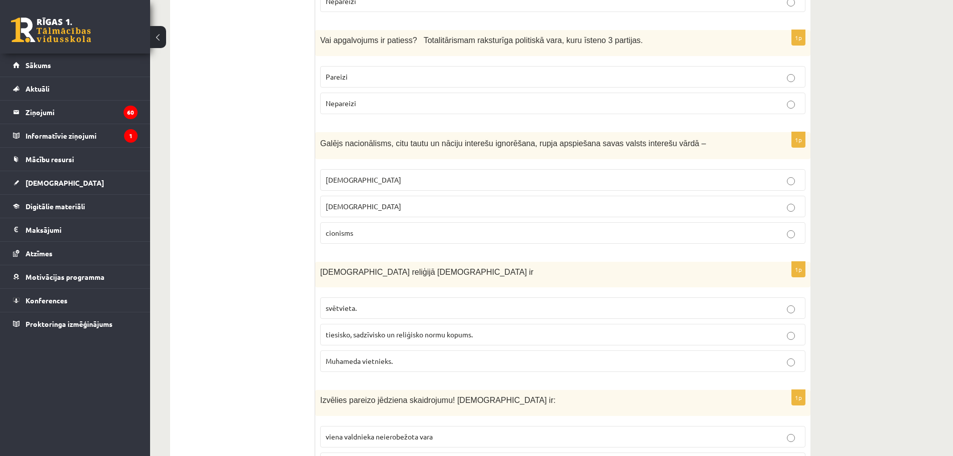
click at [337, 175] on span "šovinisms" at bounding box center [364, 179] width 76 height 9
click at [373, 324] on label "tiesisko, sadzīvisko un reliģisko normu kopums." at bounding box center [562, 335] width 485 height 22
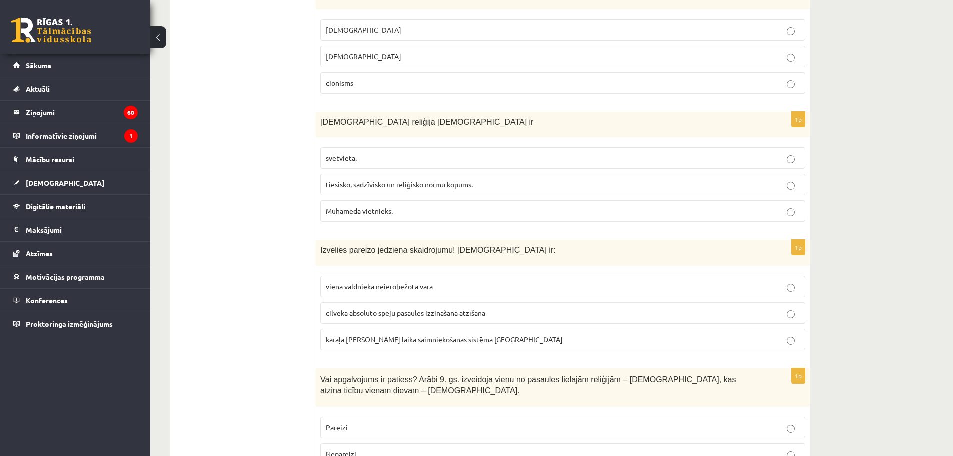
scroll to position [1801, 0]
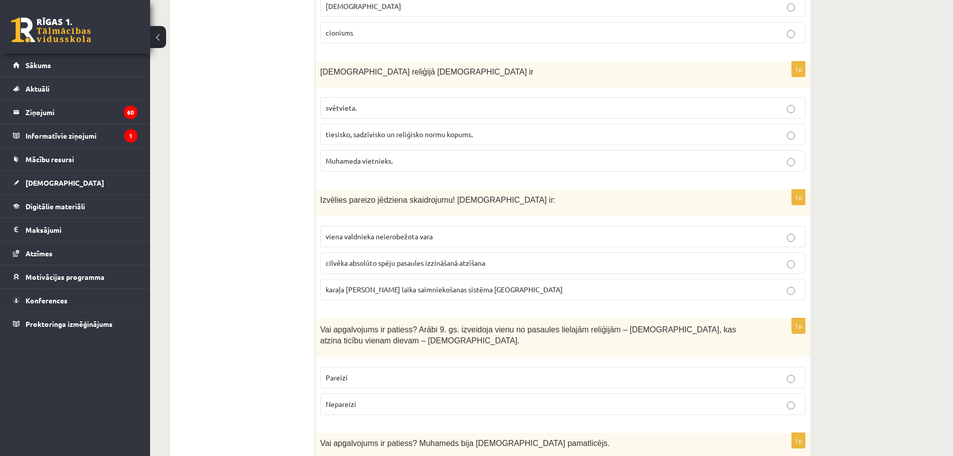
click at [372, 232] on span "viena valdnieka neierobežota vara" at bounding box center [379, 236] width 107 height 9
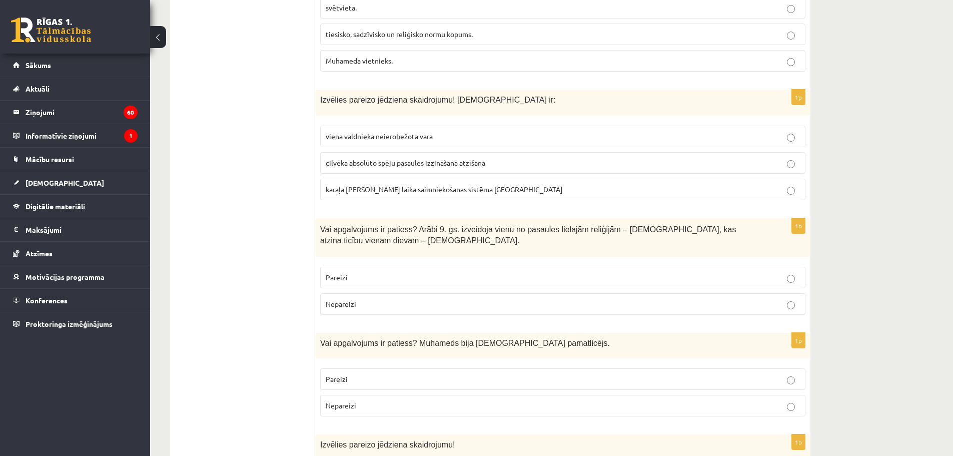
scroll to position [1951, 0]
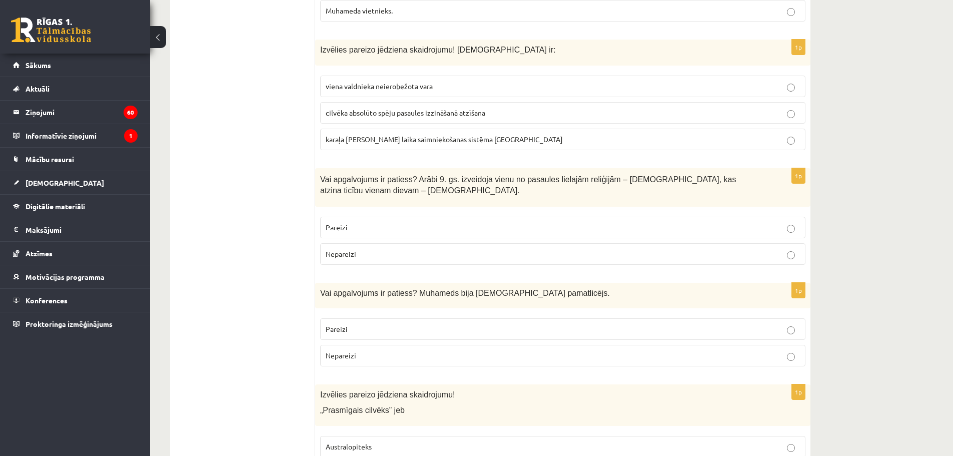
click at [359, 249] on p "Nepareizi" at bounding box center [563, 254] width 474 height 11
click at [364, 324] on p "Pareizi" at bounding box center [563, 329] width 474 height 11
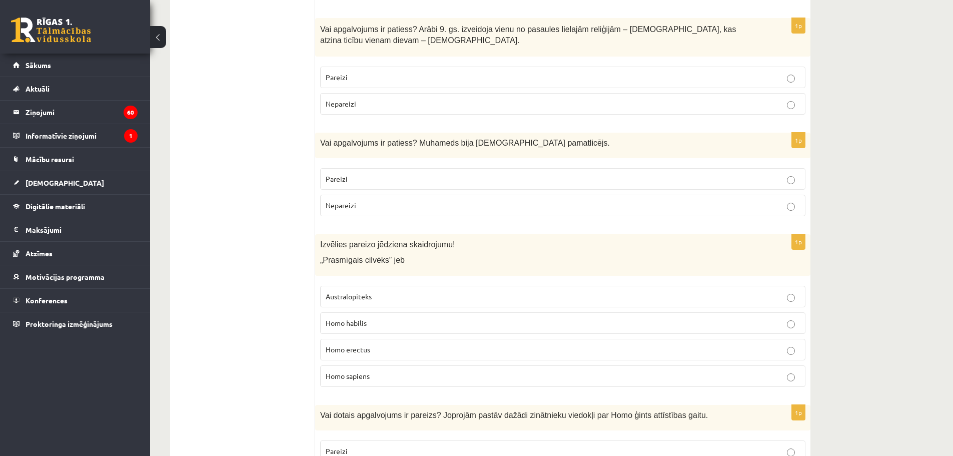
scroll to position [2151, 0]
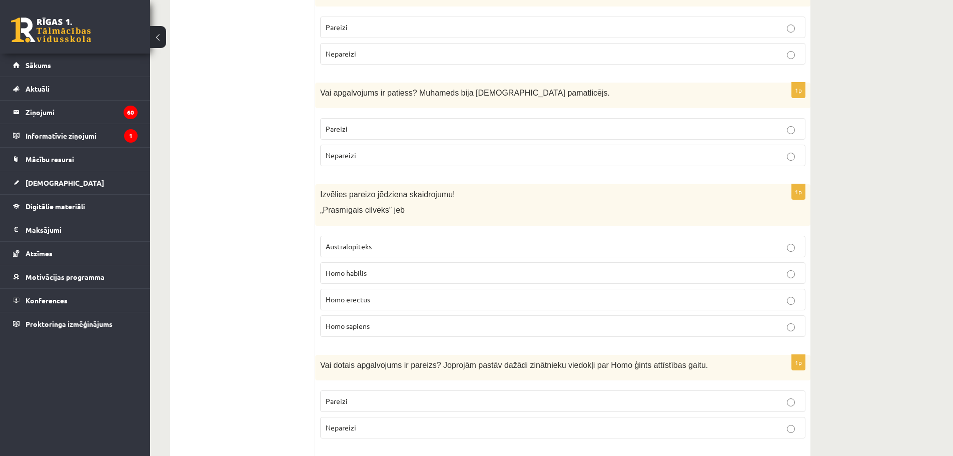
click at [369, 262] on label "Homo habilis" at bounding box center [562, 273] width 485 height 22
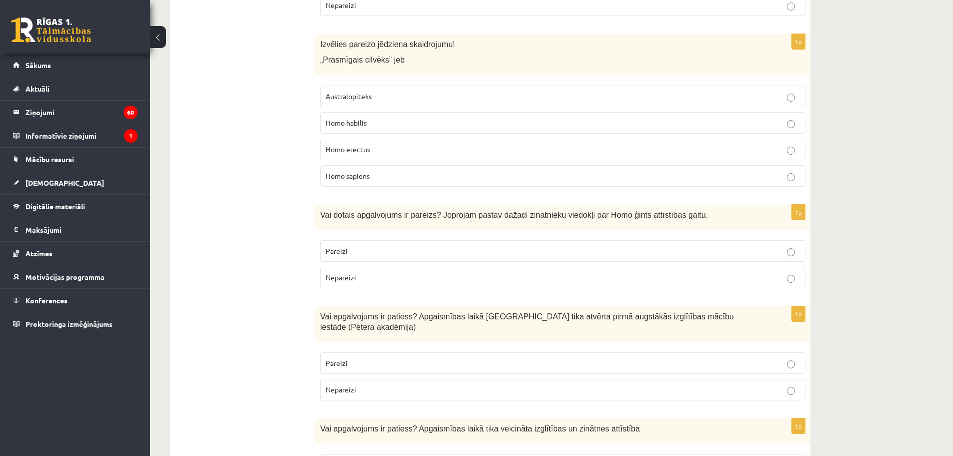
scroll to position [2351, 0]
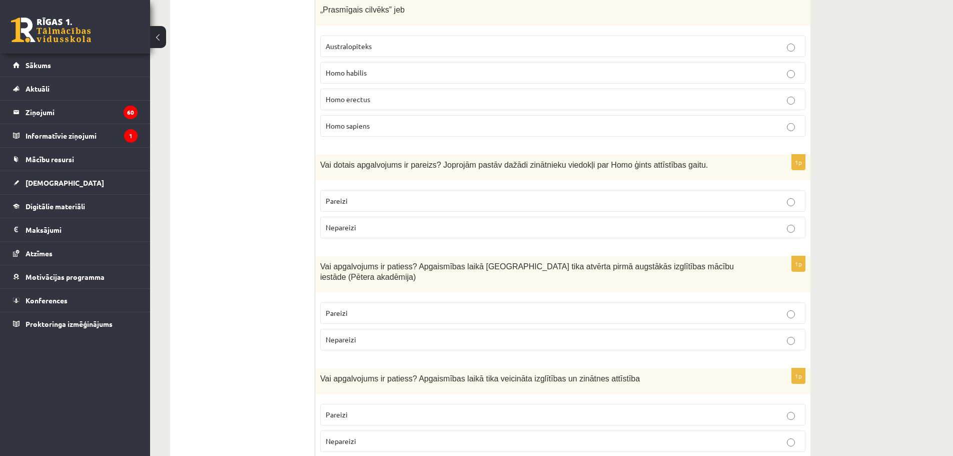
click at [329, 196] on span "Pareizi" at bounding box center [337, 200] width 22 height 9
click at [366, 308] on p "Pareizi" at bounding box center [563, 313] width 474 height 11
click at [369, 409] on p "Pareizi" at bounding box center [563, 414] width 474 height 11
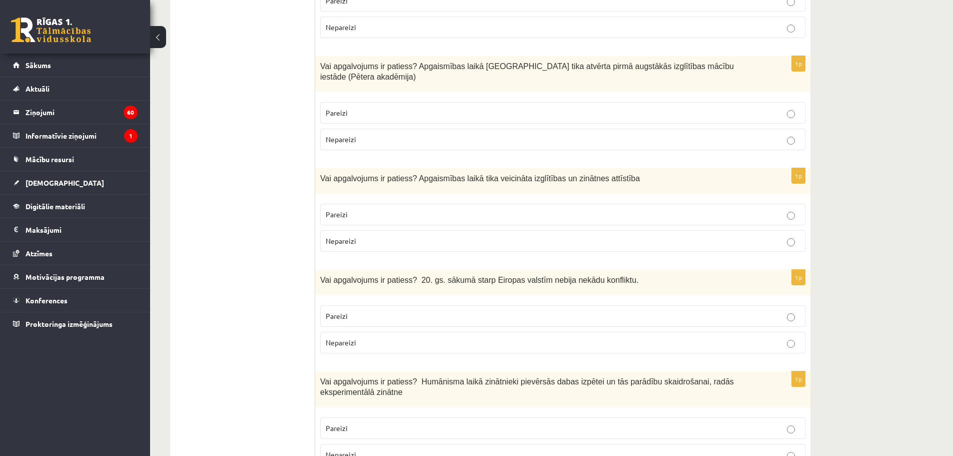
scroll to position [2601, 0]
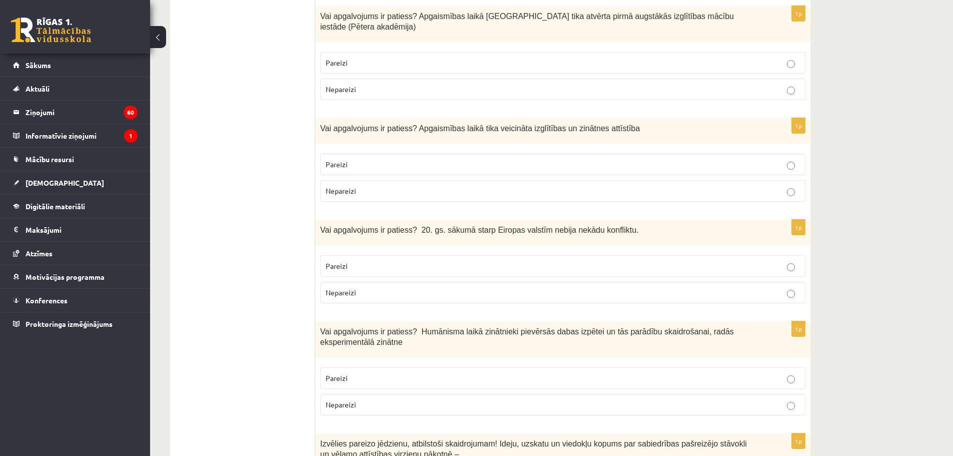
click at [349, 287] on p "Nepareizi" at bounding box center [563, 292] width 474 height 11
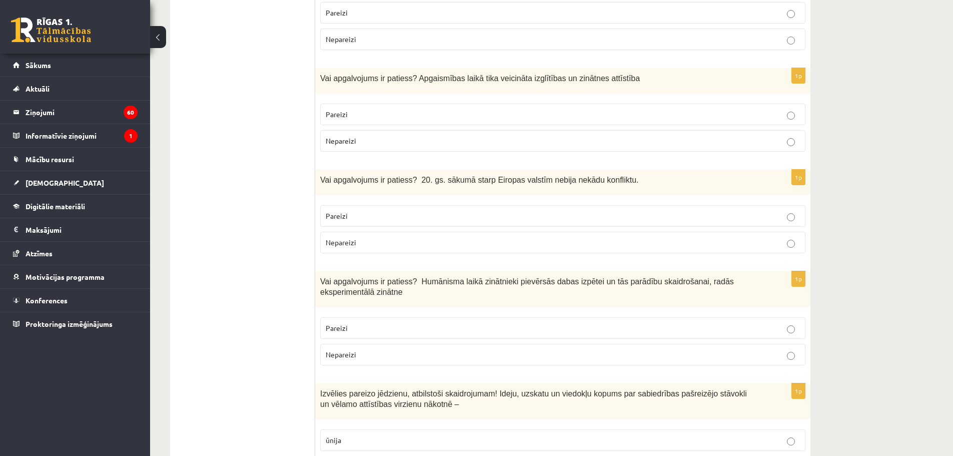
scroll to position [2701, 0]
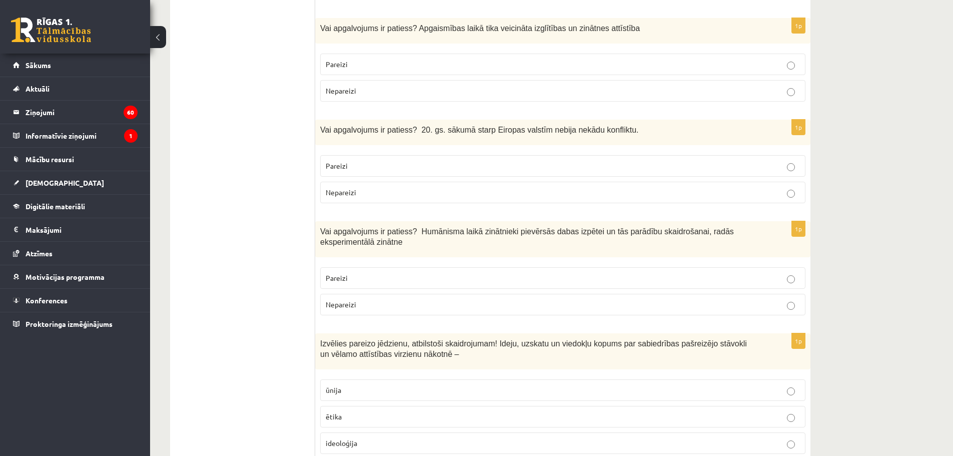
click at [359, 273] on p "Pareizi" at bounding box center [563, 278] width 474 height 11
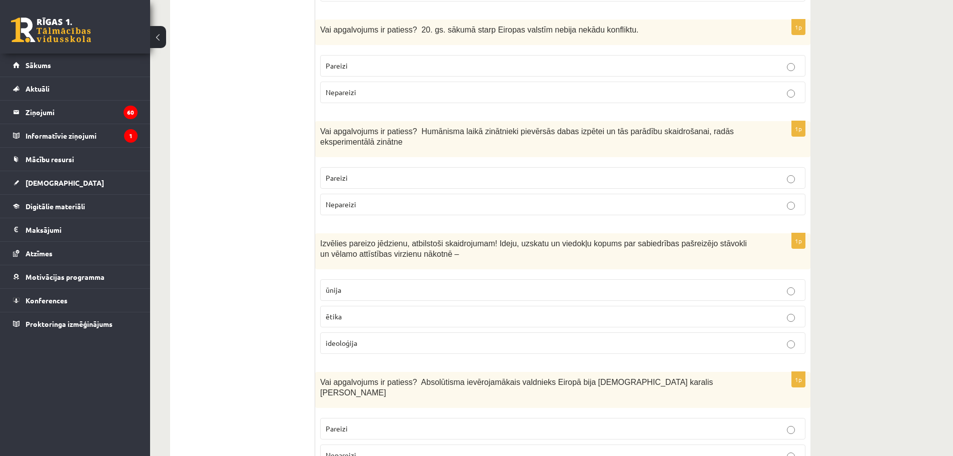
scroll to position [2851, 0]
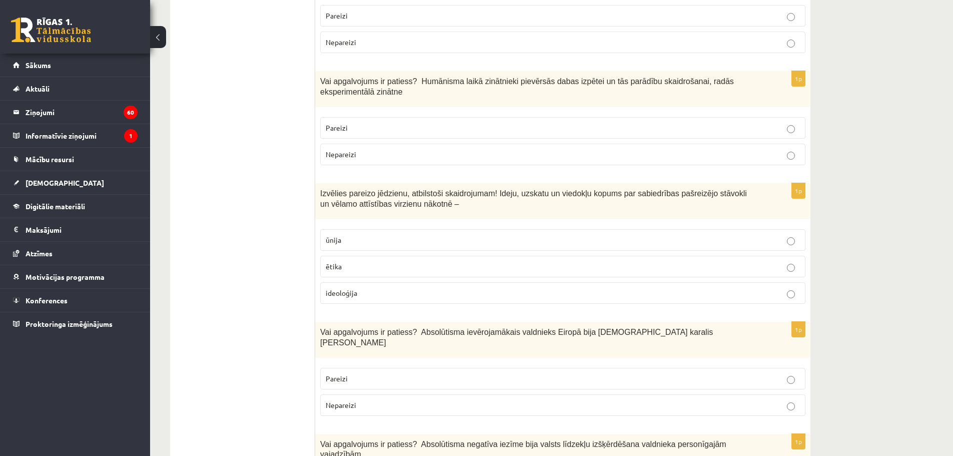
click at [358, 288] on p "ideoloģija" at bounding box center [563, 293] width 474 height 11
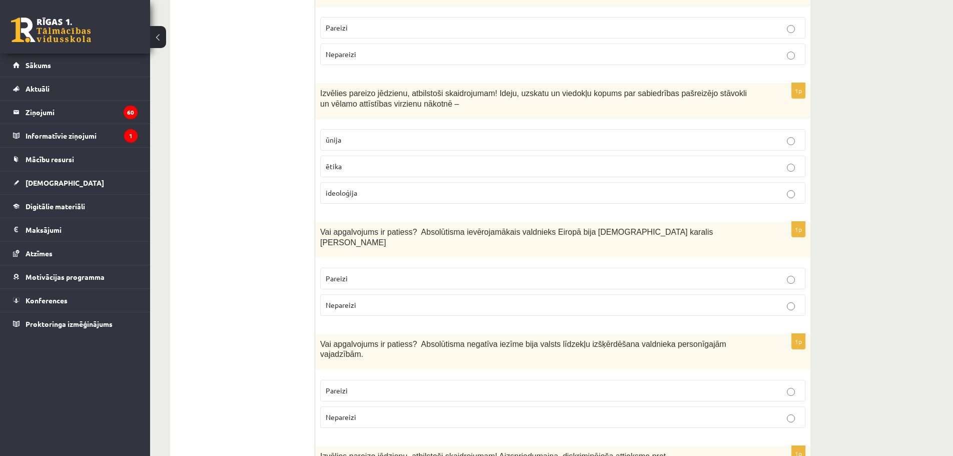
scroll to position [3001, 0]
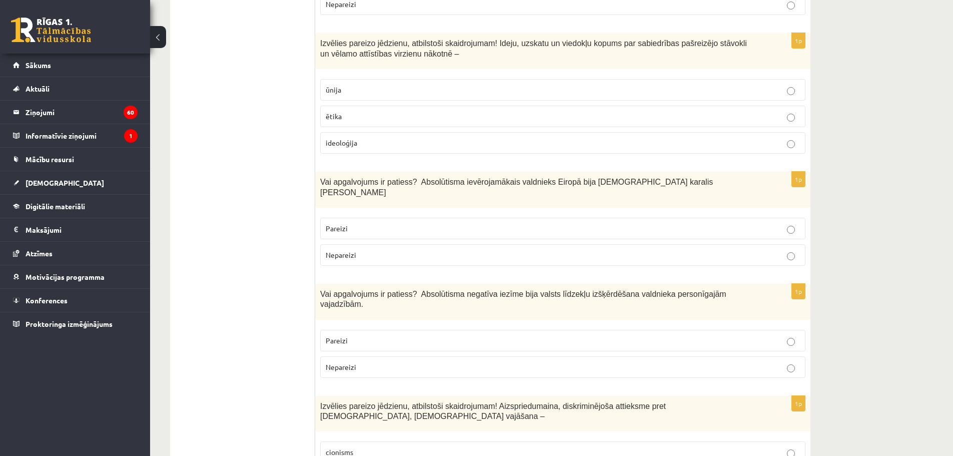
click at [374, 223] on p "Pareizi" at bounding box center [563, 228] width 474 height 11
click at [387, 335] on p "Pareizi" at bounding box center [563, 340] width 474 height 11
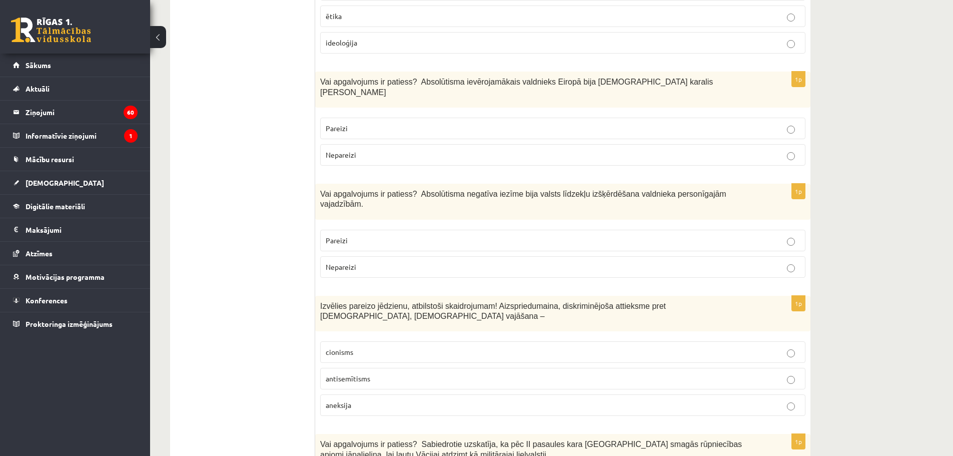
scroll to position [3151, 0]
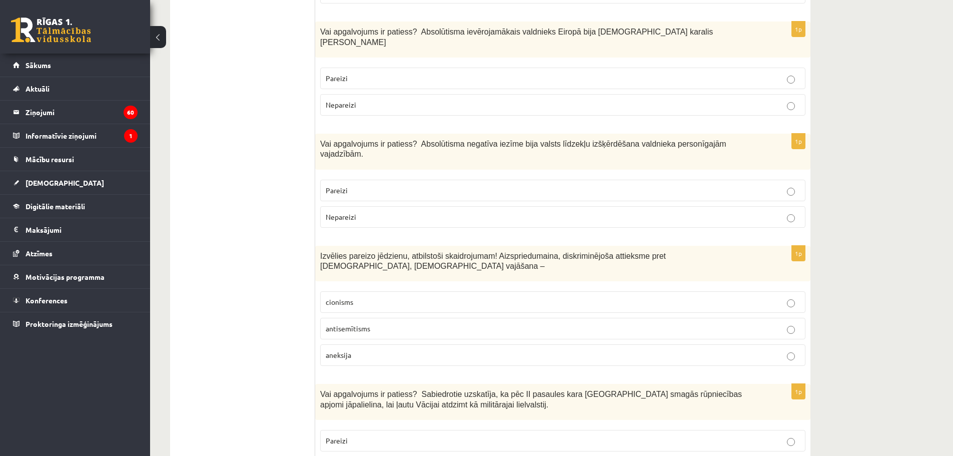
click at [343, 324] on span "antisemītisms" at bounding box center [348, 328] width 45 height 9
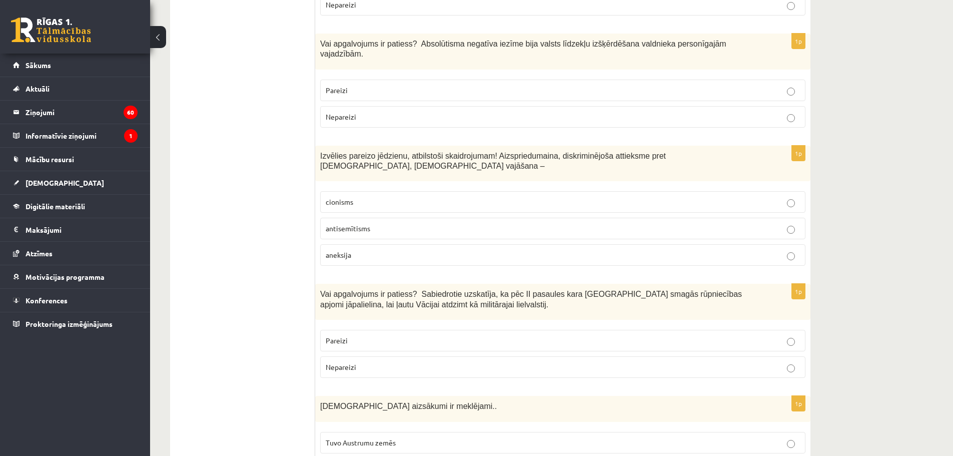
scroll to position [3294, 0]
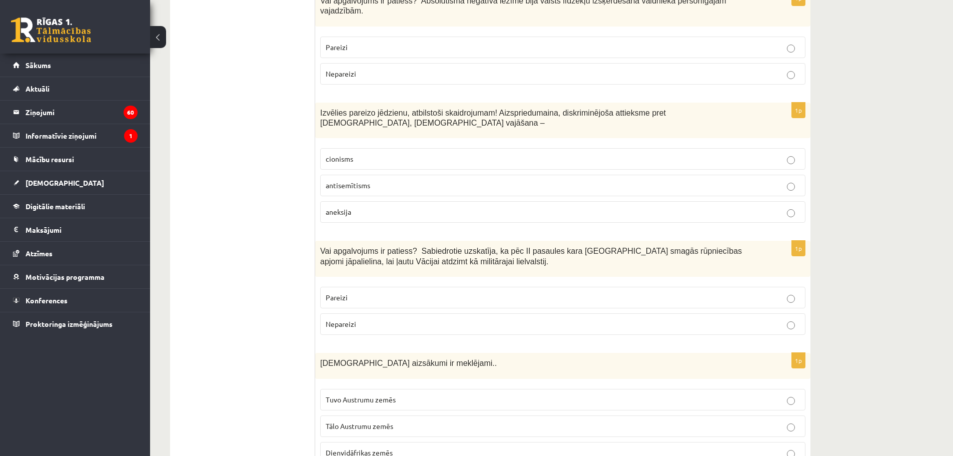
click at [360, 319] on p "Nepareizi" at bounding box center [563, 324] width 474 height 11
click at [367, 394] on p "Tuvo Austrumu zemēs" at bounding box center [563, 399] width 474 height 11
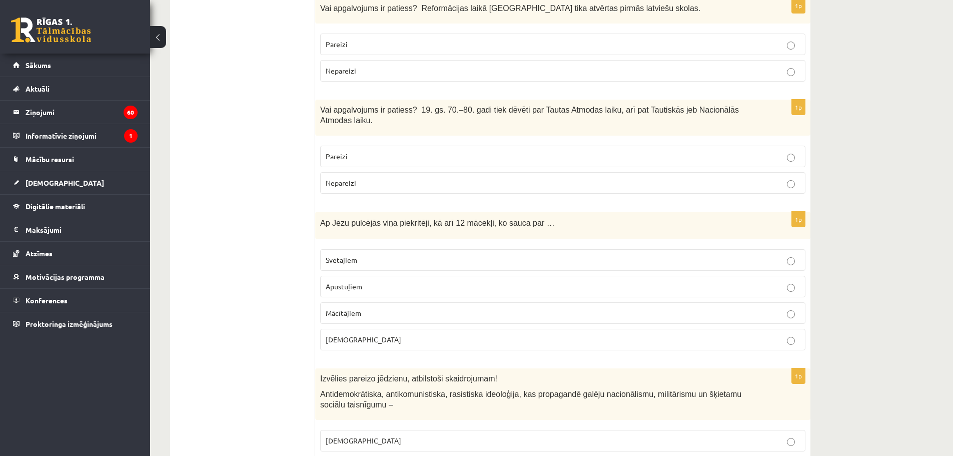
scroll to position [0, 0]
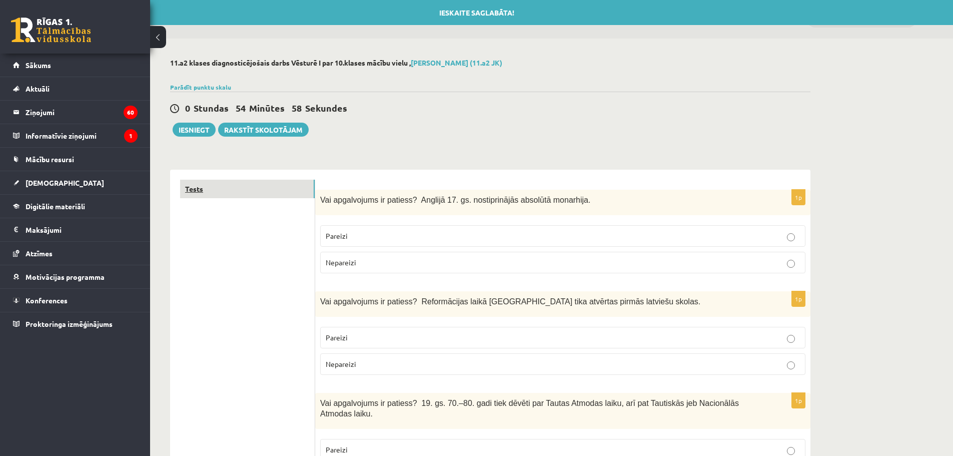
click at [206, 194] on link "Tests" at bounding box center [247, 189] width 135 height 19
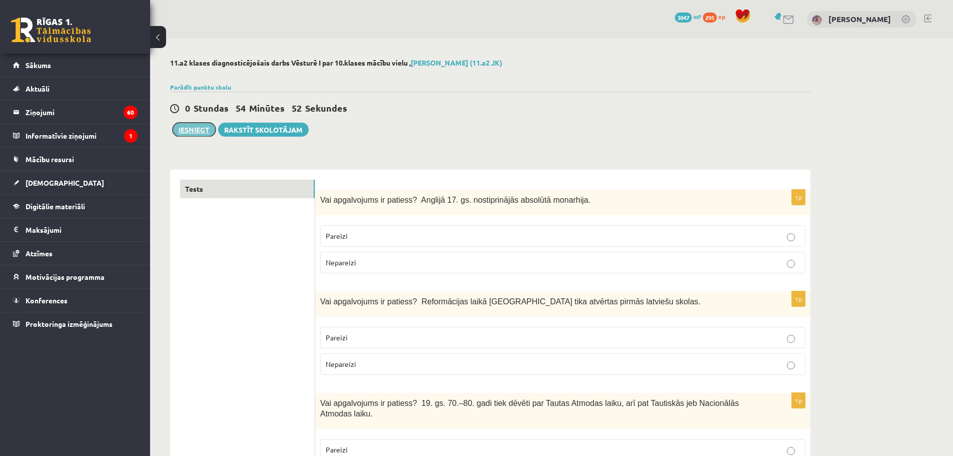
click at [200, 129] on button "Iesniegt" at bounding box center [194, 130] width 43 height 14
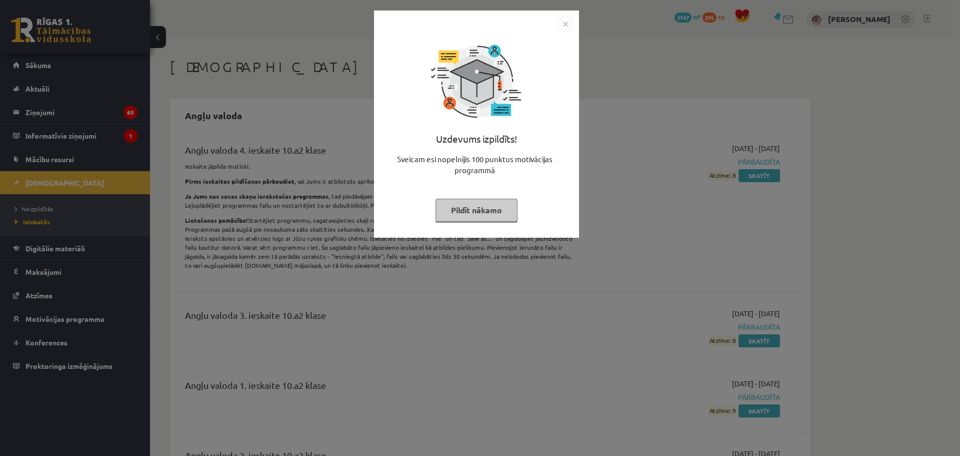
click at [456, 213] on button "Pildīt nākamo" at bounding box center [477, 210] width 82 height 23
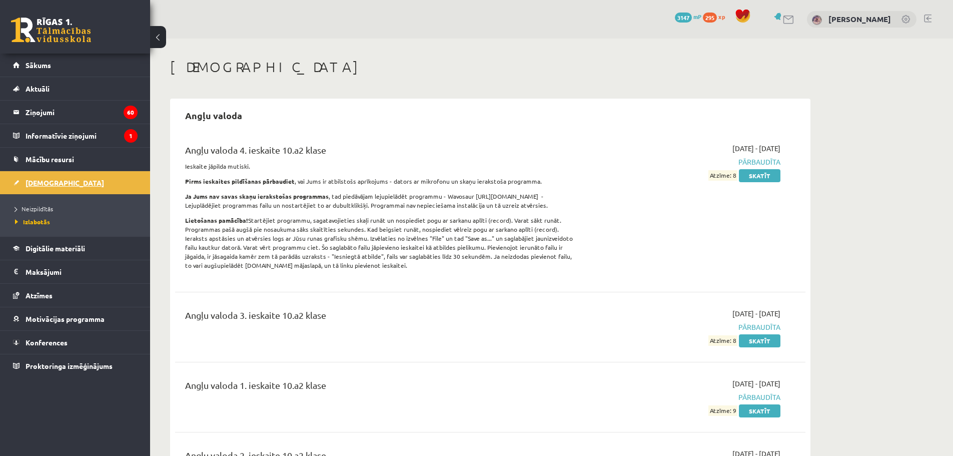
click at [64, 189] on link "[DEMOGRAPHIC_DATA]" at bounding box center [75, 182] width 125 height 23
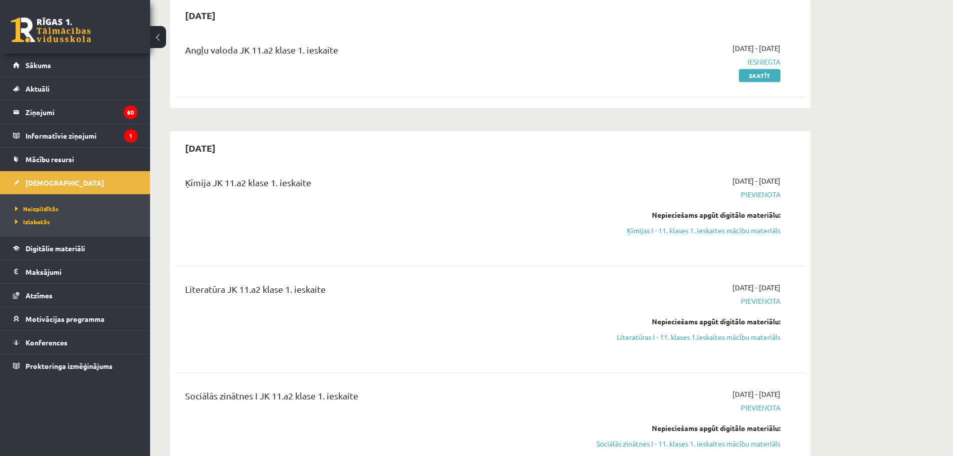
scroll to position [150, 0]
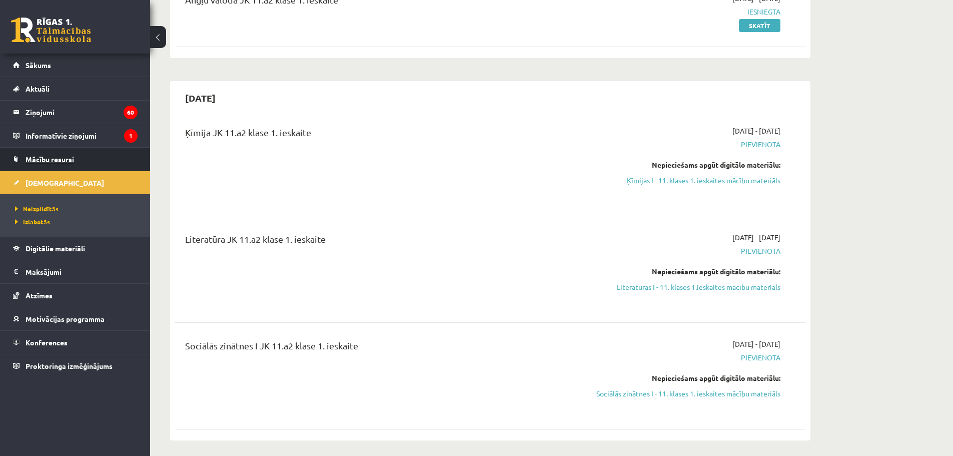
click at [43, 165] on link "Mācību resursi" at bounding box center [75, 159] width 125 height 23
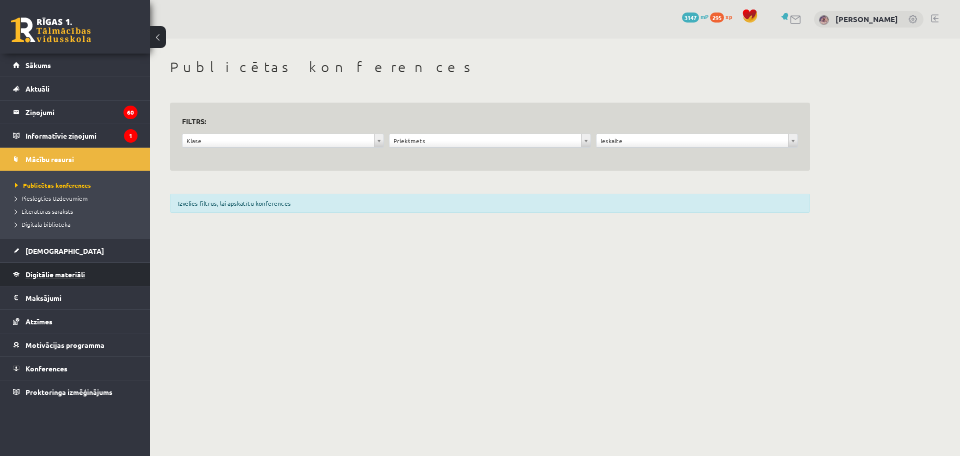
click at [39, 271] on span "Digitālie materiāli" at bounding box center [56, 274] width 60 height 9
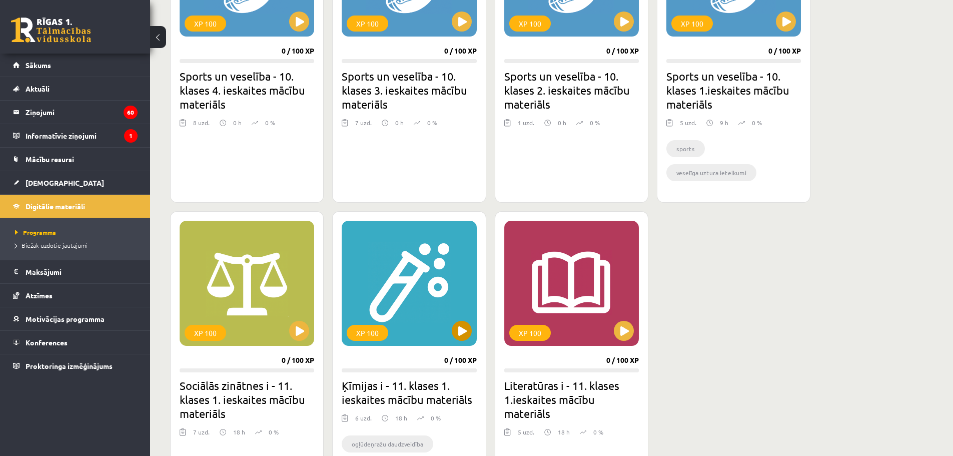
scroll to position [850, 0]
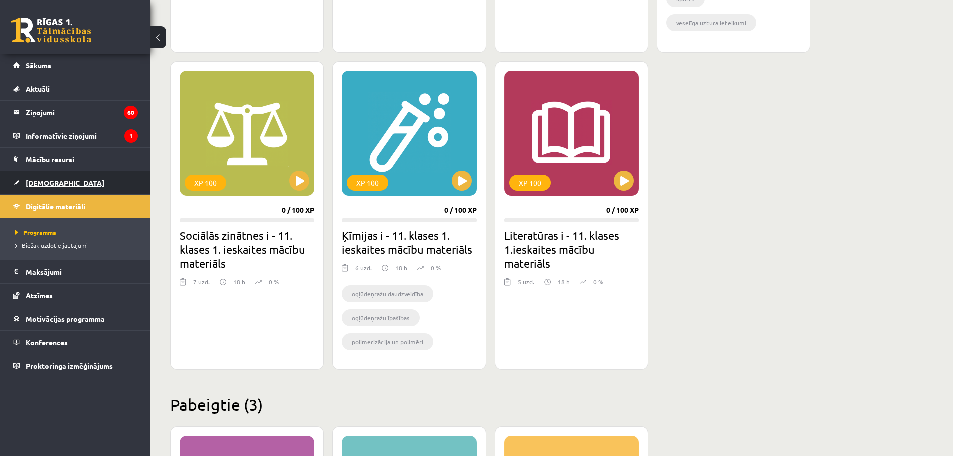
click at [52, 181] on span "[DEMOGRAPHIC_DATA]" at bounding box center [65, 182] width 79 height 9
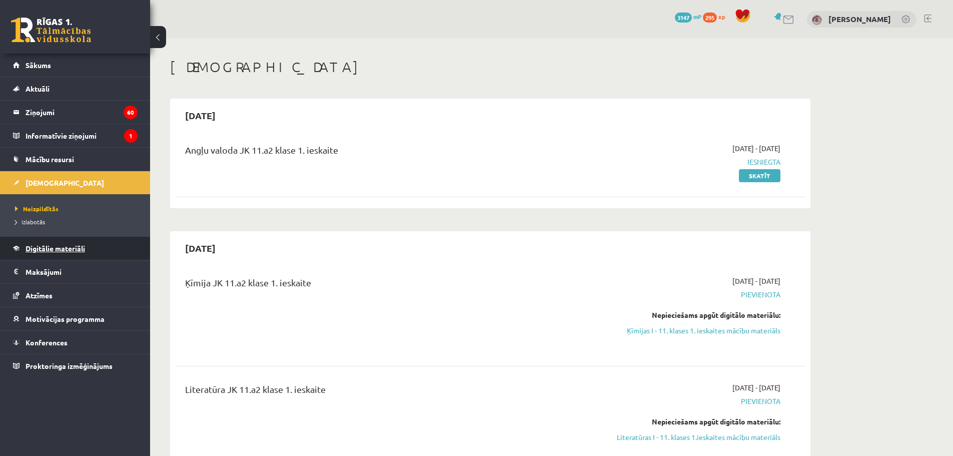
click at [52, 245] on span "Digitālie materiāli" at bounding box center [56, 248] width 60 height 9
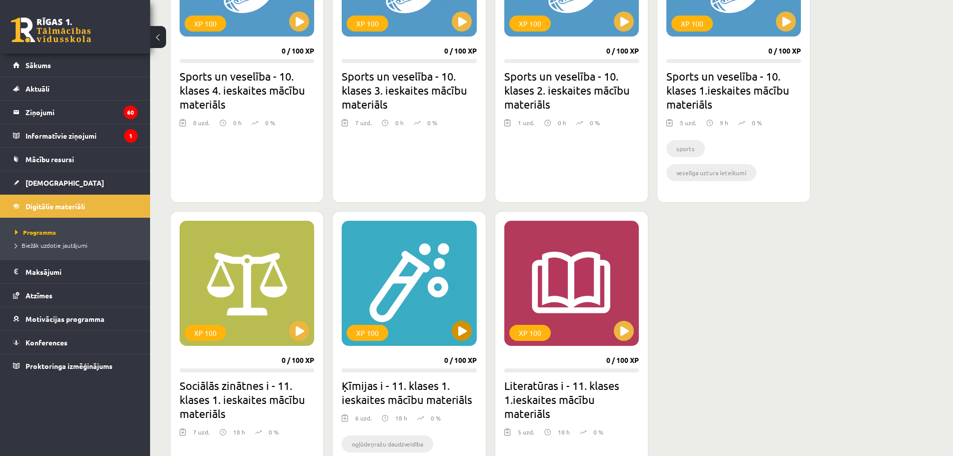
scroll to position [900, 0]
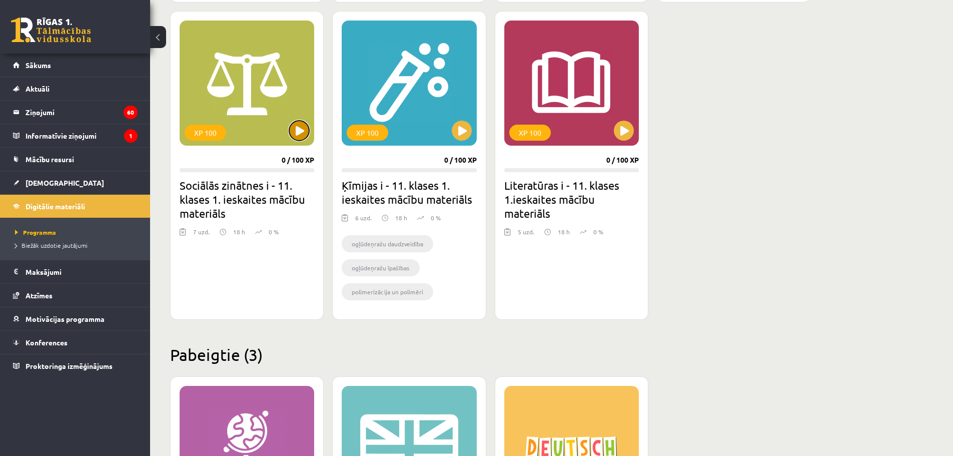
click at [303, 135] on button at bounding box center [299, 131] width 20 height 20
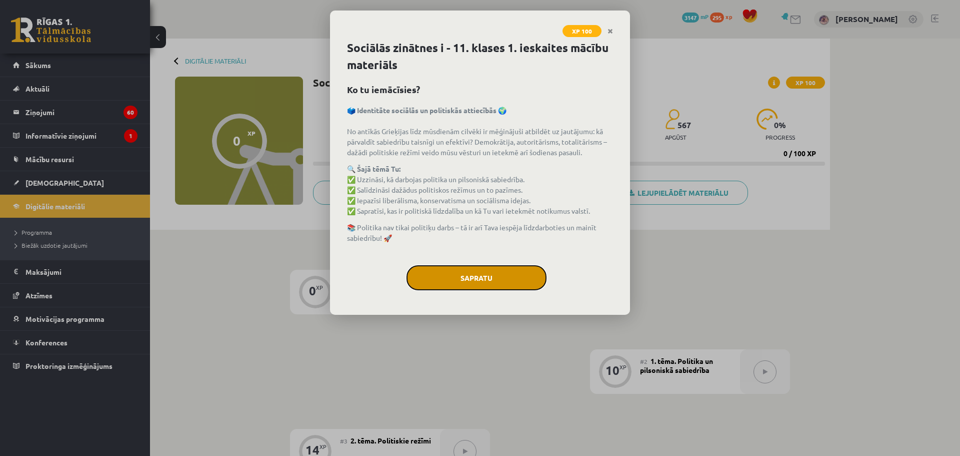
click at [480, 269] on button "Sapratu" at bounding box center [477, 277] width 140 height 25
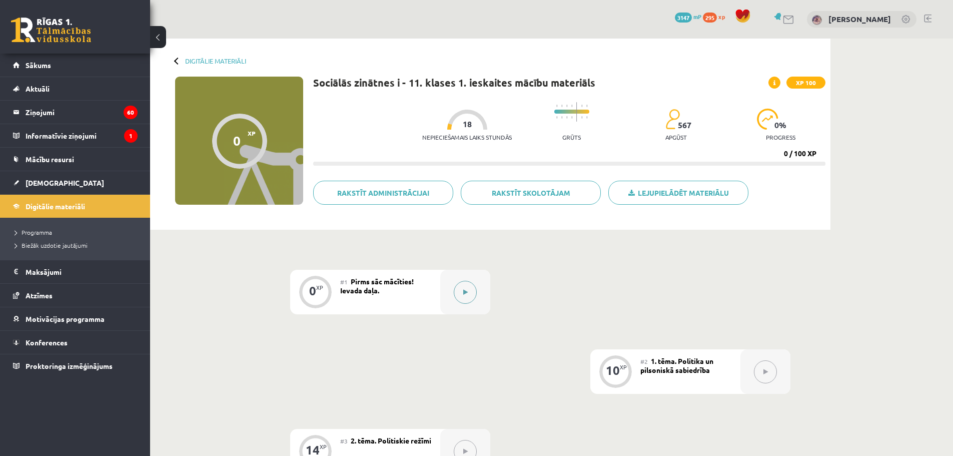
click at [468, 291] on button at bounding box center [465, 292] width 23 height 23
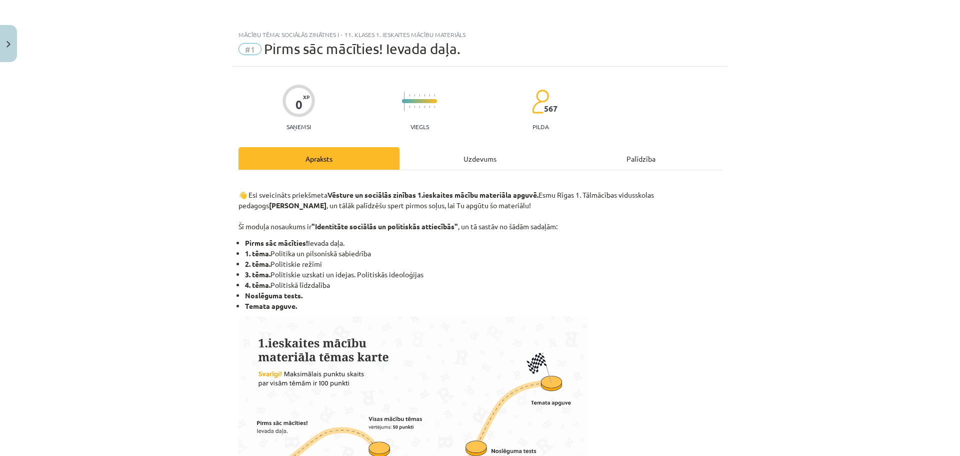
click at [459, 162] on div "Uzdevums" at bounding box center [480, 158] width 161 height 23
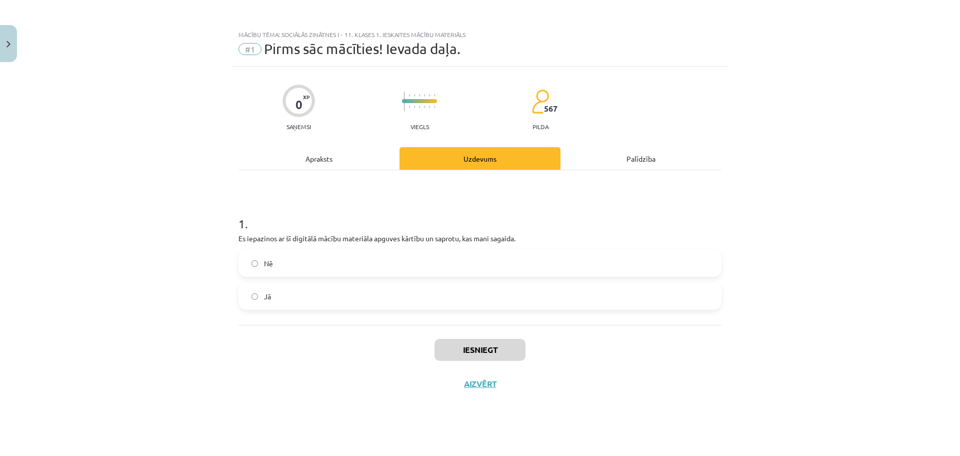
click at [323, 290] on label "Jā" at bounding box center [480, 296] width 481 height 25
click at [476, 346] on button "Iesniegt" at bounding box center [480, 350] width 91 height 22
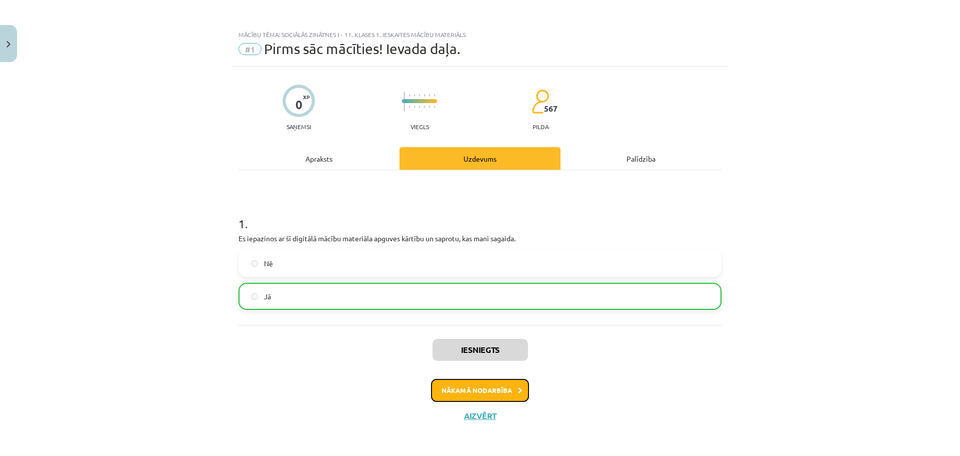
click at [484, 390] on button "Nākamā nodarbība" at bounding box center [480, 390] width 98 height 23
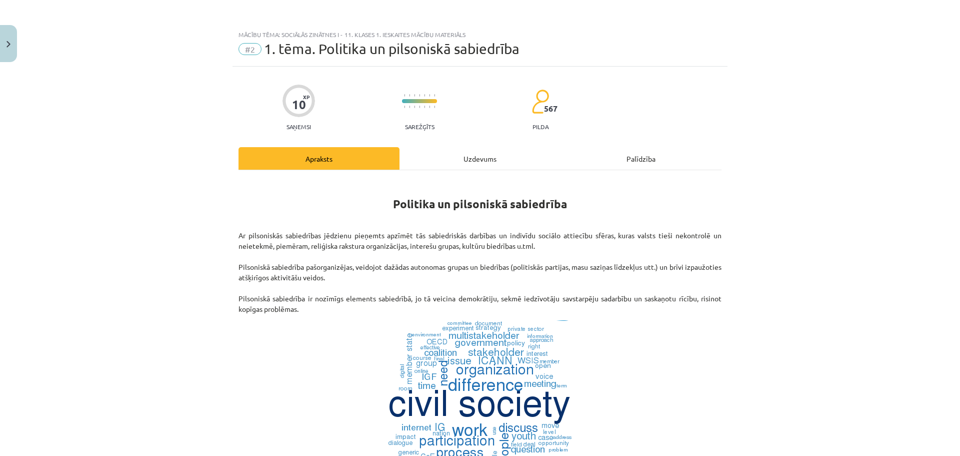
scroll to position [2, 0]
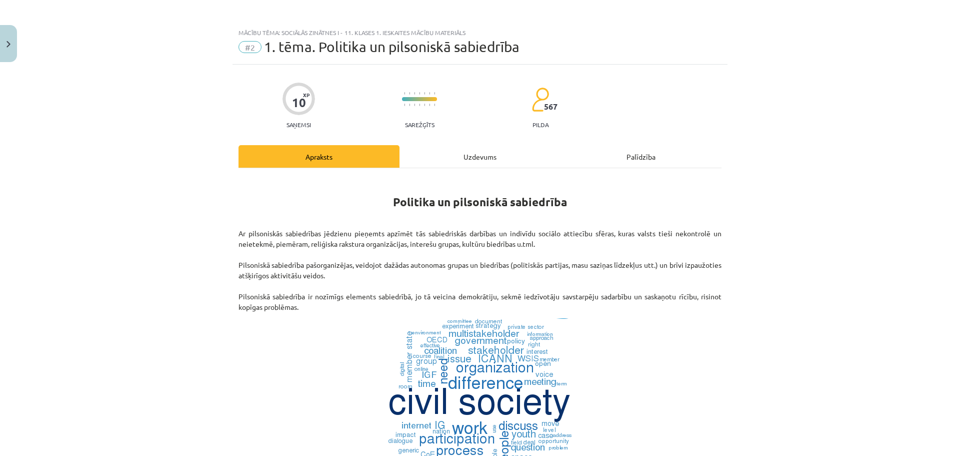
click at [469, 161] on div "Uzdevums" at bounding box center [480, 156] width 161 height 23
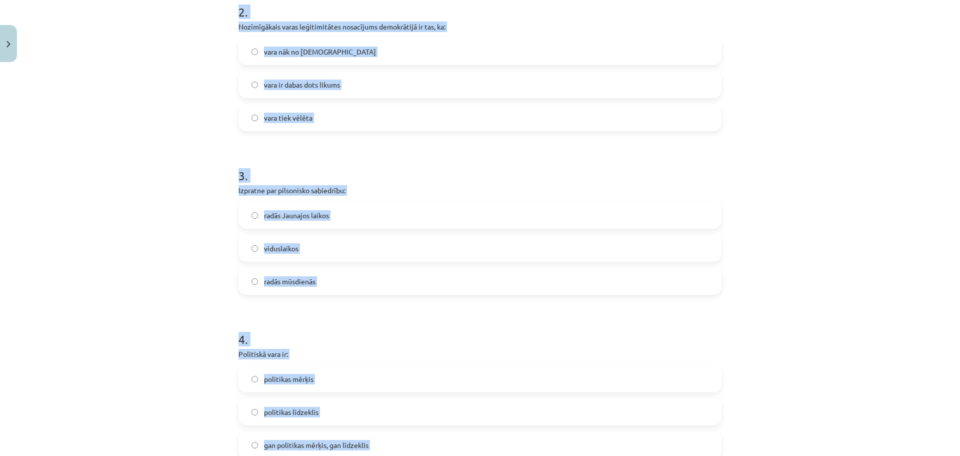
scroll to position [657, 0]
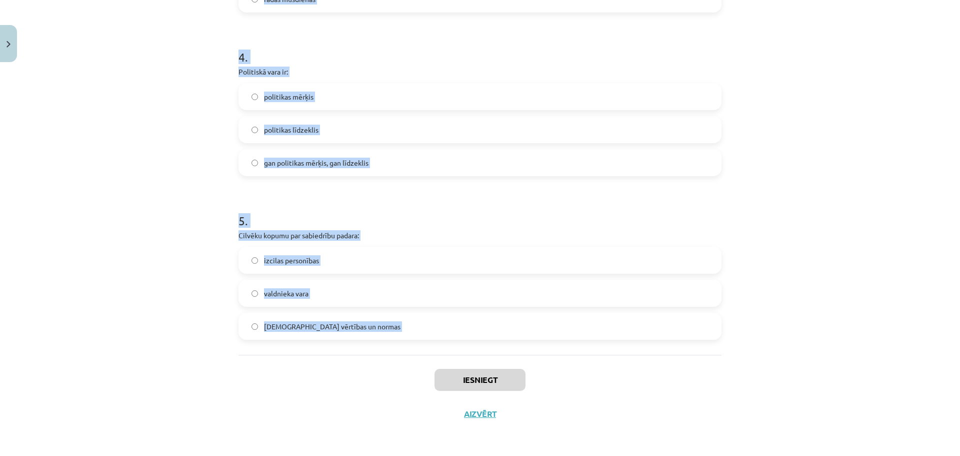
drag, startPoint x: 228, startPoint y: 198, endPoint x: 353, endPoint y: 292, distance: 156.4
click at [395, 359] on div "Mācību tēma: Sociālās zinātnes i - 11. klases 1. ieskaites mācību materiāls #2 …" at bounding box center [480, 228] width 960 height 456
copy form "1 . Politika ir: politiķu dzīve visa mūsu dzīve īpašs nodarbošanās veids, kurā …"
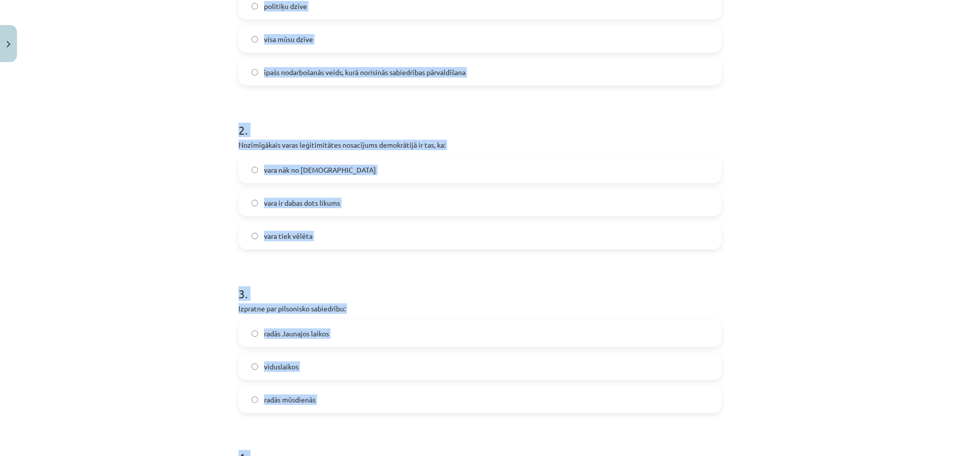
scroll to position [0, 0]
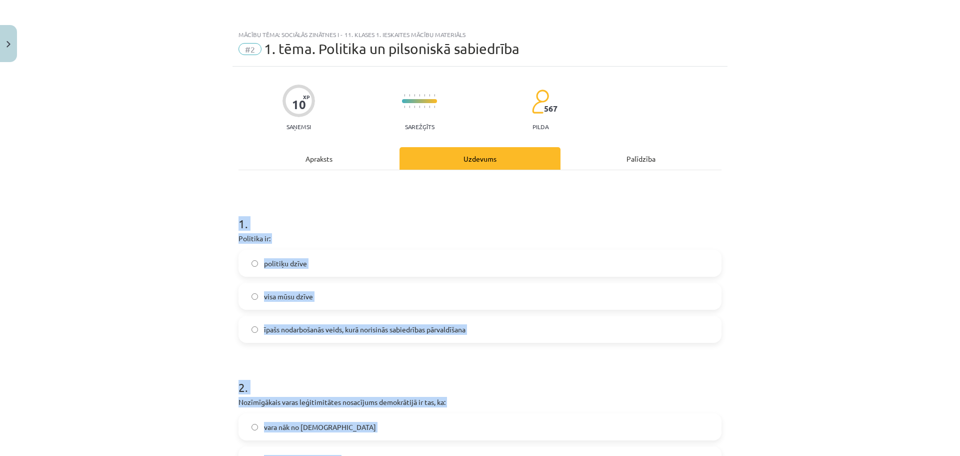
click at [201, 277] on div "Mācību tēma: Sociālās zinātnes i - 11. klases 1. ieskaites mācību materiāls #2 …" at bounding box center [480, 228] width 960 height 456
click at [290, 330] on span "īpašs nodarbošanās veids, kurā norisinās sabiedrības pārvaldīšana" at bounding box center [365, 329] width 202 height 11
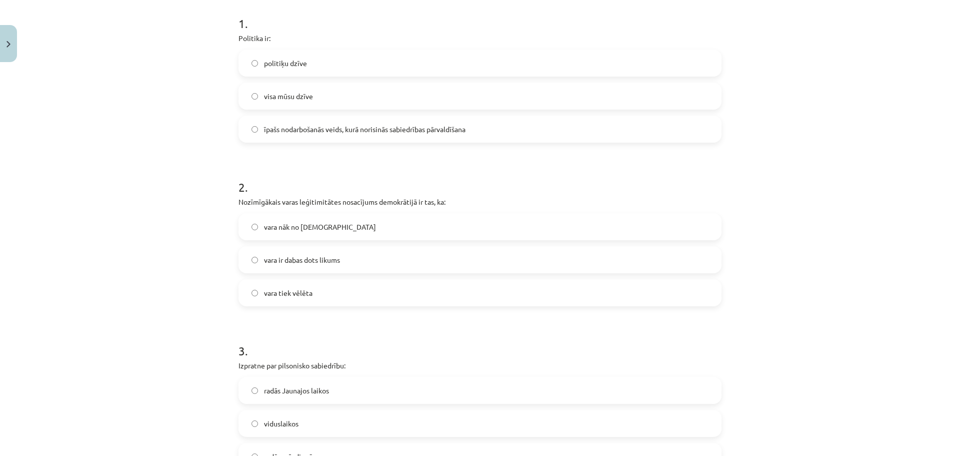
scroll to position [250, 0]
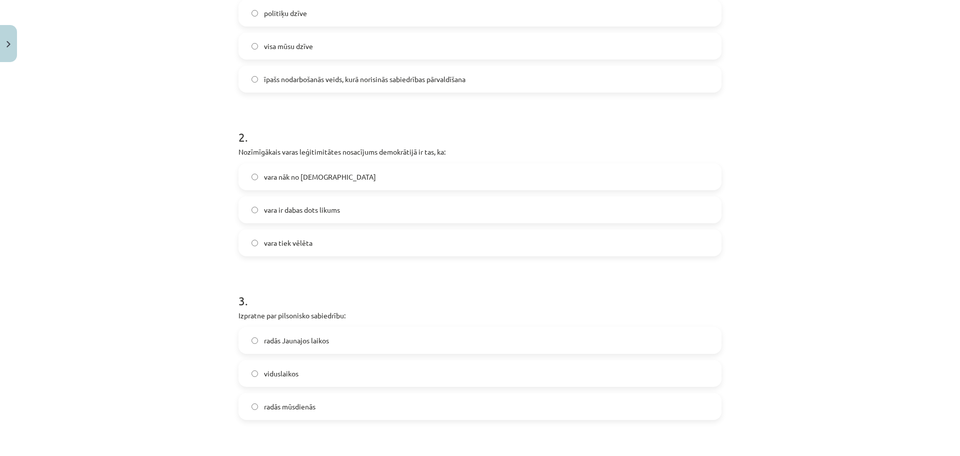
click at [280, 248] on span "vara tiek vēlēta" at bounding box center [288, 243] width 49 height 11
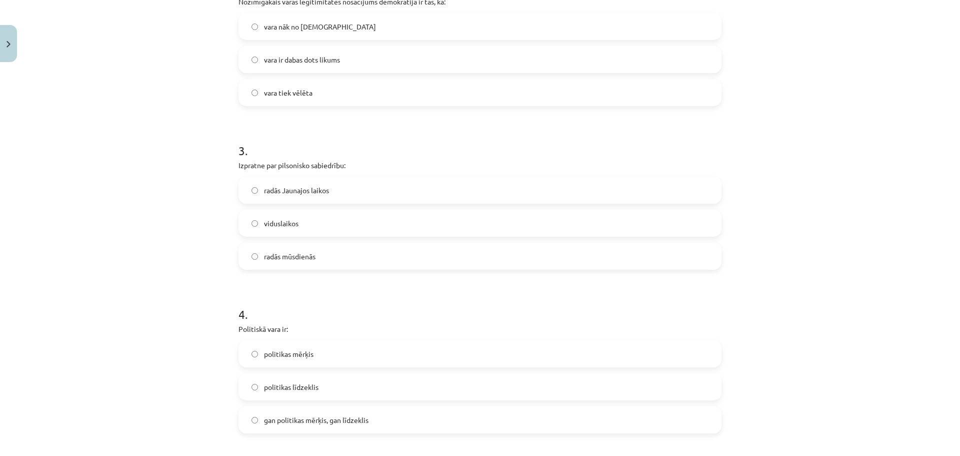
scroll to position [450, 0]
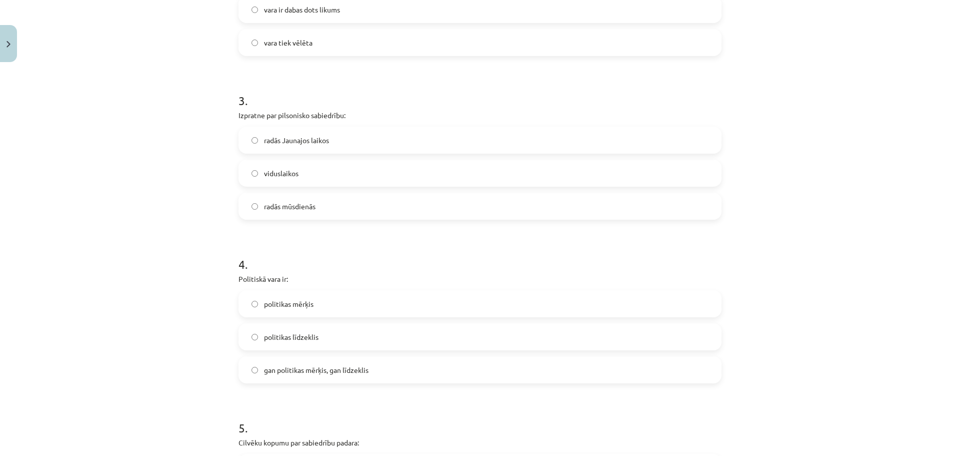
click at [274, 143] on span "radās Jaunajos laikos" at bounding box center [296, 140] width 65 height 11
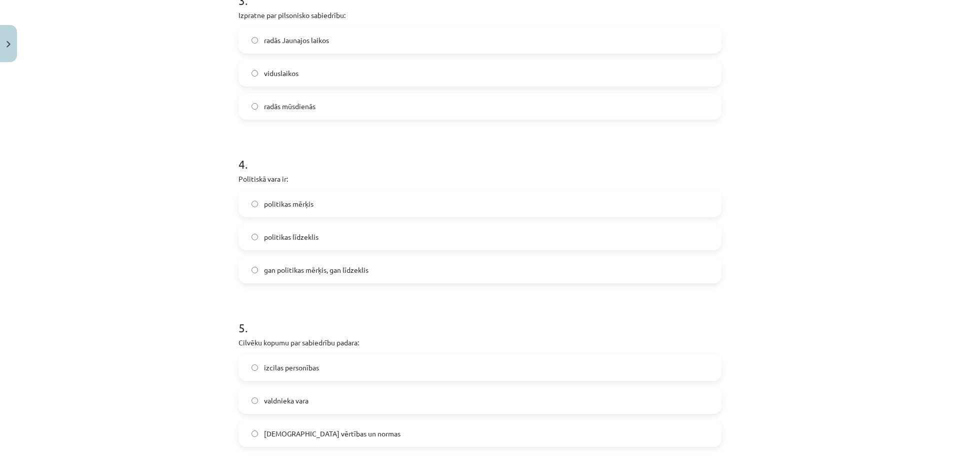
scroll to position [650, 0]
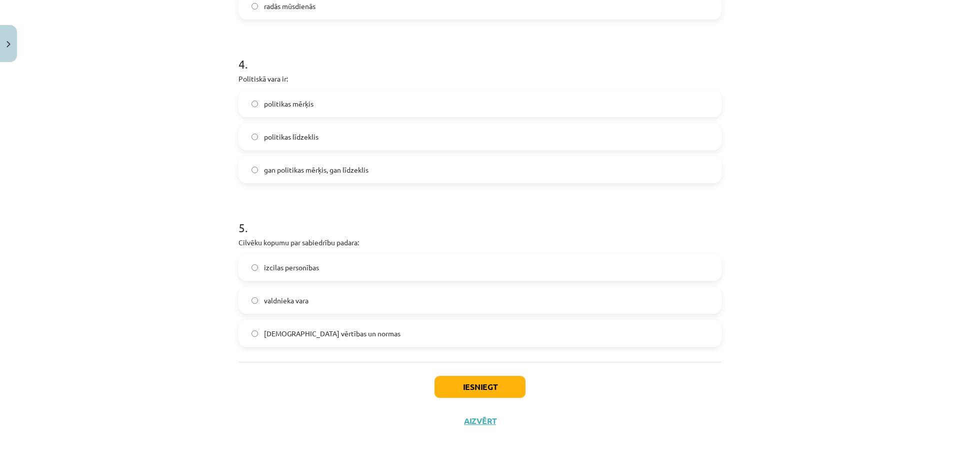
click at [292, 171] on span "gan politikas mērķis, gan līdzeklis" at bounding box center [316, 170] width 105 height 11
click at [286, 333] on span "[DEMOGRAPHIC_DATA] vērtības un normas" at bounding box center [332, 333] width 137 height 11
click at [448, 384] on button "Iesniegt" at bounding box center [480, 387] width 91 height 22
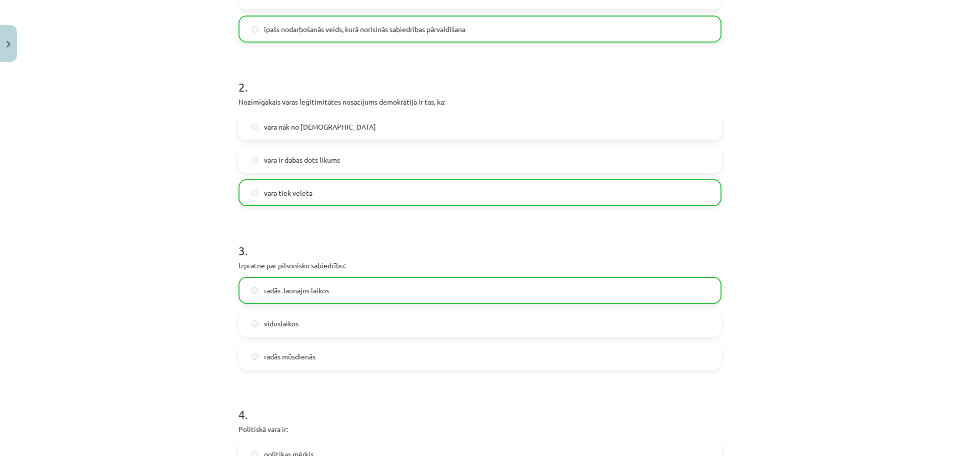
scroll to position [0, 0]
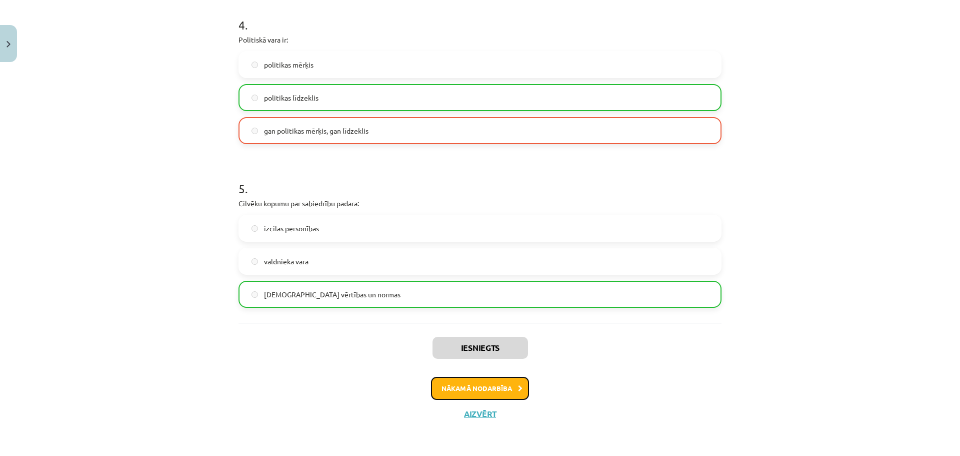
click at [493, 390] on button "Nākamā nodarbība" at bounding box center [480, 388] width 98 height 23
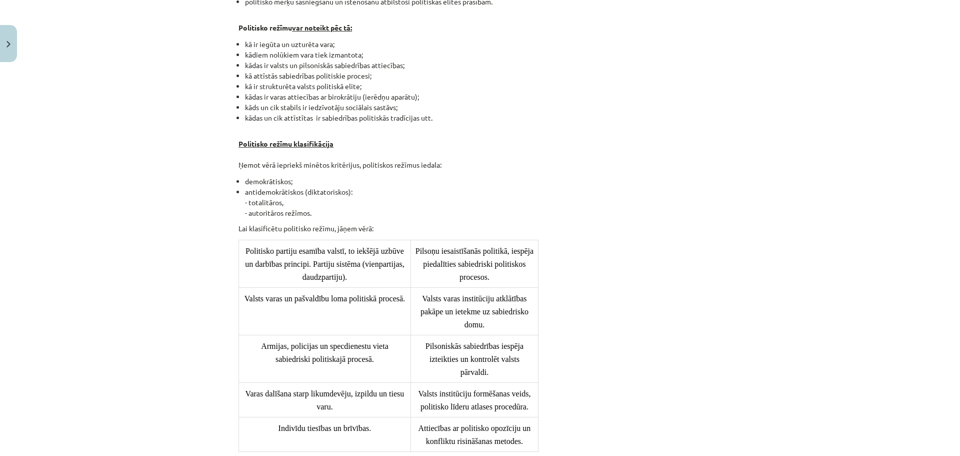
scroll to position [25, 0]
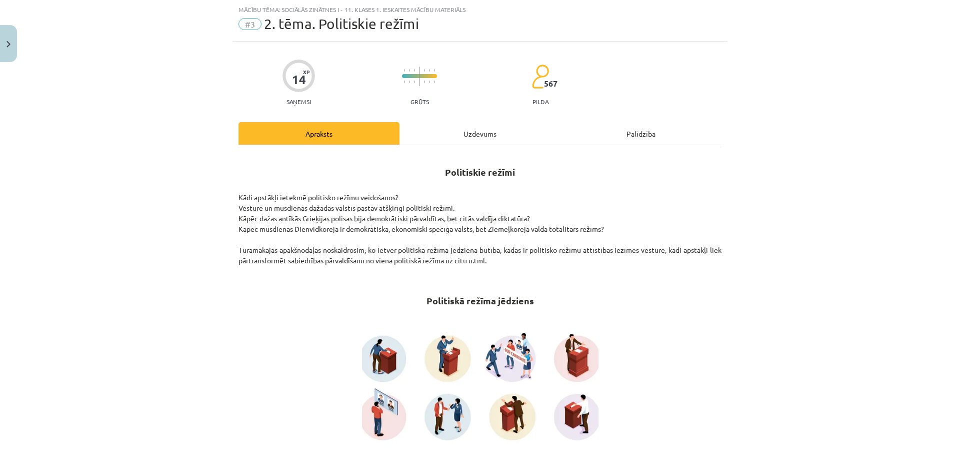
click at [455, 133] on div "Uzdevums" at bounding box center [480, 133] width 161 height 23
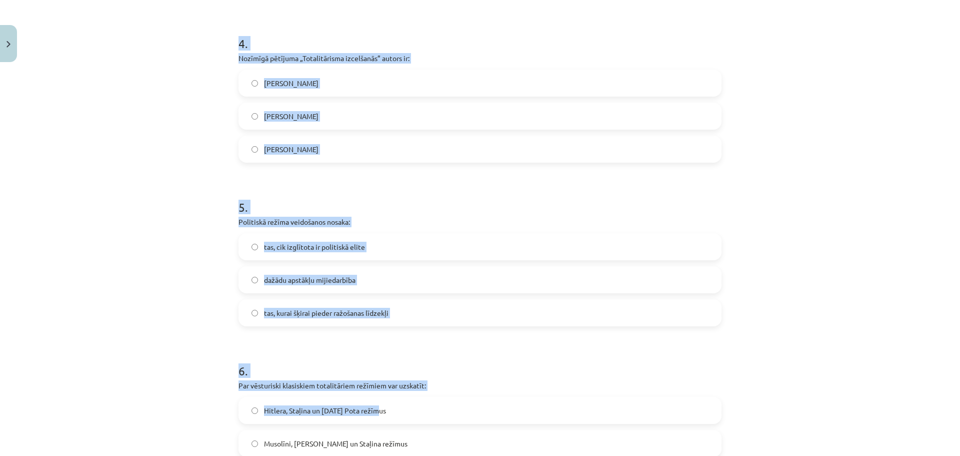
scroll to position [884, 0]
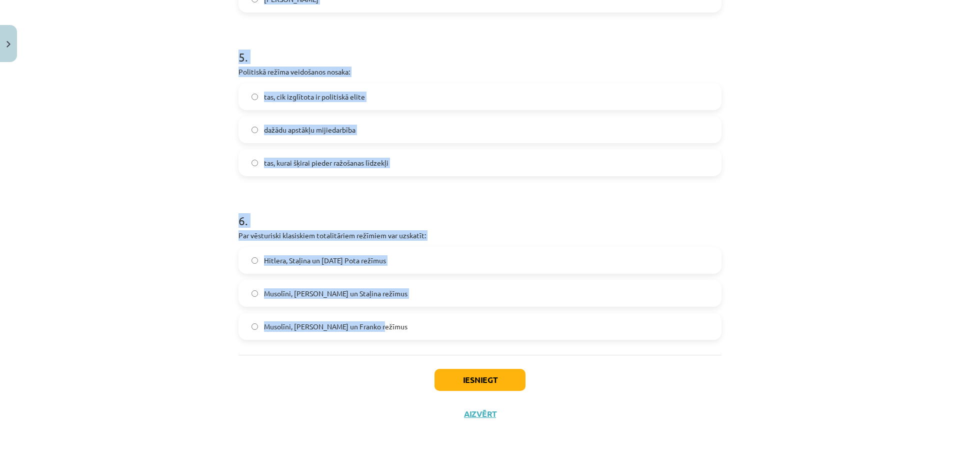
drag, startPoint x: 229, startPoint y: 184, endPoint x: 513, endPoint y: 348, distance: 327.6
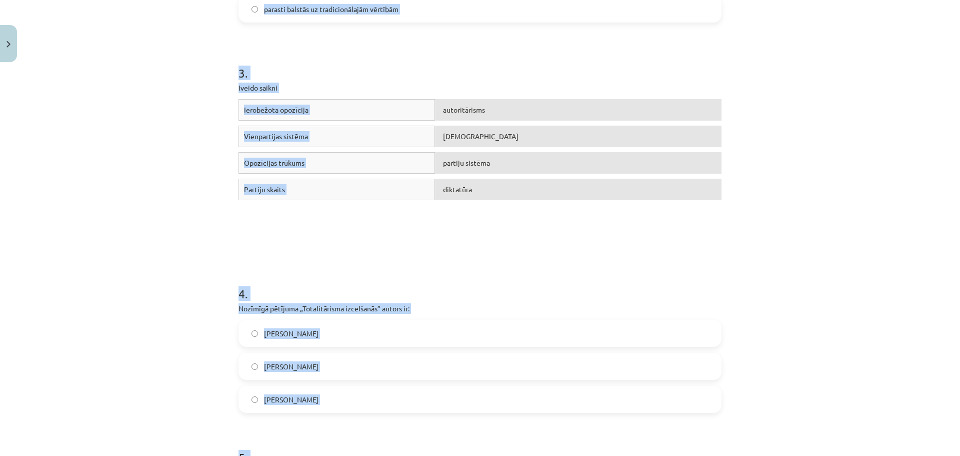
scroll to position [234, 0]
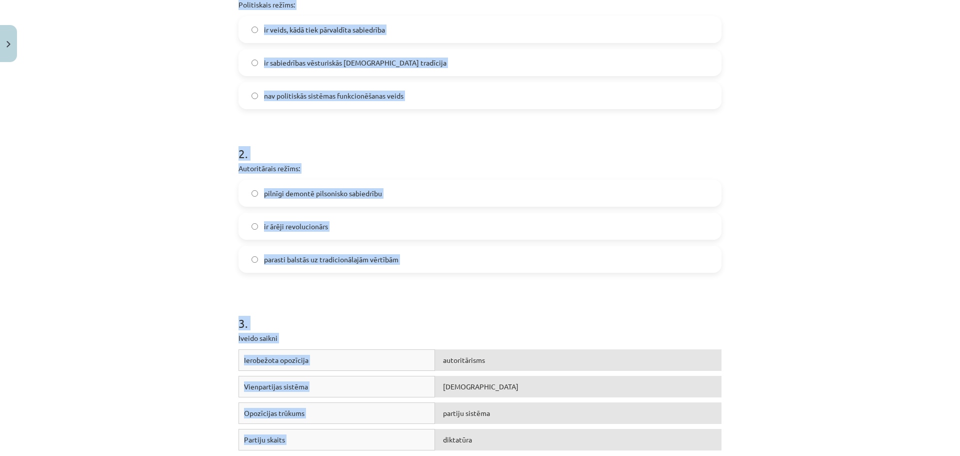
copy form "1 . Politiskais režīms: ir veids, kādā tiek pārvaldīta sabiedrība ir sabiedrība…"
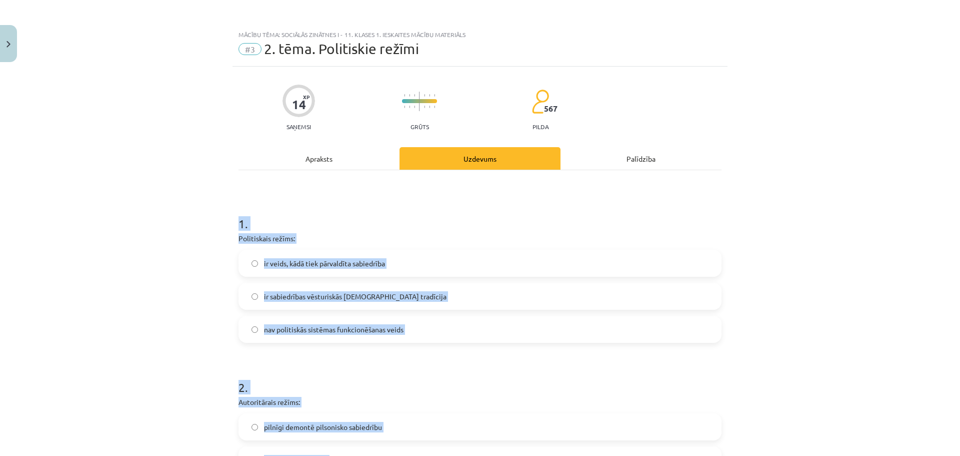
click at [188, 274] on div "Mācību tēma: Sociālās zinātnes i - 11. klases 1. ieskaites mācību materiāls #3 …" at bounding box center [480, 228] width 960 height 456
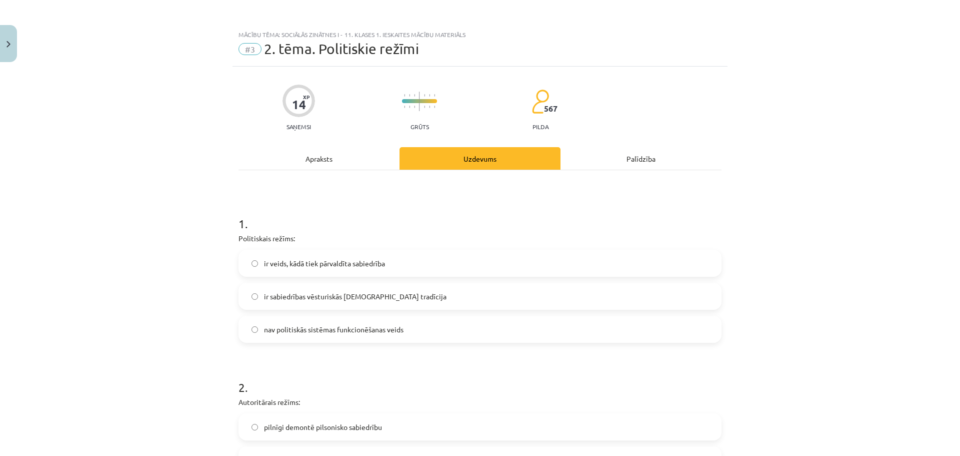
scroll to position [100, 0]
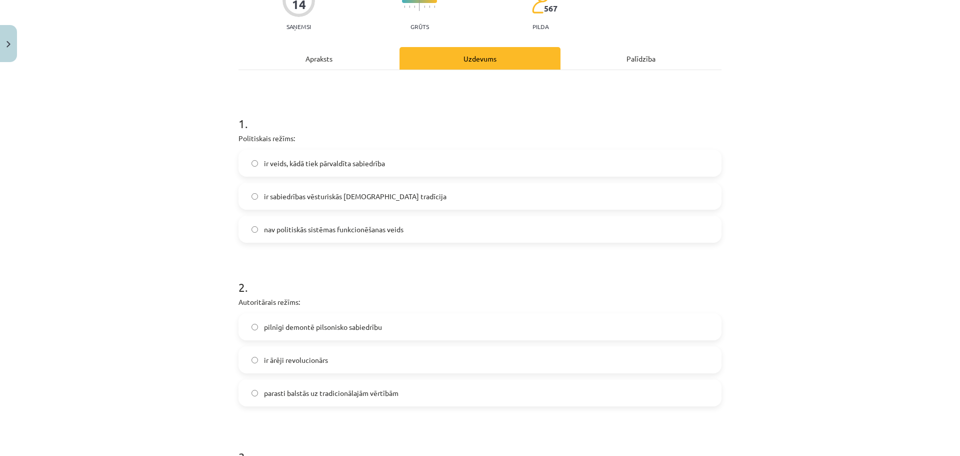
click at [265, 164] on span "ir veids, kādā tiek pārvaldīta sabiedrība" at bounding box center [324, 163] width 121 height 11
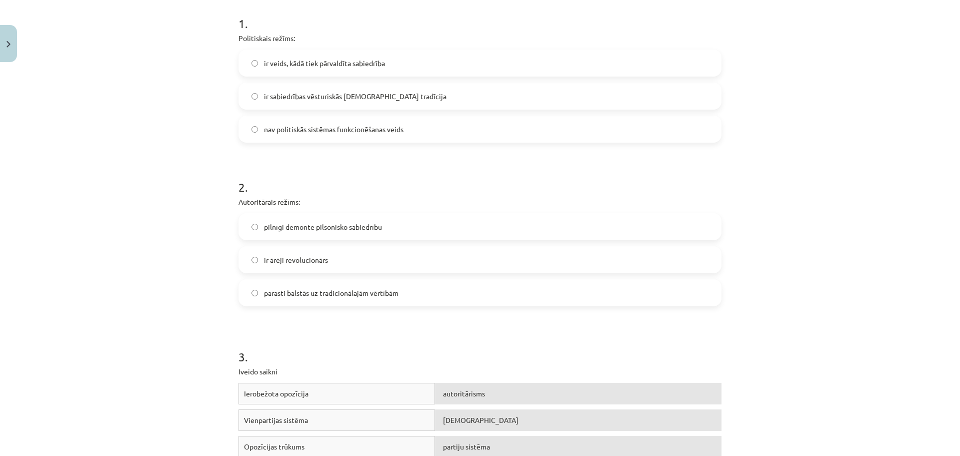
scroll to position [250, 0]
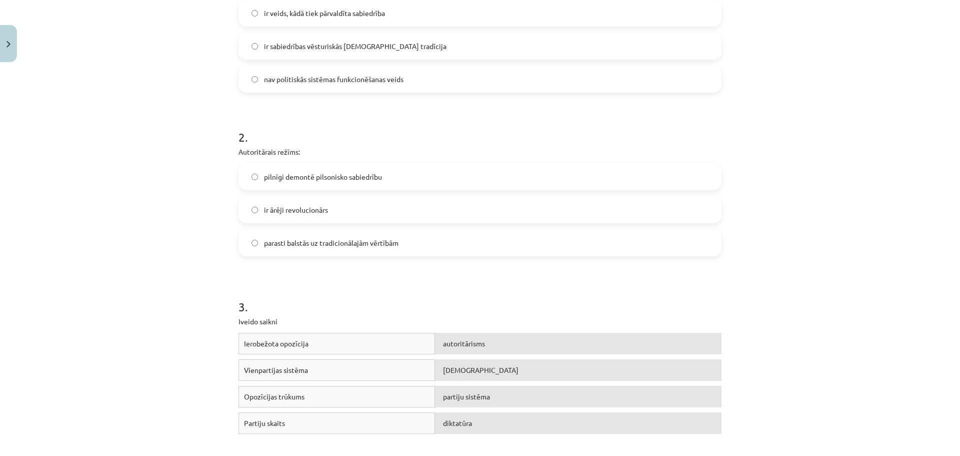
click at [280, 250] on label "parasti balstās uz tradicionālajām vērtībām" at bounding box center [480, 242] width 481 height 25
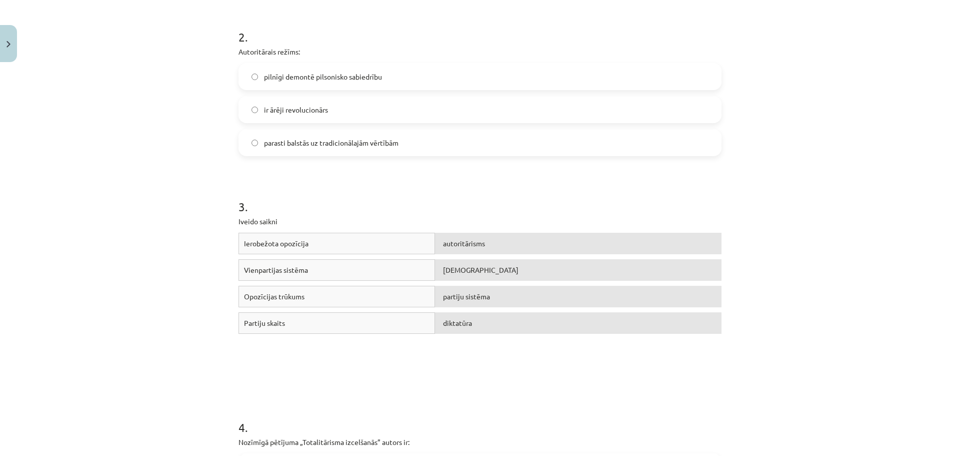
scroll to position [450, 0]
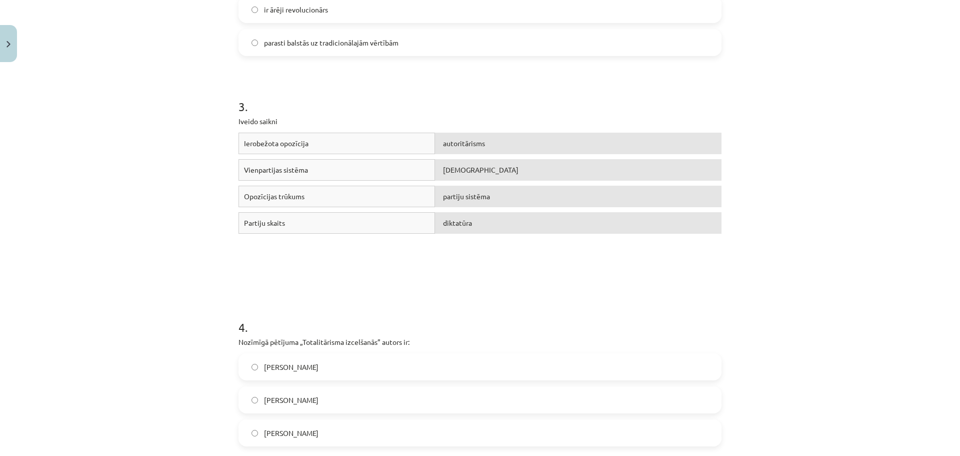
drag, startPoint x: 299, startPoint y: 106, endPoint x: 291, endPoint y: 82, distance: 25.9
click at [291, 82] on div "3 . Iveido saikni Ierobežota opozīcija autoritārisms Vienpartijas sistēma total…" at bounding box center [480, 172] width 483 height 221
drag, startPoint x: 204, startPoint y: 91, endPoint x: 299, endPoint y: 158, distance: 116.6
click at [299, 158] on div "Mācību tēma: Sociālās zinātnes i - 11. klases 1. ieskaites mācību materiāls #3 …" at bounding box center [480, 228] width 960 height 456
click at [428, 260] on div "Ierobežota opozīcija autoritārisms Vienpartijas sistēma totalitārisms Opozīcija…" at bounding box center [480, 208] width 483 height 150
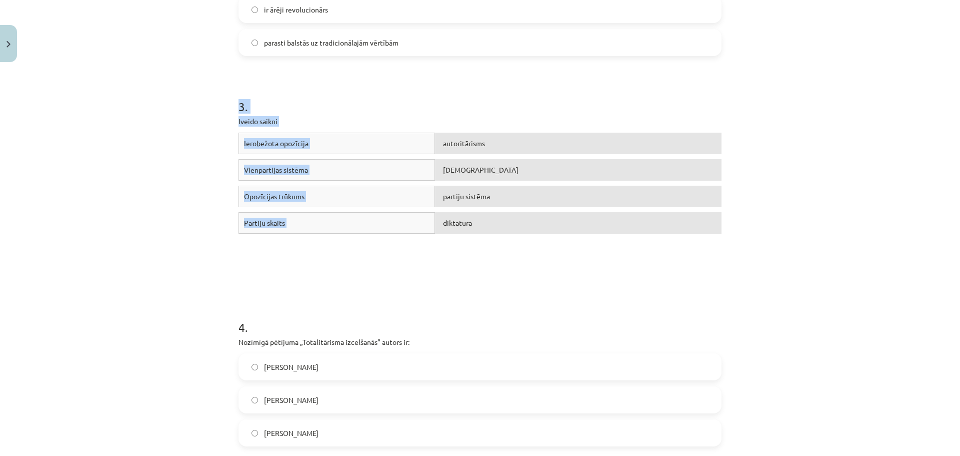
drag, startPoint x: 215, startPoint y: 88, endPoint x: 740, endPoint y: 232, distance: 545.2
click at [740, 232] on div "Mācību tēma: Sociālās zinātnes i - 11. klases 1. ieskaites mācību materiāls #3 …" at bounding box center [480, 228] width 960 height 456
click at [739, 213] on div "Mācību tēma: Sociālās zinātnes i - 11. klases 1. ieskaites mācību materiāls #3 …" at bounding box center [480, 228] width 960 height 456
click at [736, 187] on div "Mācību tēma: Sociālās zinātnes i - 11. klases 1. ieskaites mācību materiāls #3 …" at bounding box center [480, 228] width 960 height 456
click at [589, 107] on h1 "3 ." at bounding box center [480, 97] width 483 height 31
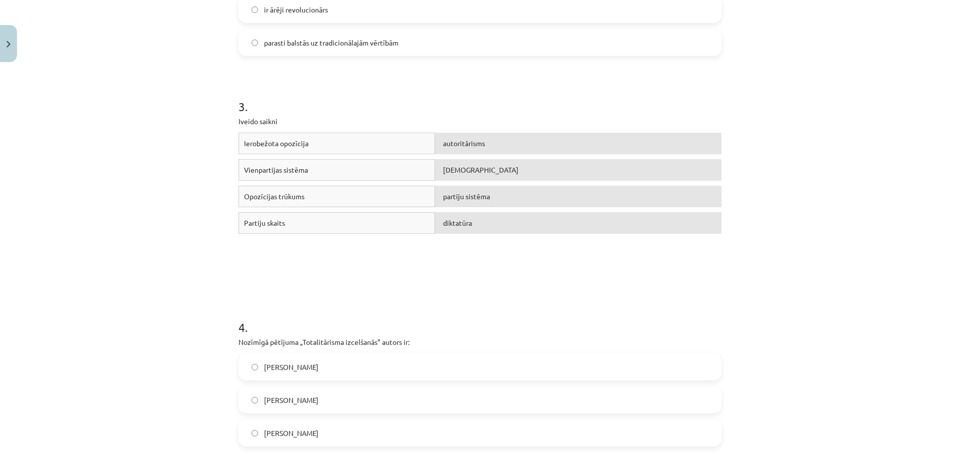
drag, startPoint x: 482, startPoint y: 2, endPoint x: 624, endPoint y: 85, distance: 165.2
click at [624, 85] on h1 "3 ." at bounding box center [480, 97] width 483 height 31
drag, startPoint x: 624, startPoint y: 85, endPoint x: 582, endPoint y: 114, distance: 51.2
click at [582, 114] on div "3 . Iveido saikni Ierobežota opozīcija autoritārisms Vienpartijas sistēma total…" at bounding box center [480, 172] width 483 height 221
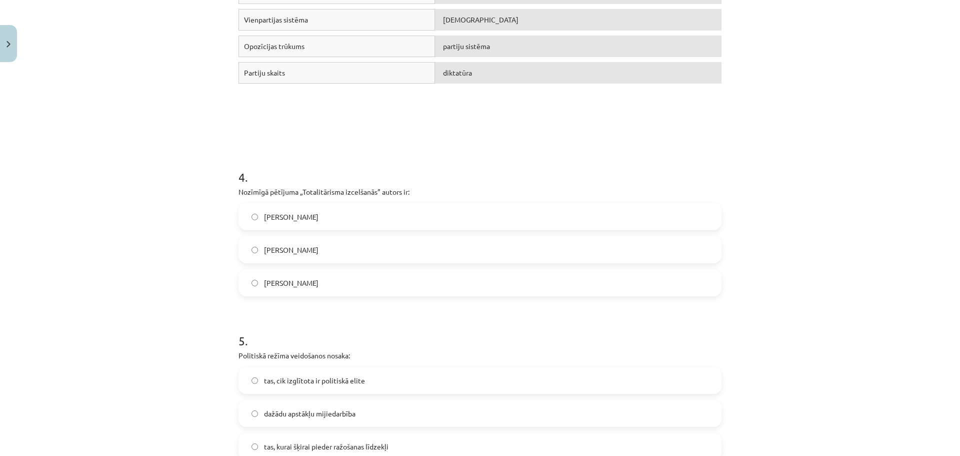
click at [299, 215] on span "[PERSON_NAME]" at bounding box center [291, 217] width 55 height 11
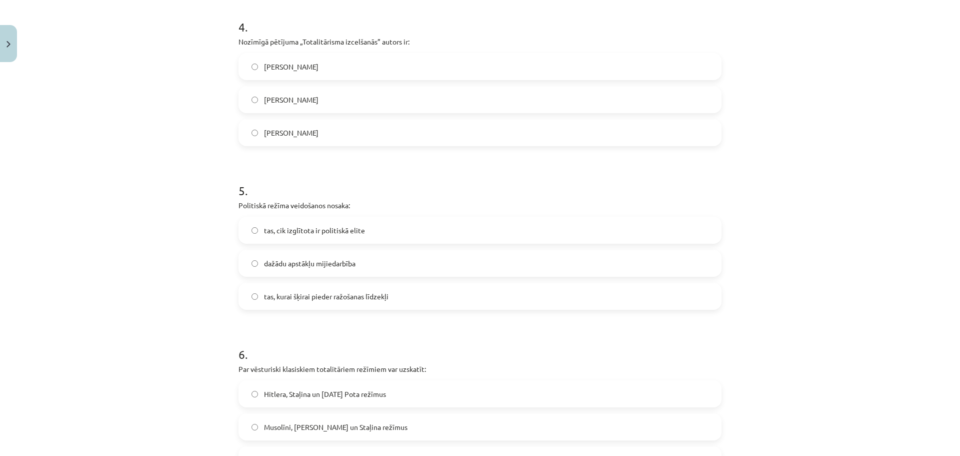
scroll to position [800, 0]
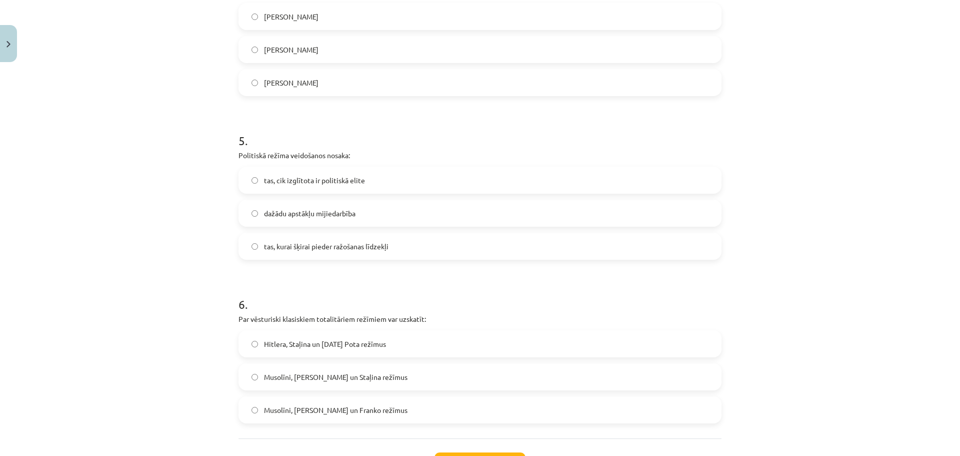
click at [286, 219] on label "dažādu apstākļu mijiedarbība" at bounding box center [480, 213] width 481 height 25
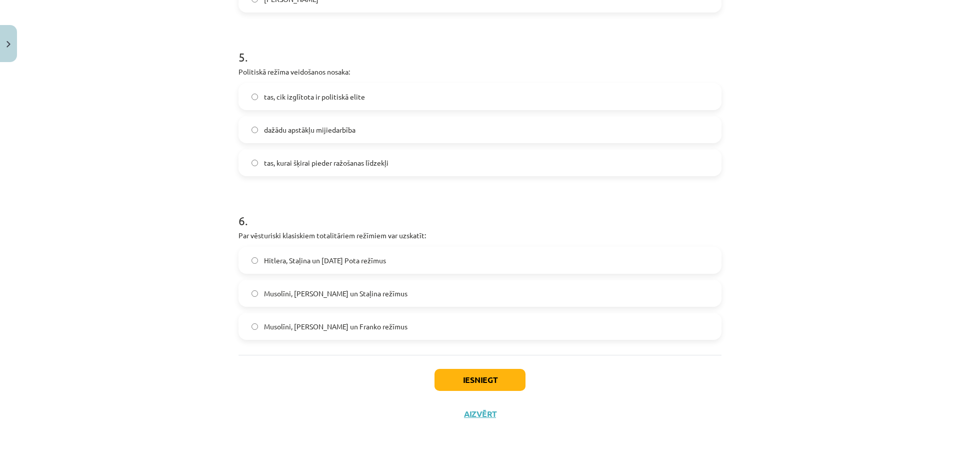
click at [293, 299] on label "Musolīni, [PERSON_NAME] un Staļina režīmus" at bounding box center [480, 293] width 481 height 25
click at [464, 379] on button "Iesniegt" at bounding box center [480, 380] width 91 height 22
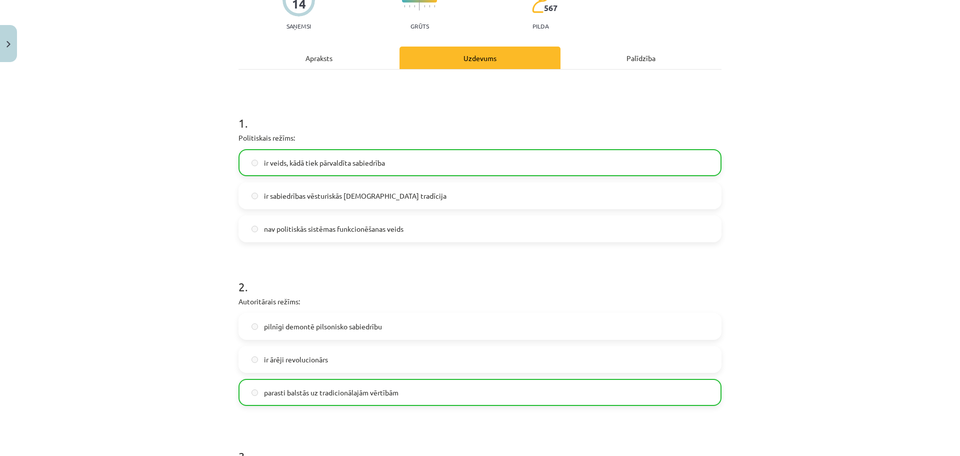
scroll to position [0, 0]
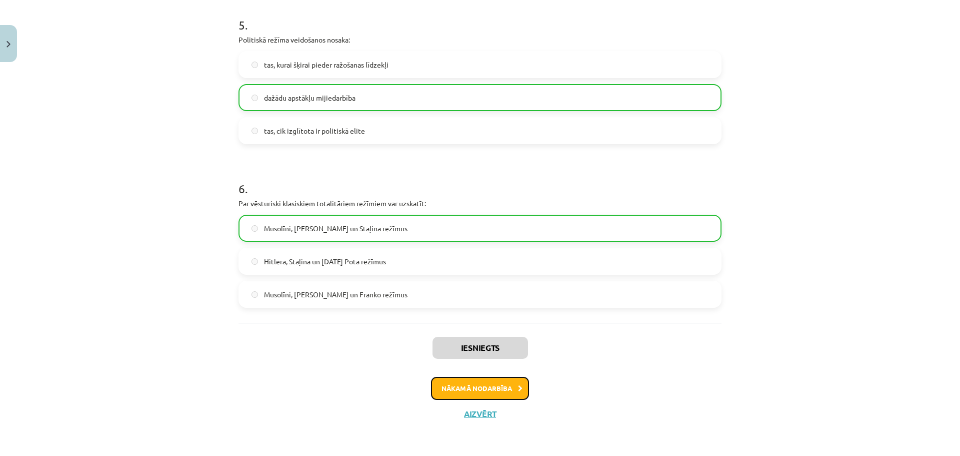
click at [441, 389] on button "Nākamā nodarbība" at bounding box center [480, 388] width 98 height 23
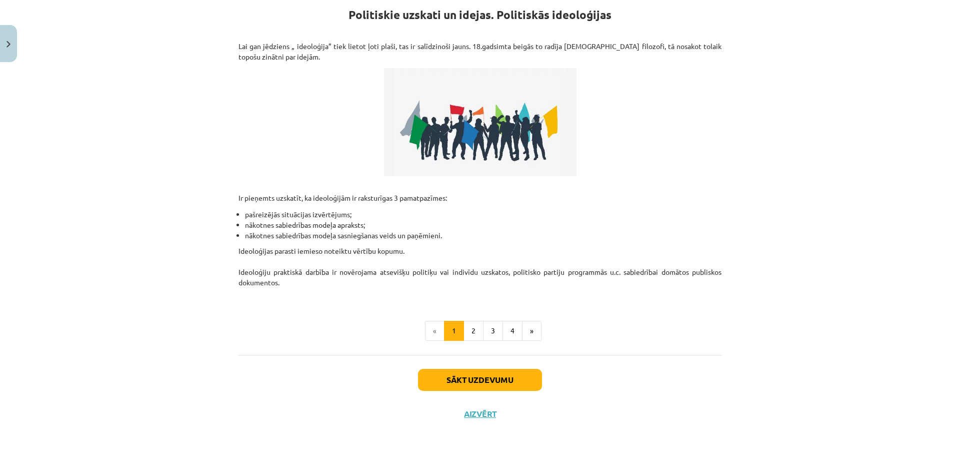
scroll to position [25, 0]
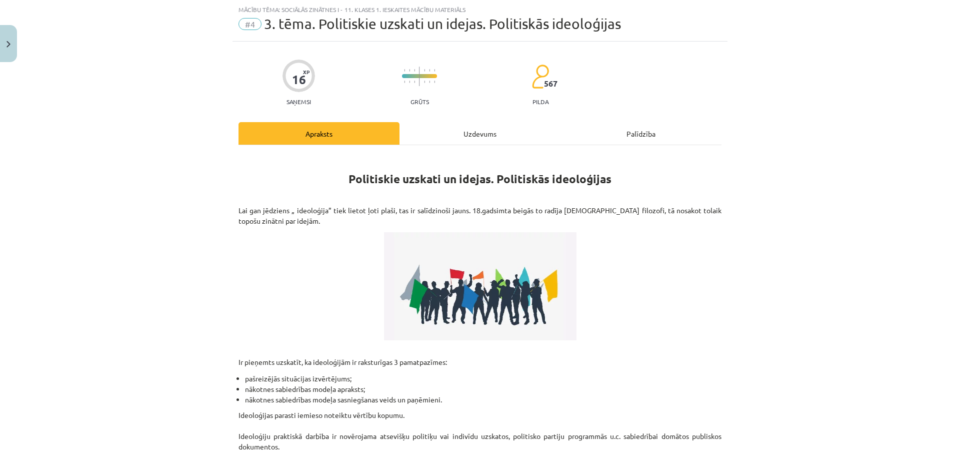
click at [454, 137] on div "Uzdevums" at bounding box center [480, 133] width 161 height 23
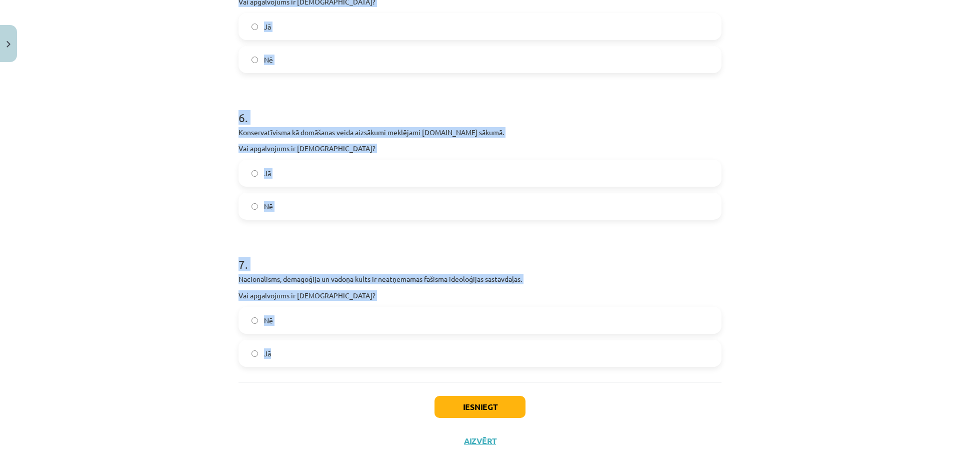
scroll to position [952, 0]
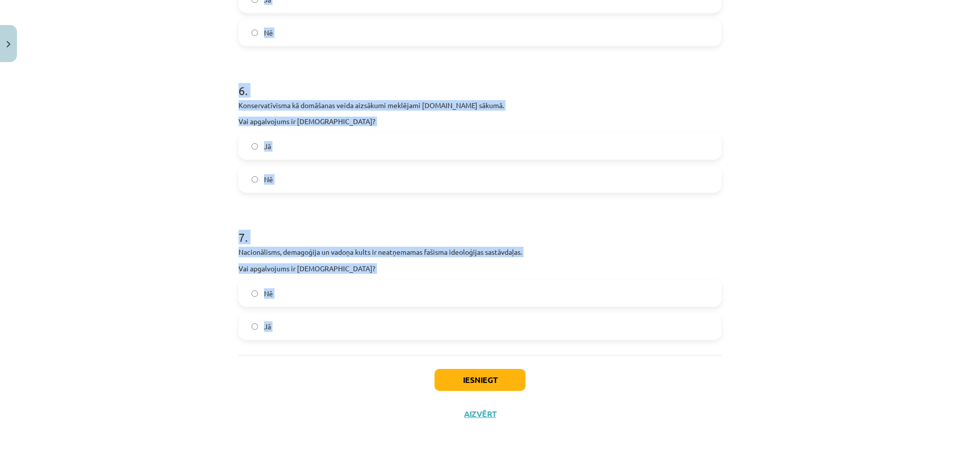
drag, startPoint x: 216, startPoint y: 177, endPoint x: 440, endPoint y: 357, distance: 287.5
click at [440, 357] on div "Mācību tēma: Sociālās zinātnes i - 11. klases 1. ieskaites mācību materiāls #4 …" at bounding box center [480, 228] width 960 height 456
copy form "1 . Komunism pamatā ir mācība par bežšķiru sabiedrību. Vai apgalvojums ir [DEMO…"
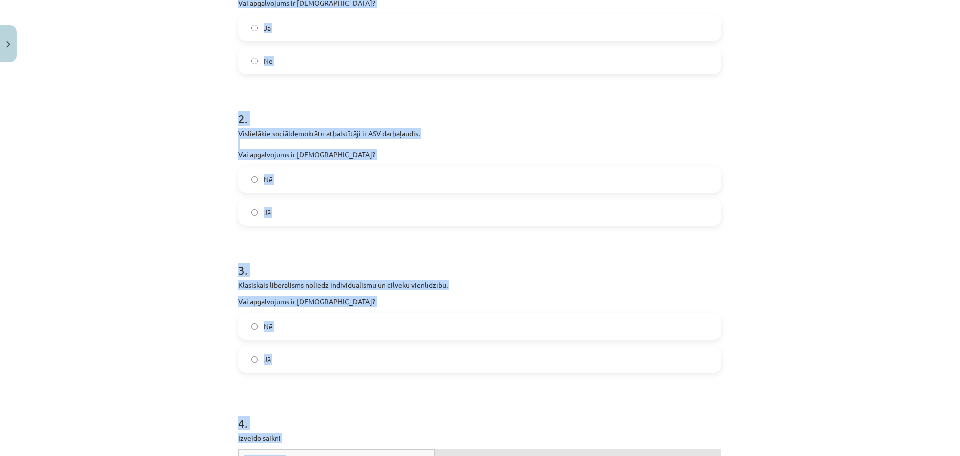
scroll to position [0, 0]
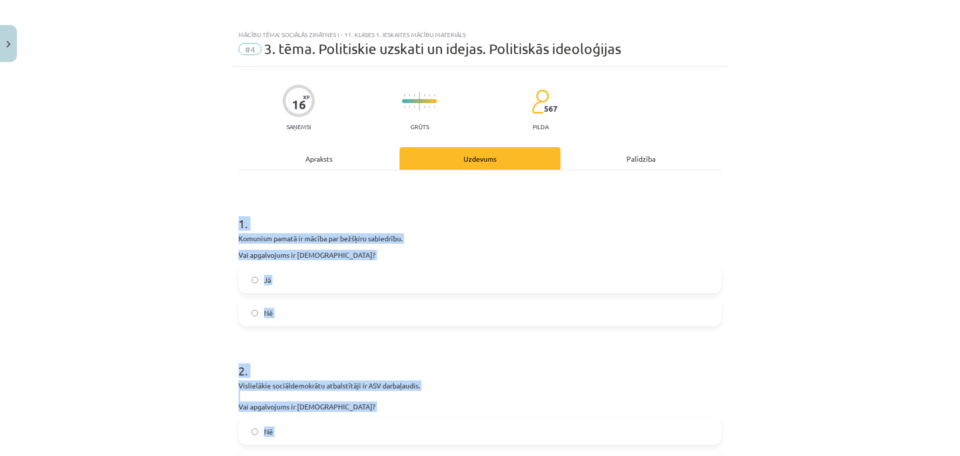
click at [212, 290] on div "Mācību tēma: Sociālās zinātnes i - 11. klases 1. ieskaites mācību materiāls #4 …" at bounding box center [480, 228] width 960 height 456
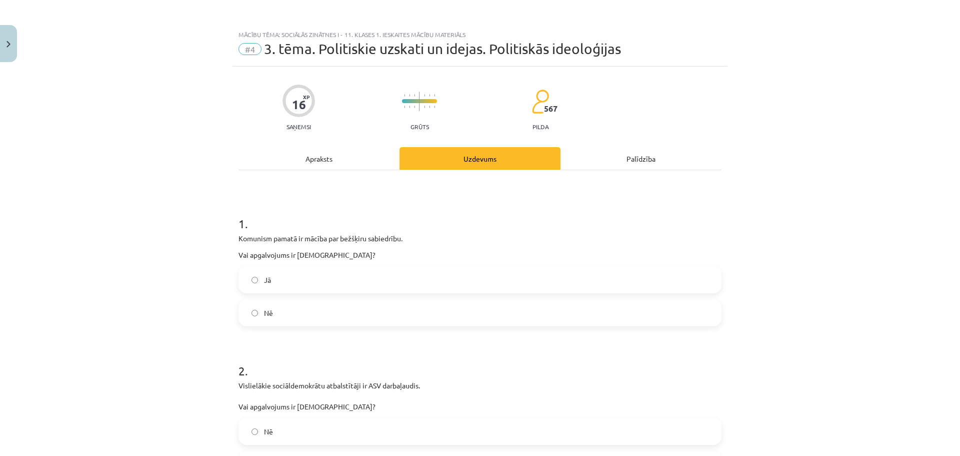
click at [258, 286] on label "Jā" at bounding box center [480, 279] width 481 height 25
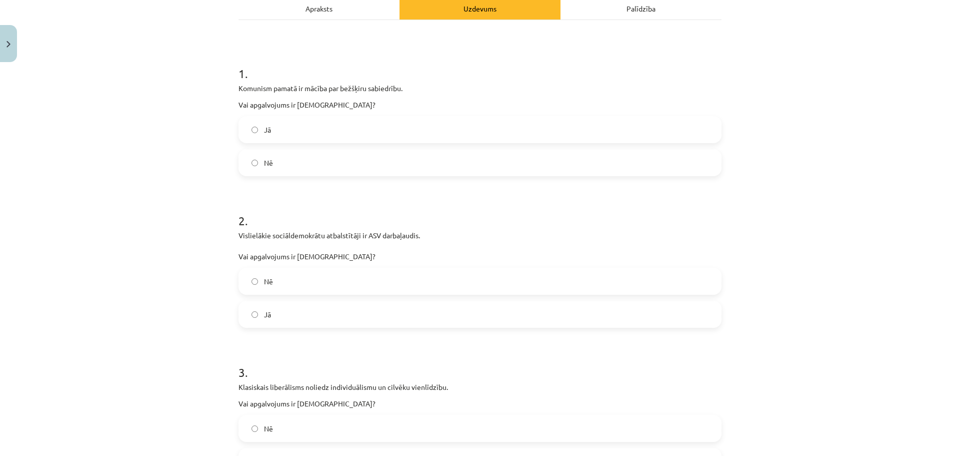
click at [269, 290] on label "Nē" at bounding box center [480, 281] width 481 height 25
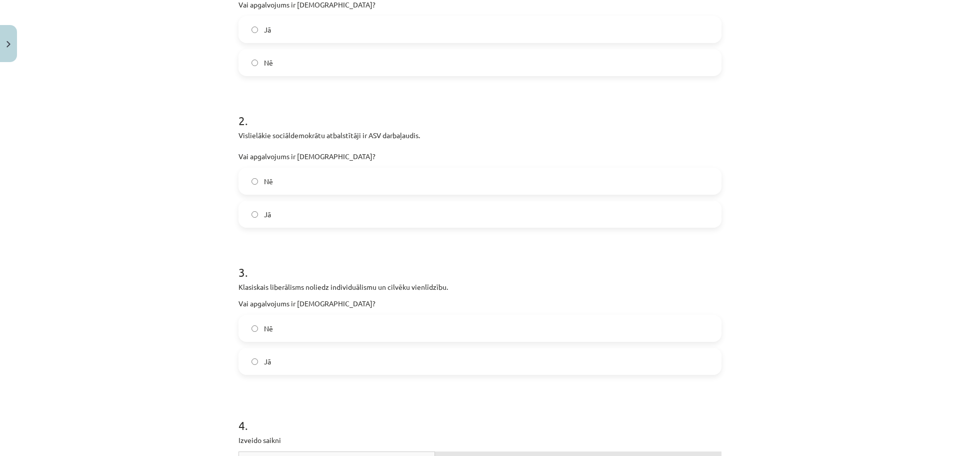
scroll to position [400, 0]
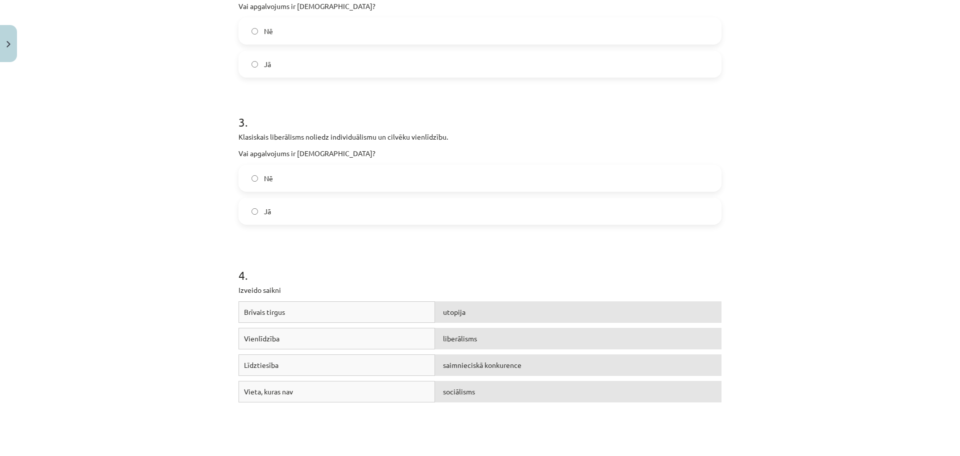
click at [266, 178] on span "Nē" at bounding box center [268, 178] width 9 height 11
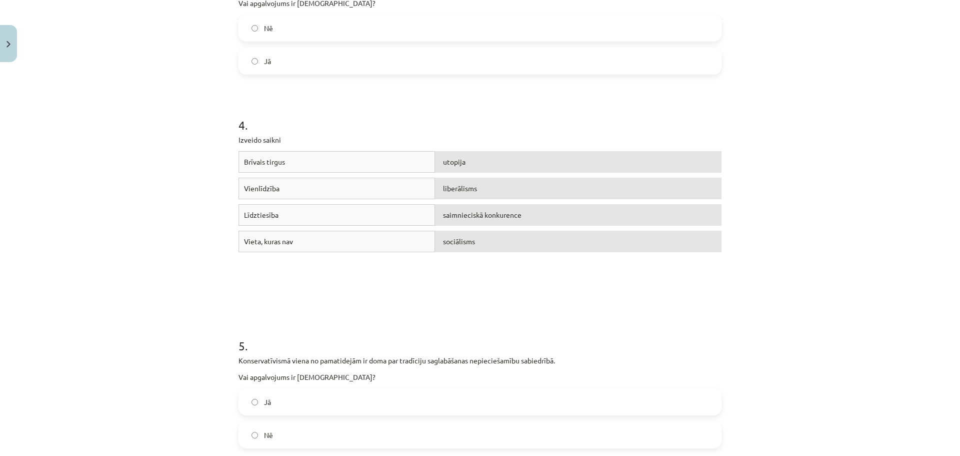
scroll to position [650, 0]
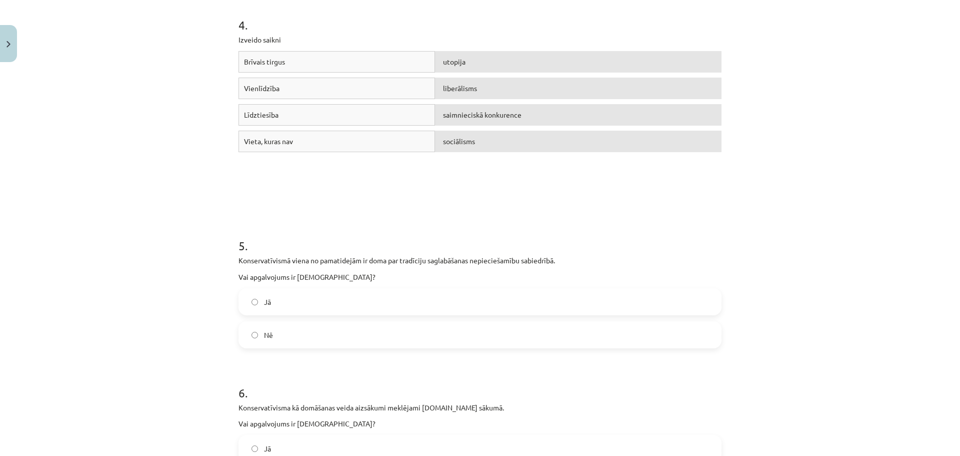
click at [264, 306] on span "Jā" at bounding box center [267, 302] width 7 height 11
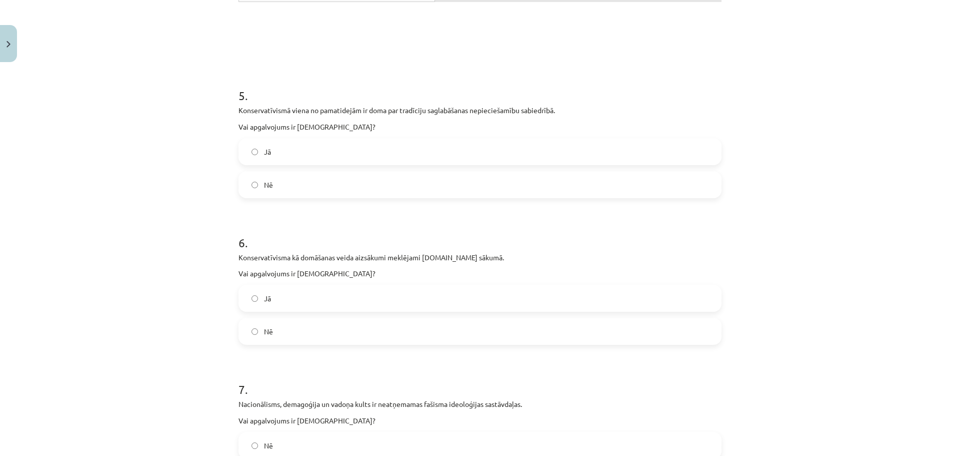
scroll to position [900, 0]
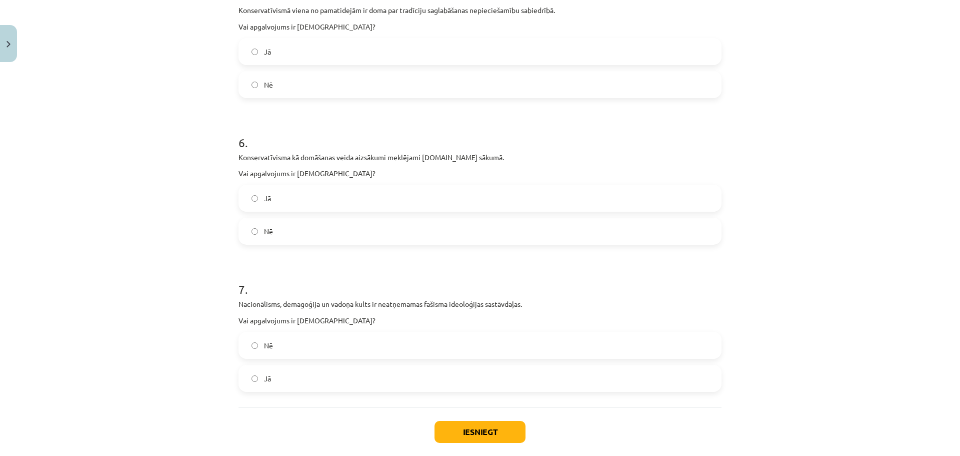
click at [269, 227] on span "Nē" at bounding box center [268, 231] width 9 height 11
click at [296, 370] on label "Jā" at bounding box center [480, 378] width 481 height 25
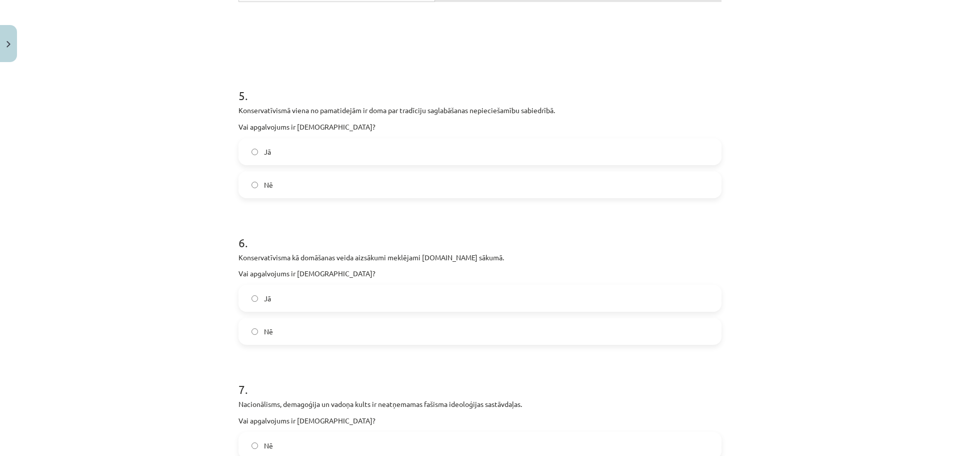
scroll to position [952, 0]
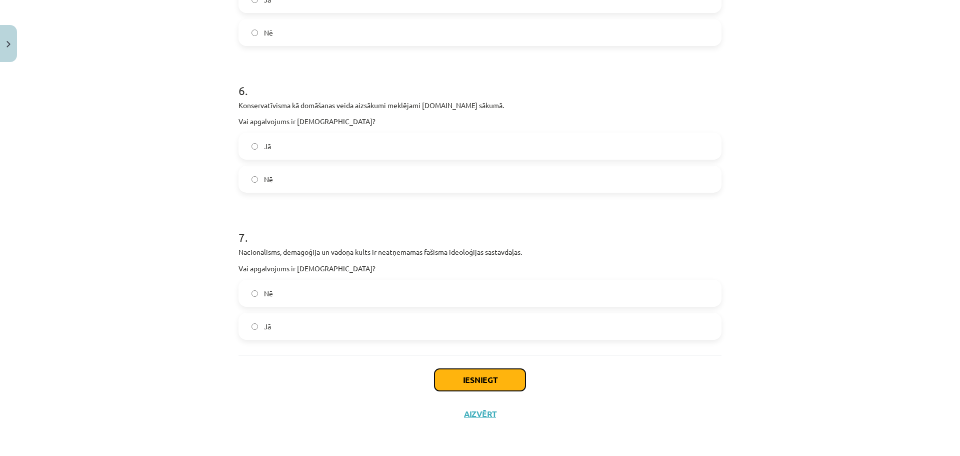
click at [474, 380] on button "Iesniegt" at bounding box center [480, 380] width 91 height 22
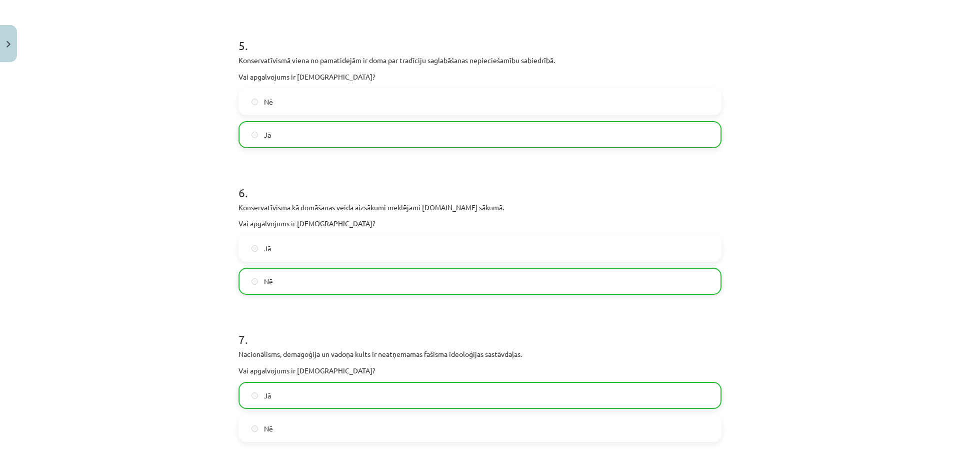
scroll to position [984, 0]
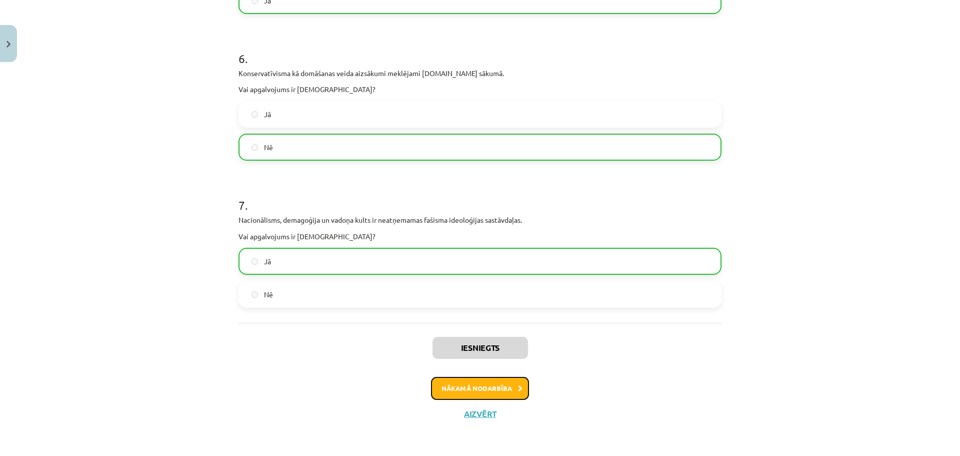
click at [479, 381] on button "Nākamā nodarbība" at bounding box center [480, 388] width 98 height 23
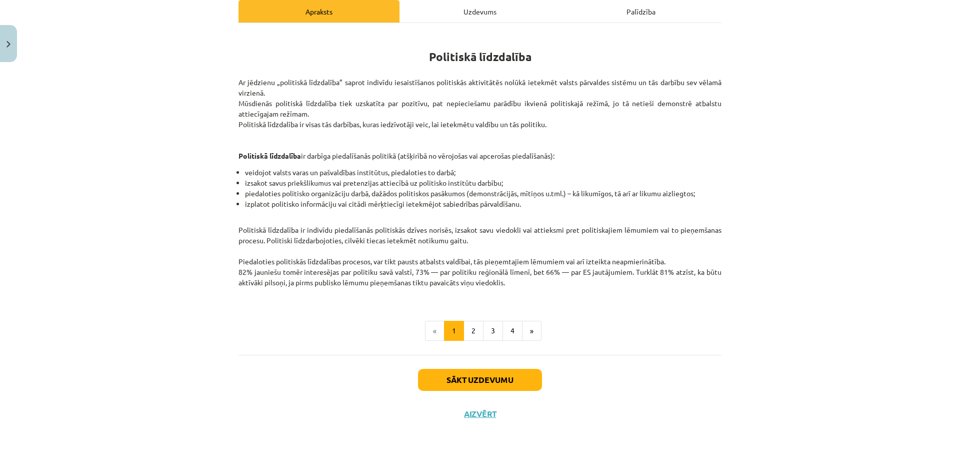
scroll to position [25, 0]
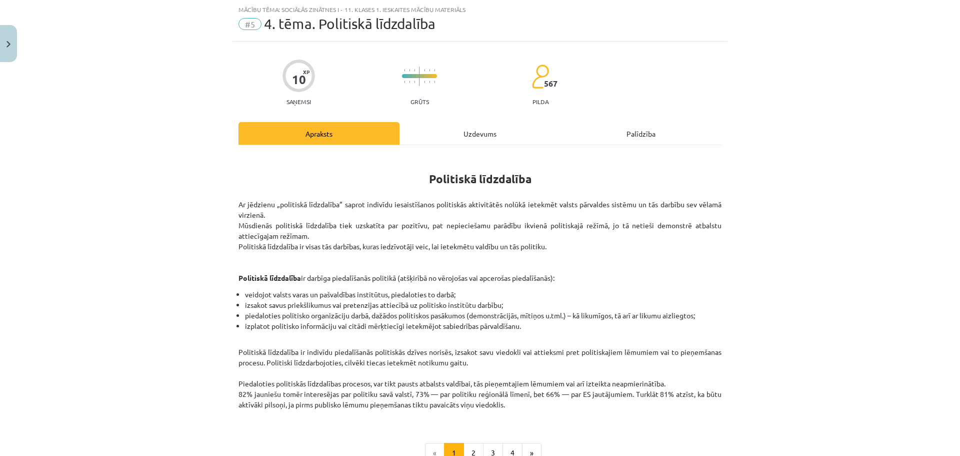
click at [467, 131] on div "Uzdevums" at bounding box center [480, 133] width 161 height 23
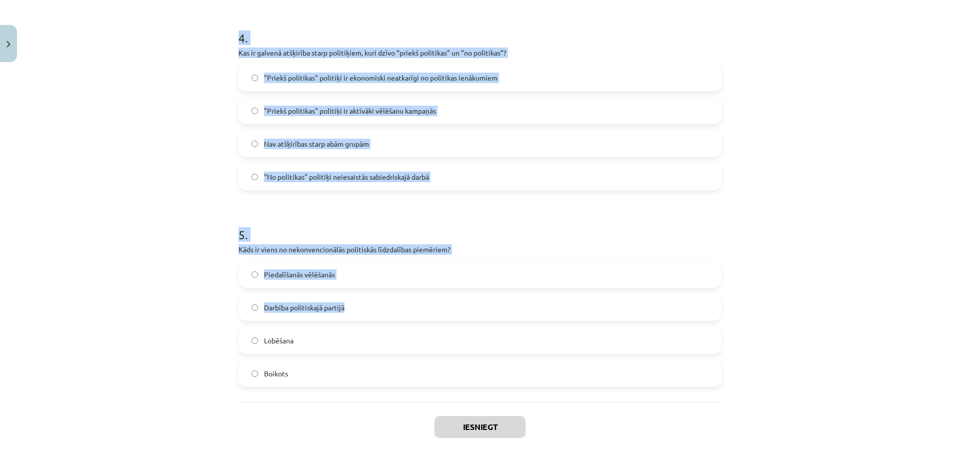
scroll to position [822, 0]
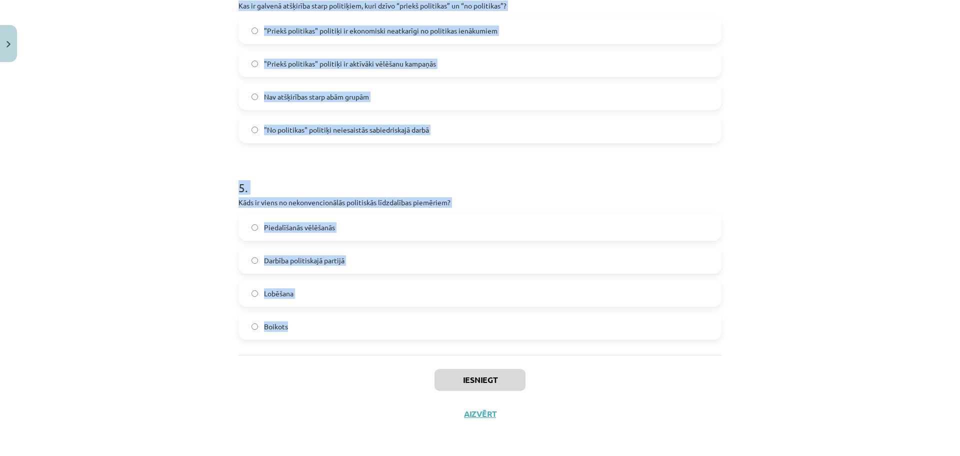
drag, startPoint x: 228, startPoint y: 201, endPoint x: 398, endPoint y: 345, distance: 222.5
click at [398, 345] on div "Mācību tēma: Sociālās zinātnes i - 11. klases 1. ieskaites mācību materiāls #5 …" at bounding box center [480, 228] width 960 height 456
copy form "2 . Lore ipsumdo sitam consecte adipis elits doeiusmo tempor incididuntu labore…"
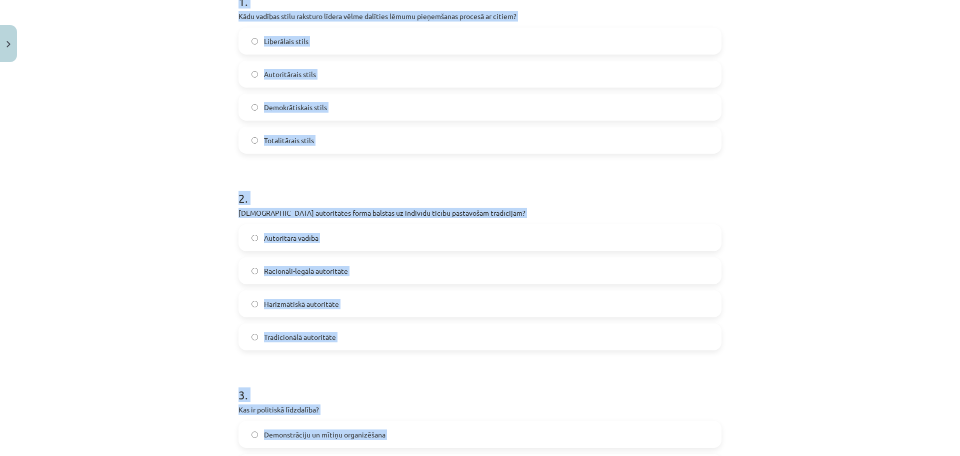
scroll to position [0, 0]
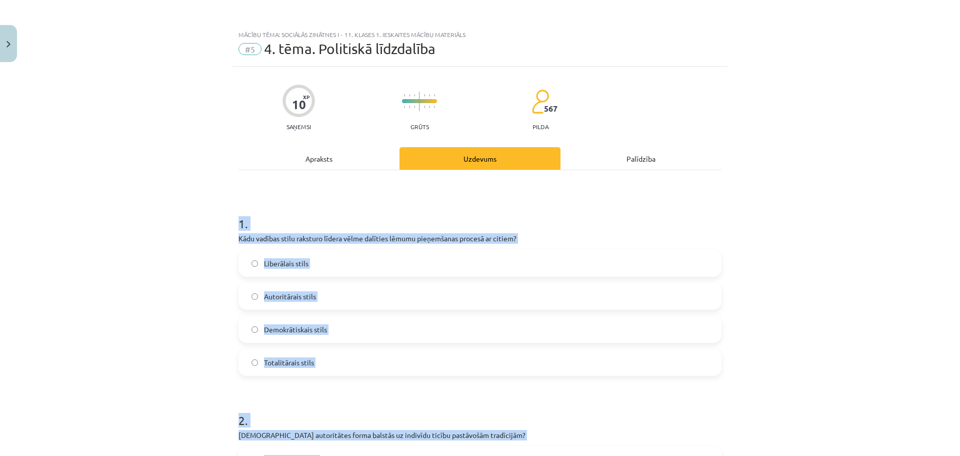
click at [204, 275] on div "Mācību tēma: Sociālās zinātnes i - 11. klases 1. ieskaites mācību materiāls #5 …" at bounding box center [480, 228] width 960 height 456
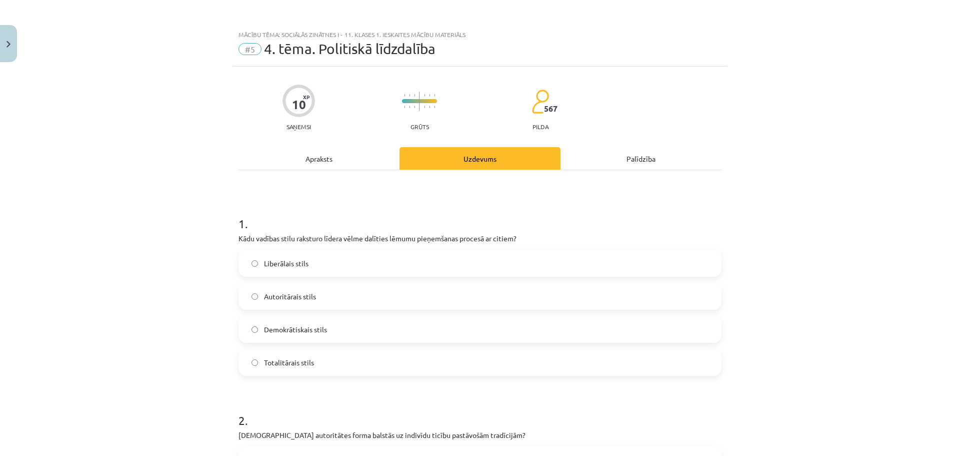
click at [282, 332] on span "Demokrātiskais stils" at bounding box center [295, 329] width 63 height 11
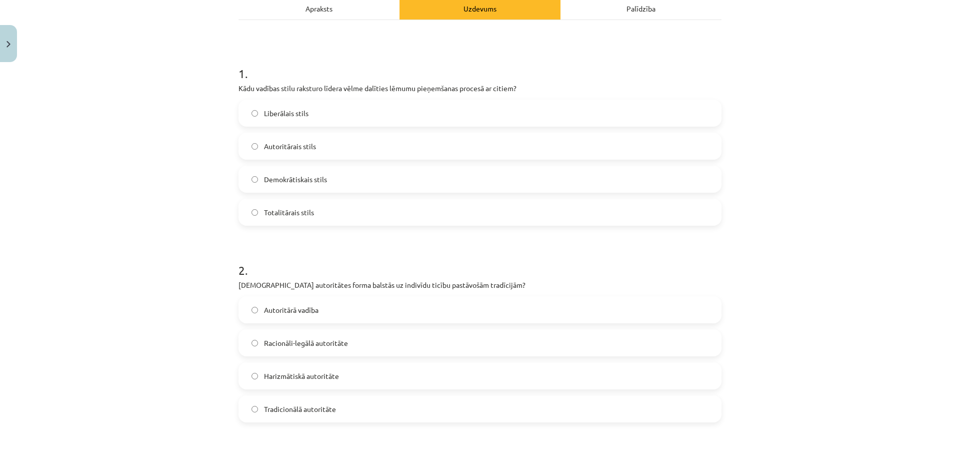
scroll to position [250, 0]
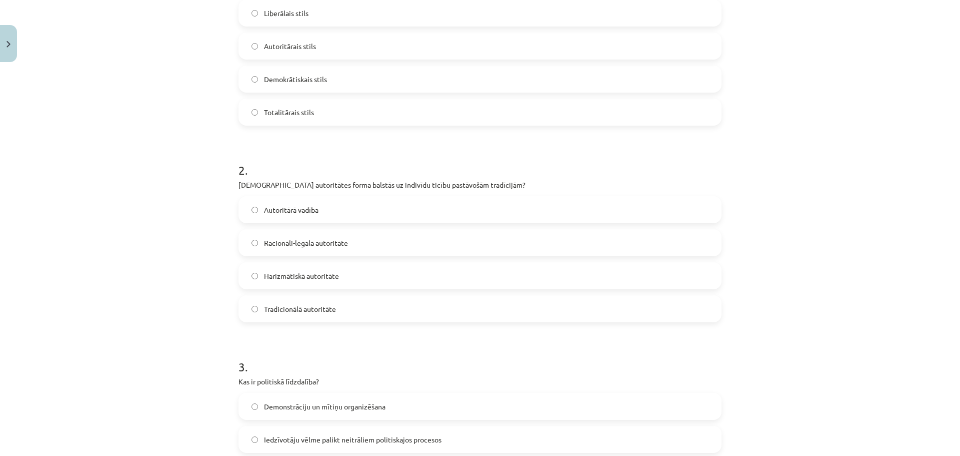
click at [282, 311] on span "Tradicionālā autoritāte" at bounding box center [300, 309] width 72 height 11
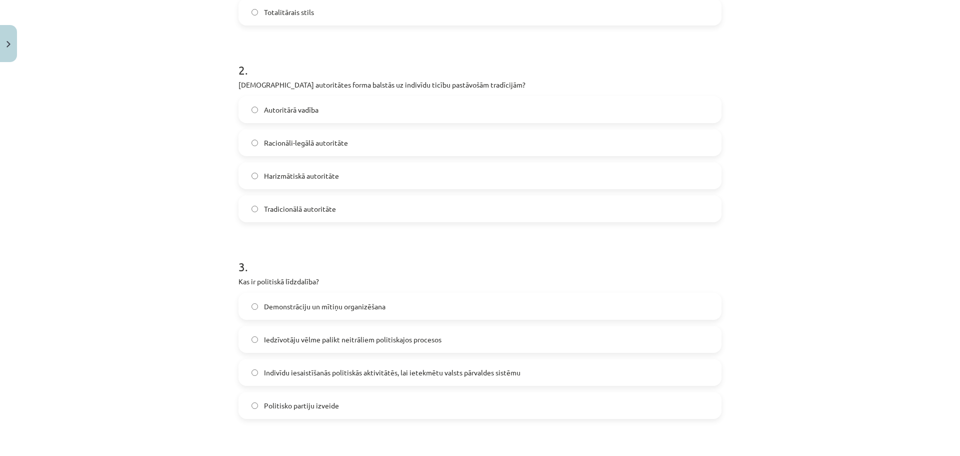
scroll to position [400, 0]
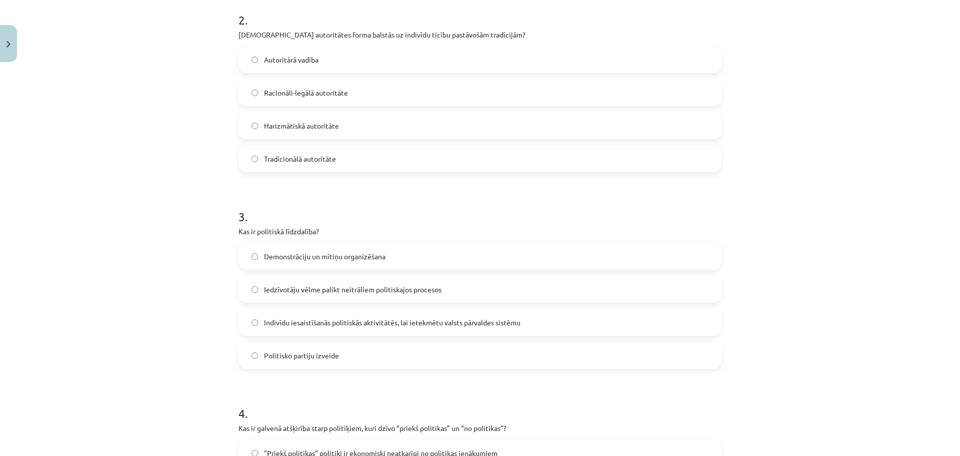
click at [311, 324] on span "Indivīdu iesaistīšanās politiskās aktivitātēs, lai ietekmētu valsts pārvaldes s…" at bounding box center [392, 322] width 257 height 11
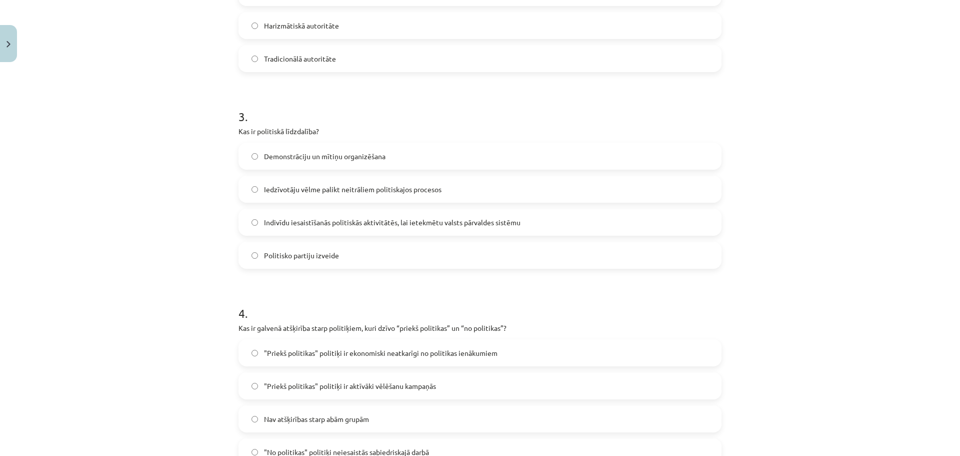
scroll to position [600, 0]
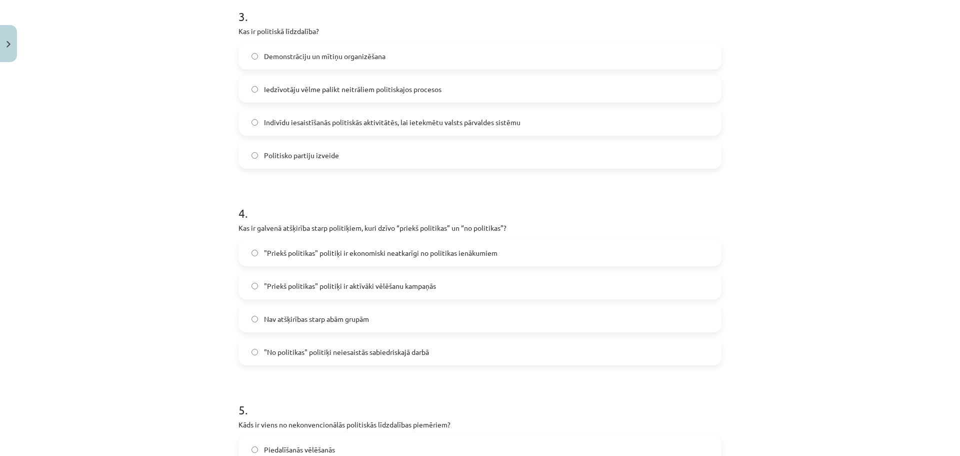
click at [390, 254] on span ""Priekš politikas" politiķi ir ekonomiski neatkarīgi no politikas ienākumiem" at bounding box center [381, 253] width 234 height 11
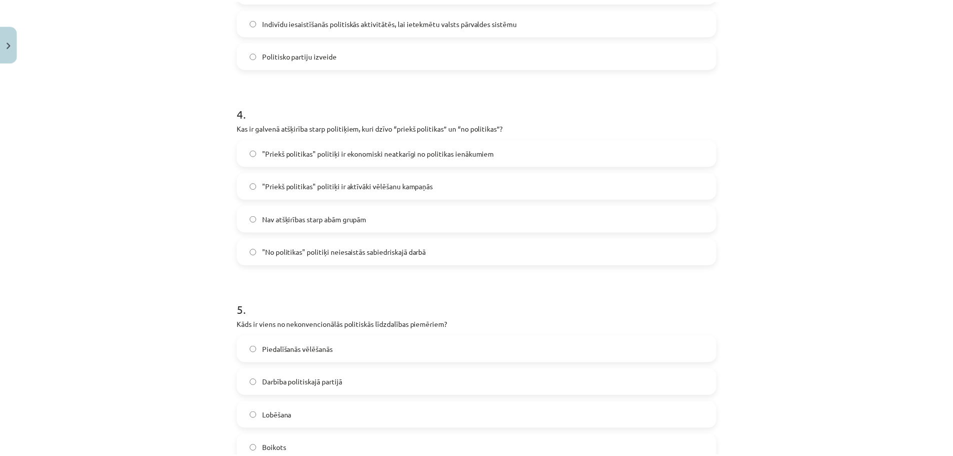
scroll to position [822, 0]
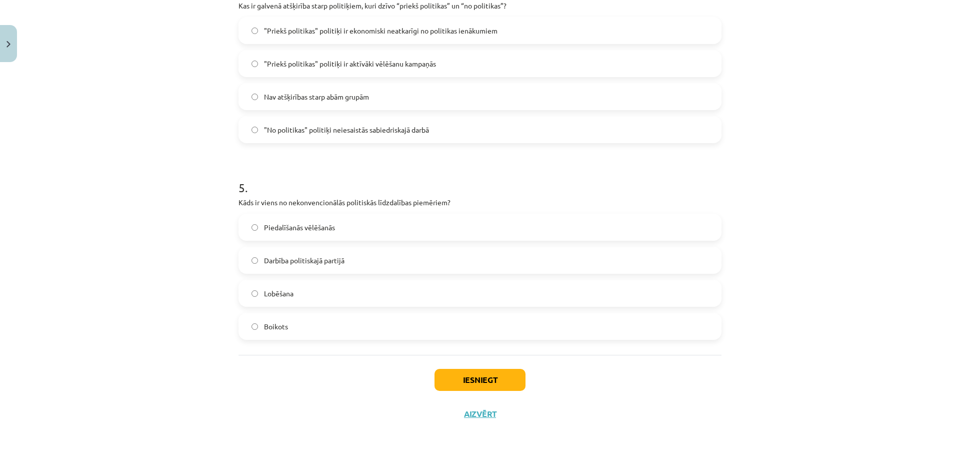
click at [268, 326] on span "Boikots" at bounding box center [276, 326] width 24 height 11
click at [474, 387] on button "Iesniegt" at bounding box center [480, 380] width 91 height 22
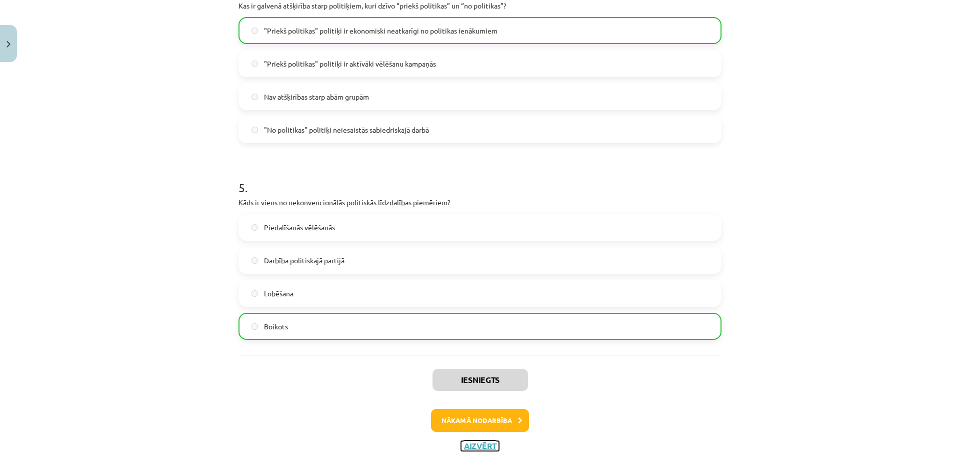
click at [479, 444] on button "Aizvērt" at bounding box center [480, 446] width 38 height 10
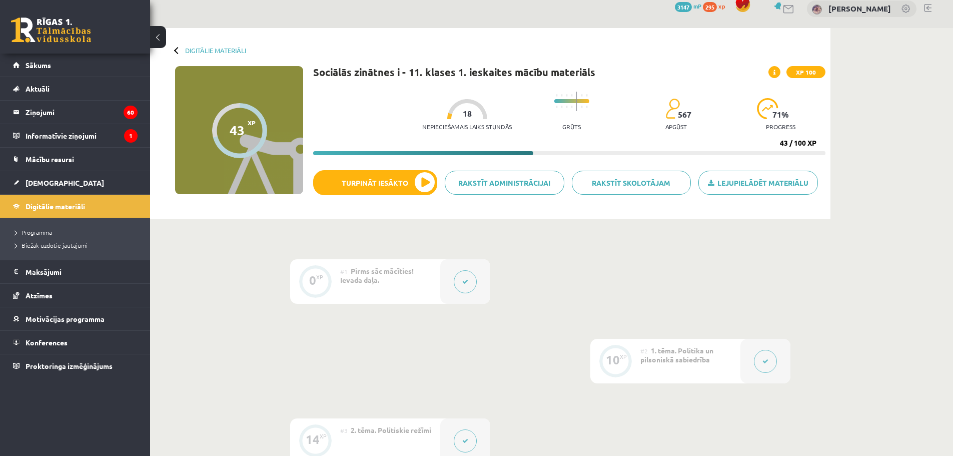
scroll to position [0, 0]
